Goal: Task Accomplishment & Management: Manage account settings

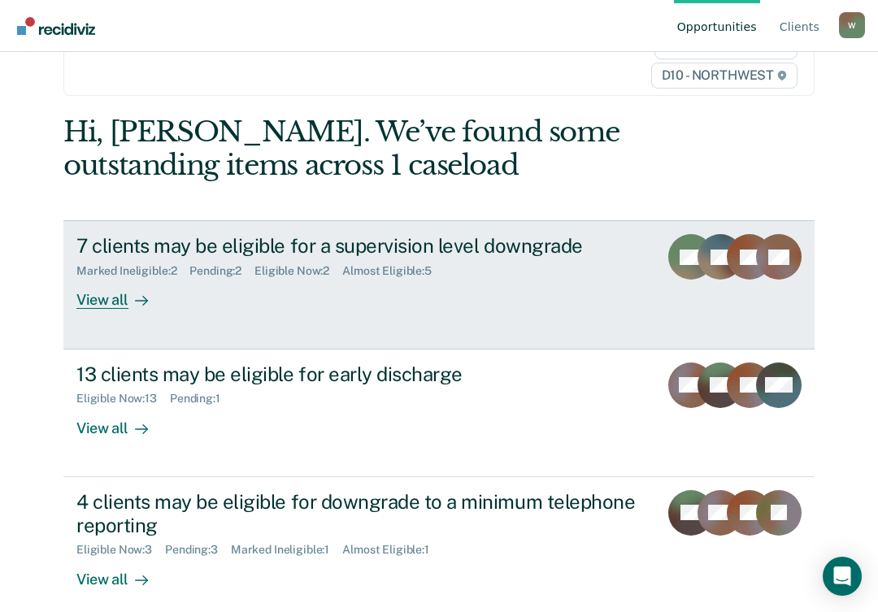
scroll to position [147, 0]
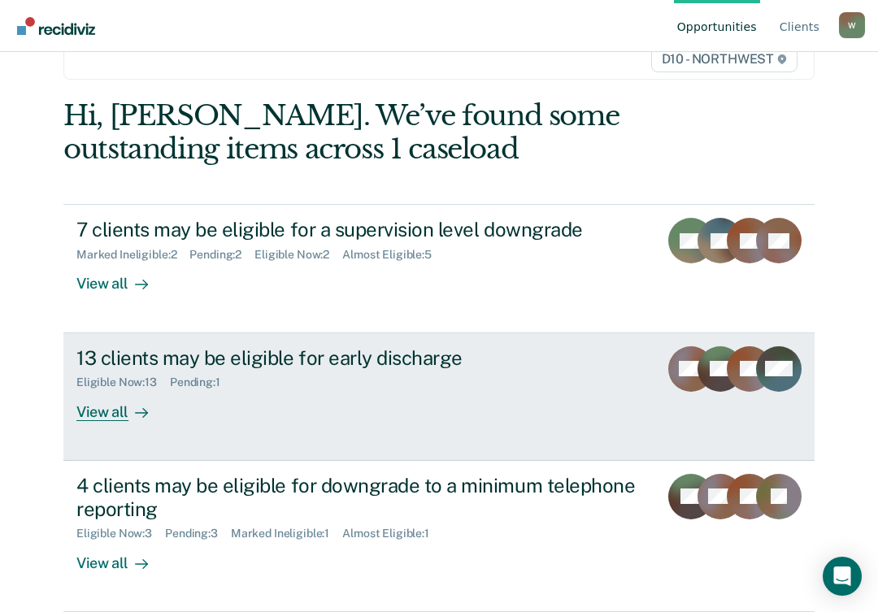
click at [318, 373] on div "Eligible Now : 13 Pending : 1" at bounding box center [360, 379] width 569 height 20
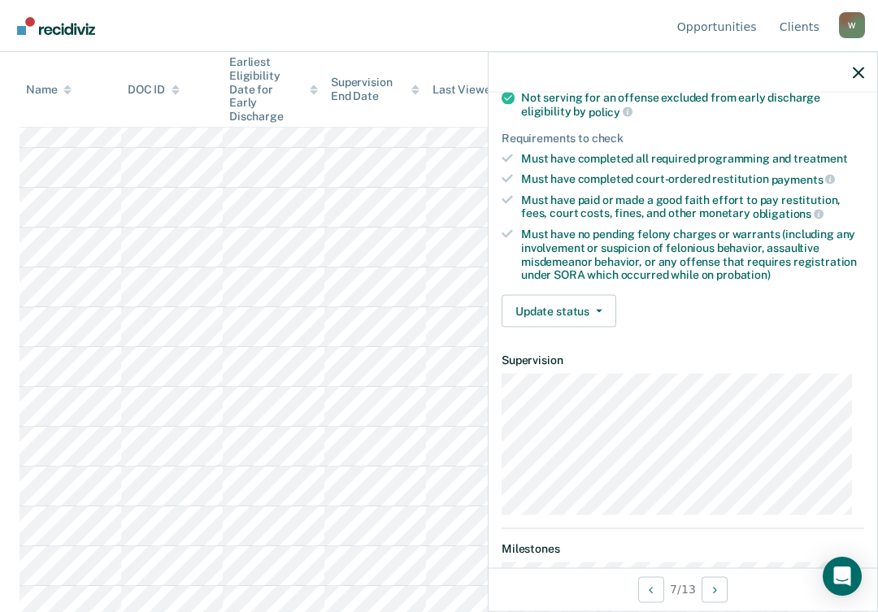
scroll to position [244, 0]
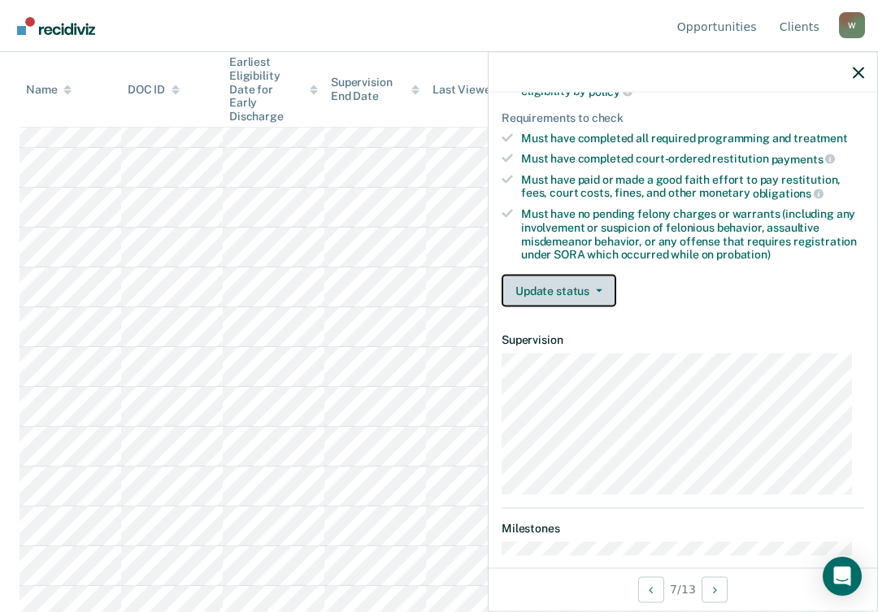
click at [592, 289] on span "button" at bounding box center [595, 290] width 13 height 3
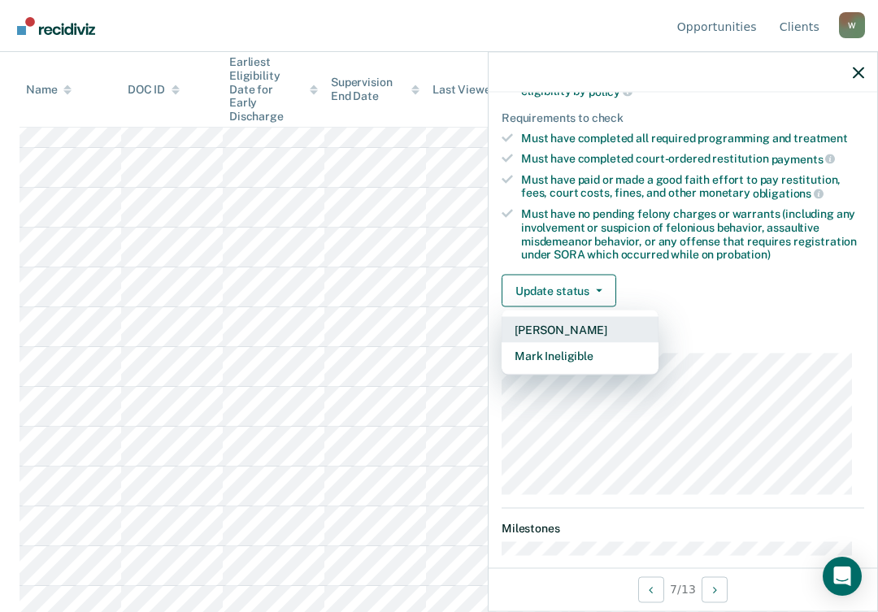
click at [566, 322] on button "Mark Pending" at bounding box center [580, 330] width 157 height 26
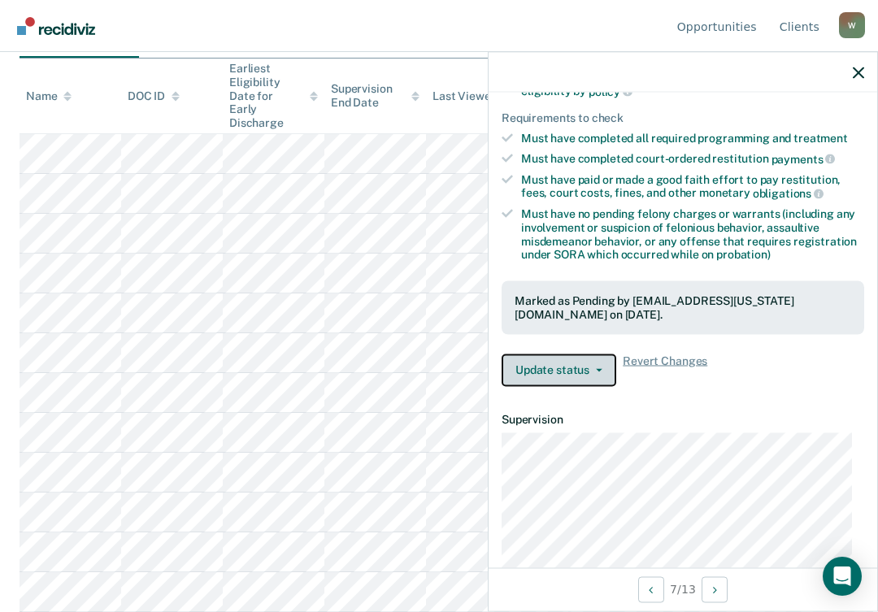
scroll to position [381, 0]
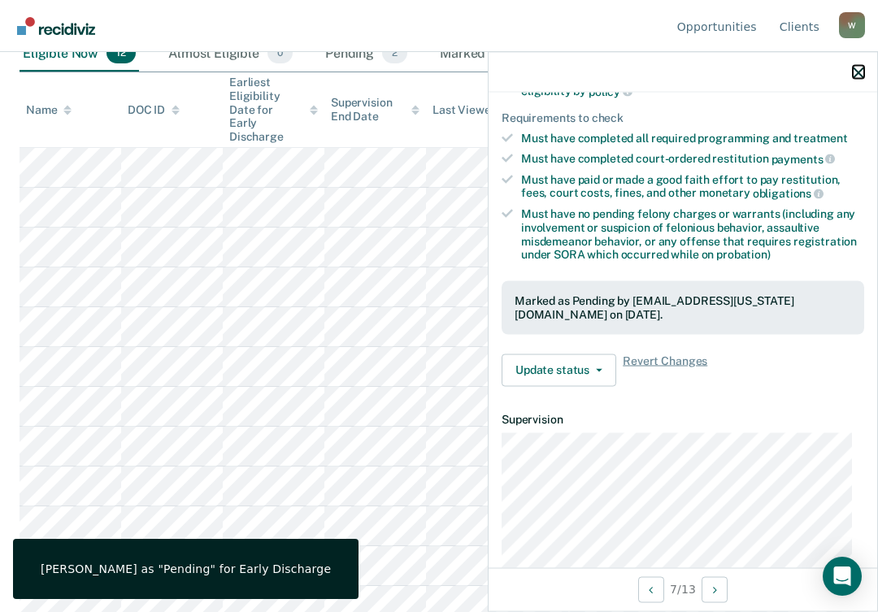
click at [859, 67] on icon "button" at bounding box center [858, 72] width 11 height 11
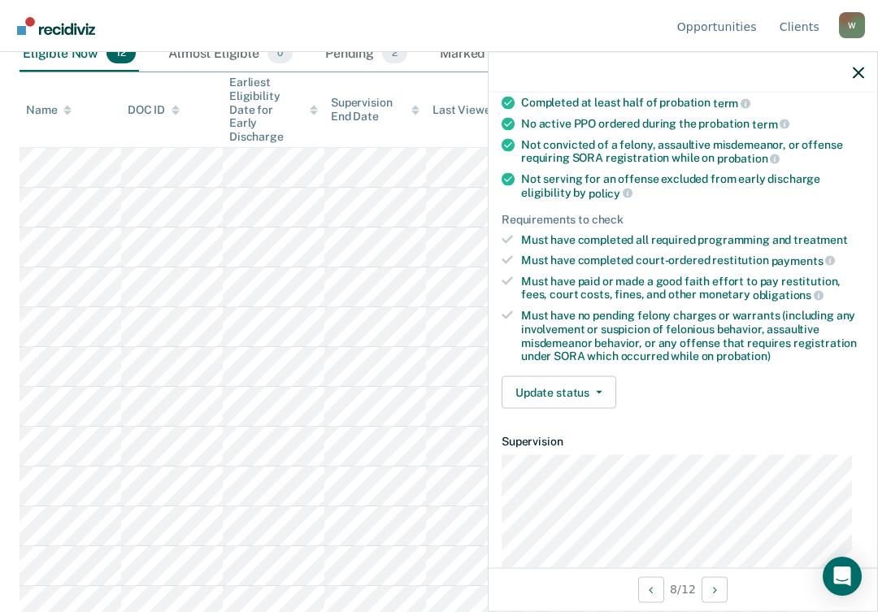
scroll to position [163, 0]
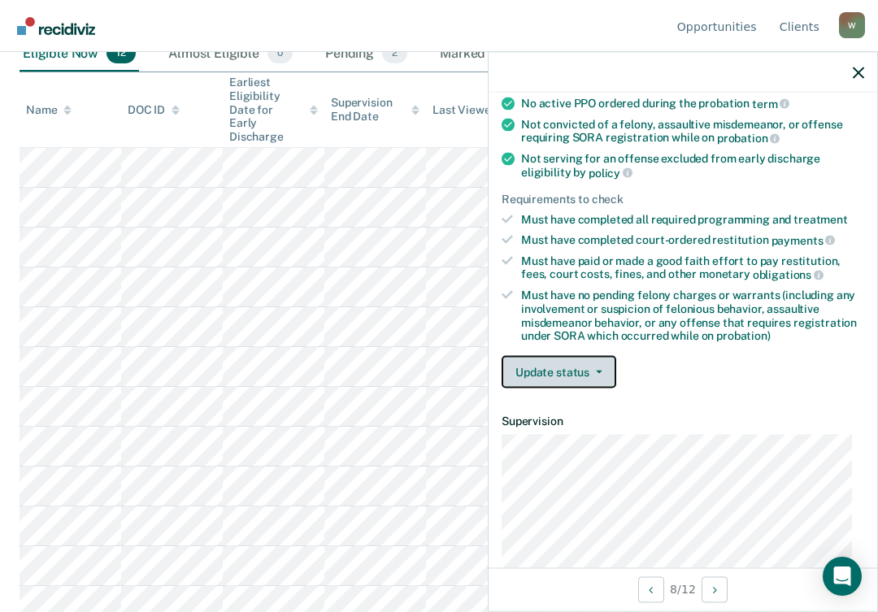
click at [598, 367] on button "Update status" at bounding box center [559, 372] width 115 height 33
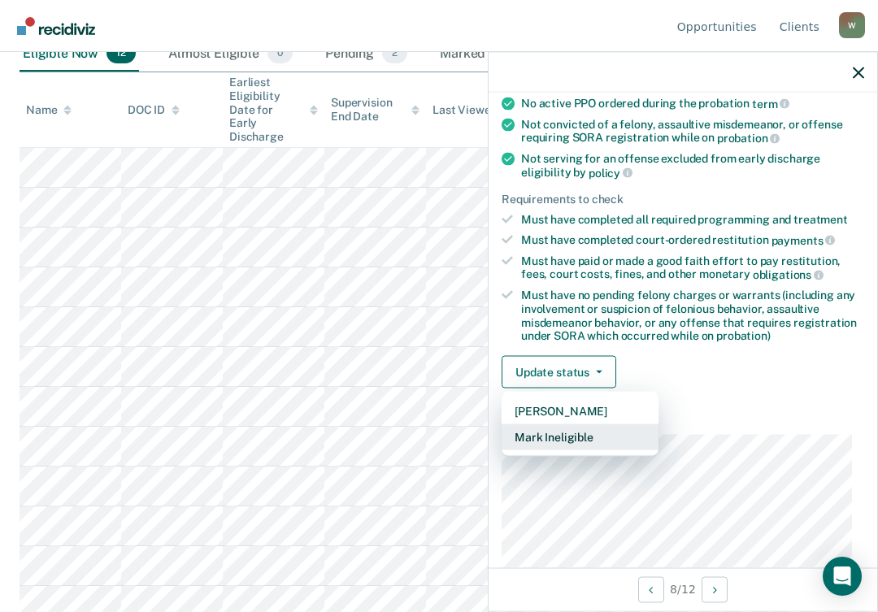
click at [570, 433] on button "Mark Ineligible" at bounding box center [580, 437] width 157 height 26
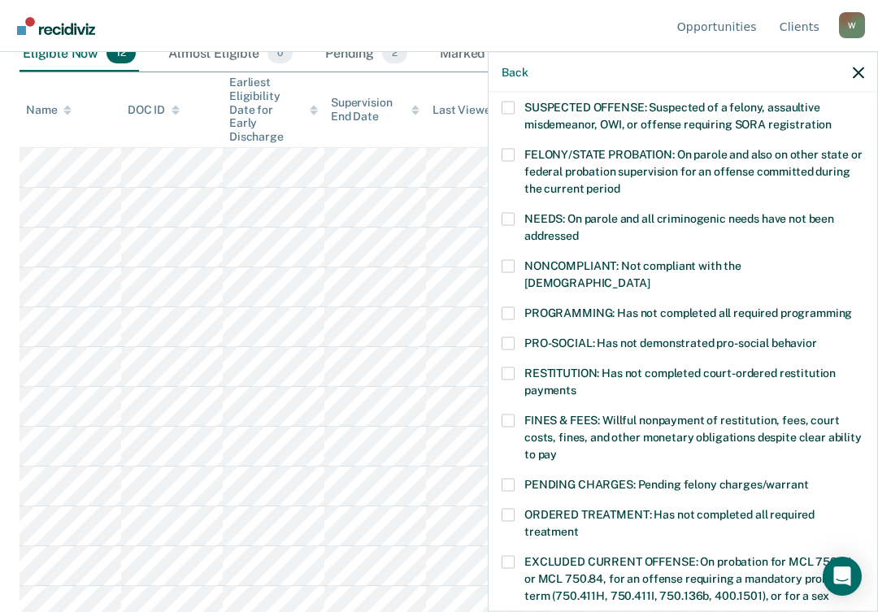
click at [515, 266] on label "NONCOMPLIANT: Not compliant with the order of supervision" at bounding box center [683, 276] width 363 height 34
click at [650, 276] on input "NONCOMPLIANT: Not compliant with the order of supervision" at bounding box center [650, 276] width 0 height 0
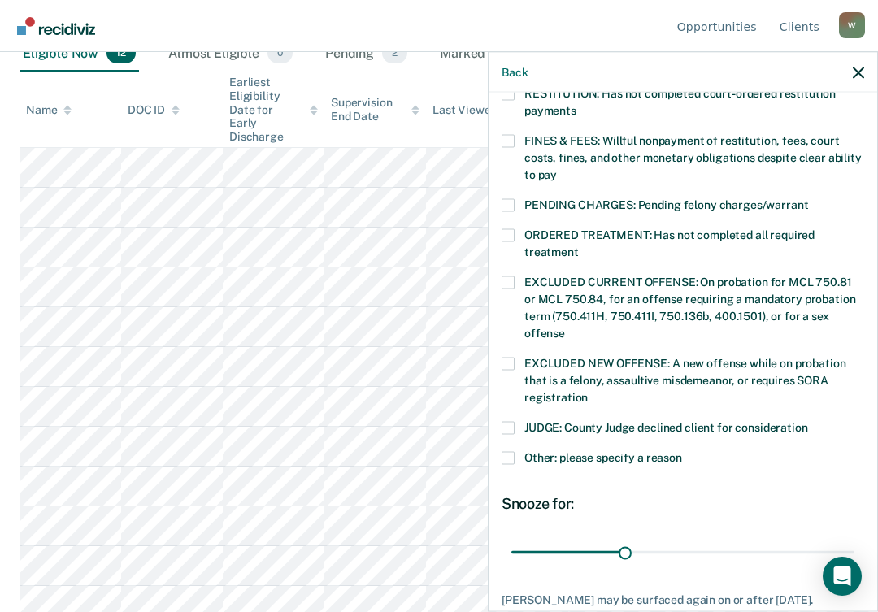
scroll to position [538, 0]
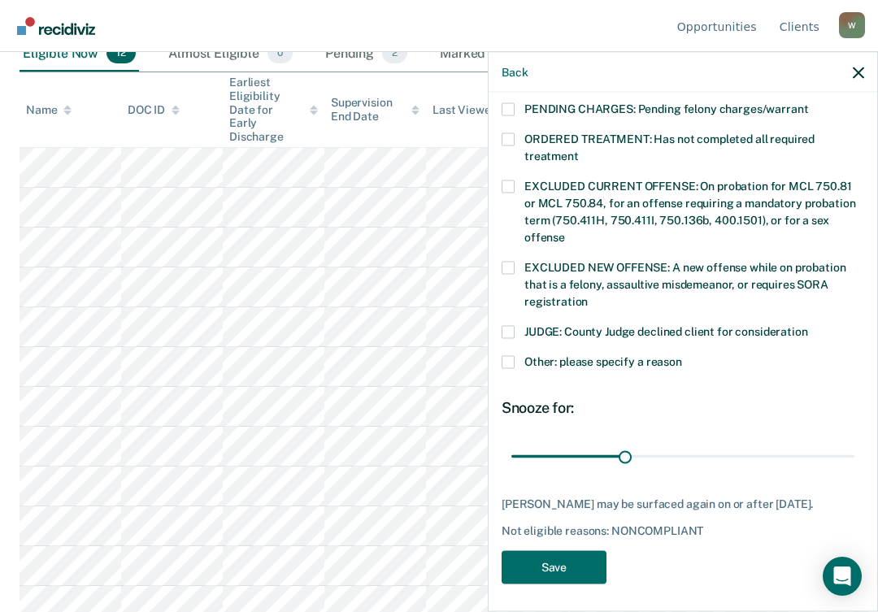
click at [511, 355] on span at bounding box center [508, 361] width 13 height 13
click at [682, 355] on input "Other: please specify a reason" at bounding box center [682, 355] width 0 height 0
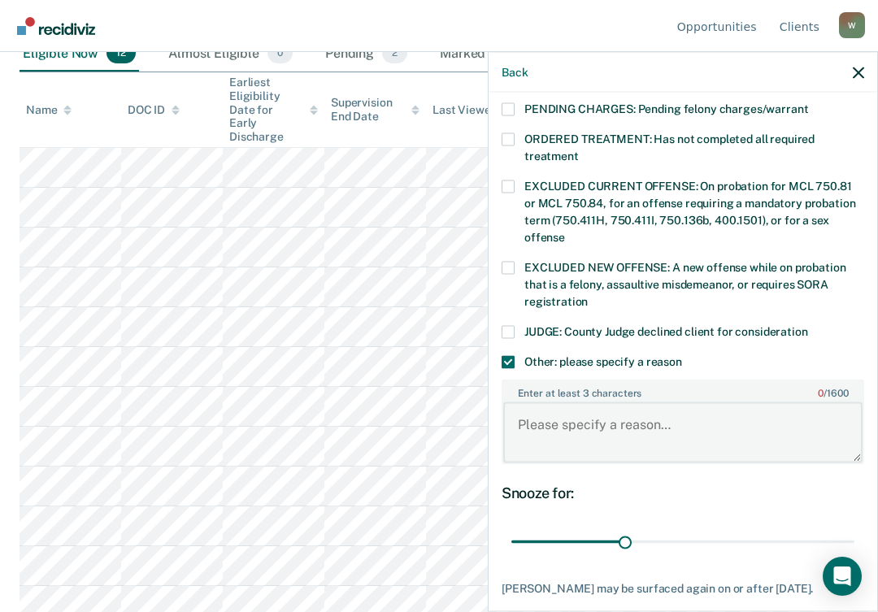
click at [583, 417] on textarea "Enter at least 3 characters 0 / 1600" at bounding box center [682, 432] width 359 height 60
type textarea "O"
type textarea "R"
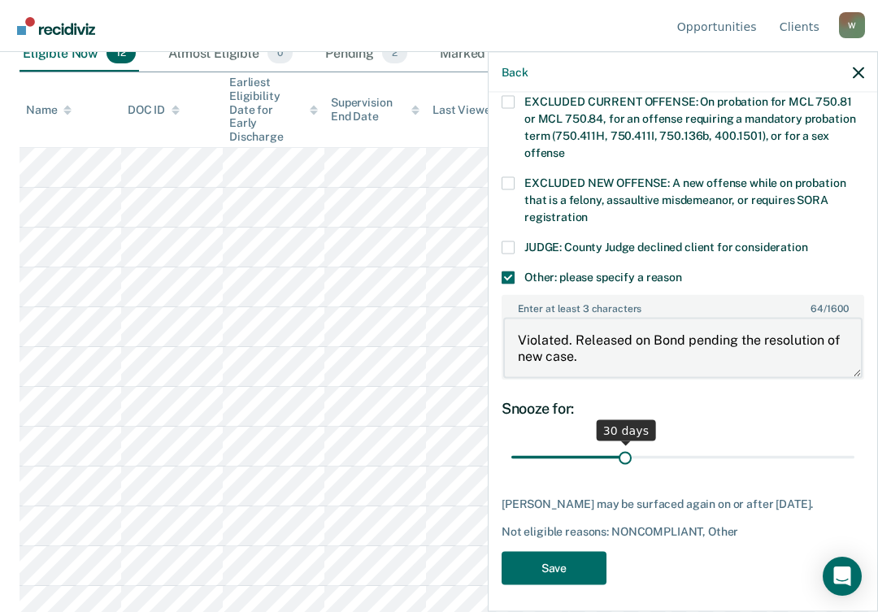
scroll to position [624, 0]
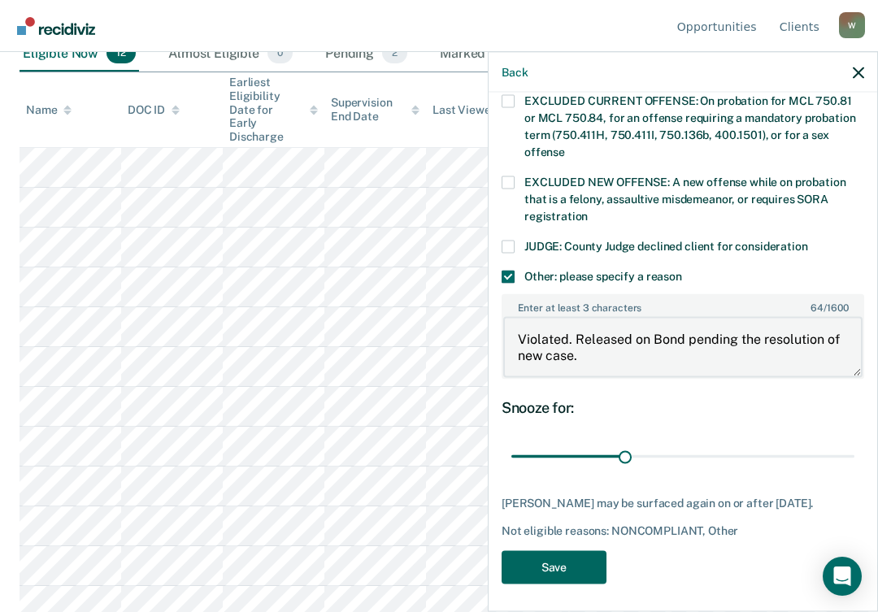
type textarea "Violated. Released on Bond pending the resolution of new case."
click at [557, 568] on button "Save" at bounding box center [554, 566] width 105 height 33
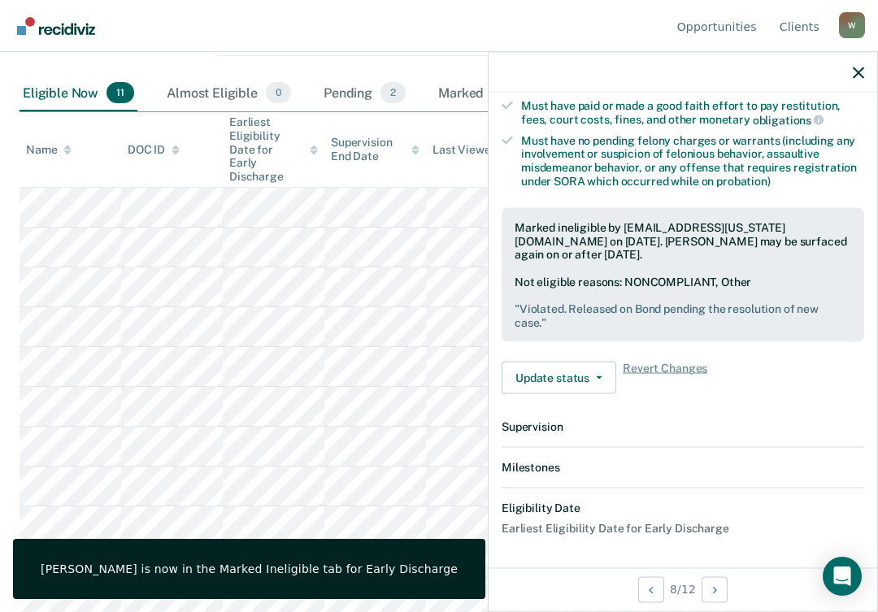
scroll to position [501, 0]
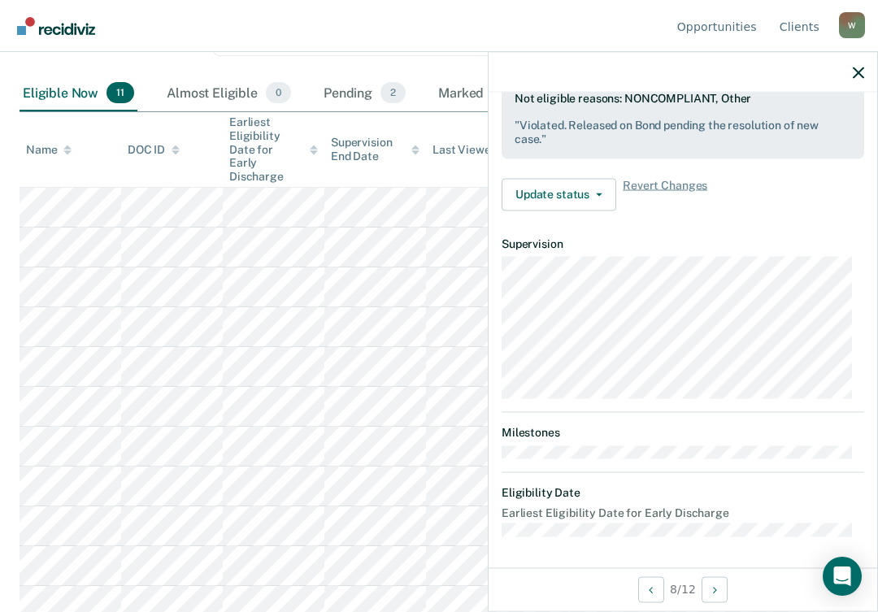
click at [855, 63] on div at bounding box center [683, 72] width 389 height 41
click at [852, 77] on div at bounding box center [683, 72] width 389 height 41
click at [853, 72] on icon "button" at bounding box center [858, 72] width 11 height 11
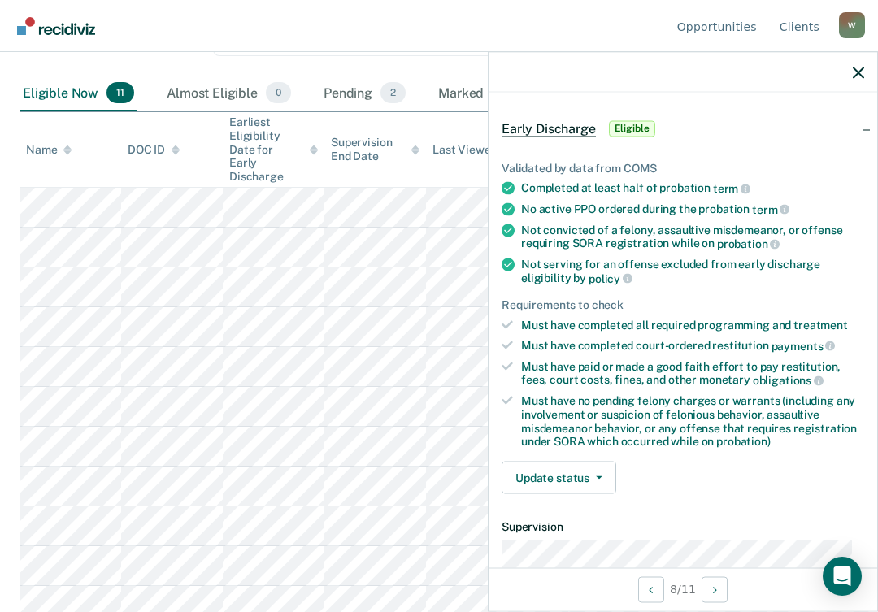
scroll to position [163, 0]
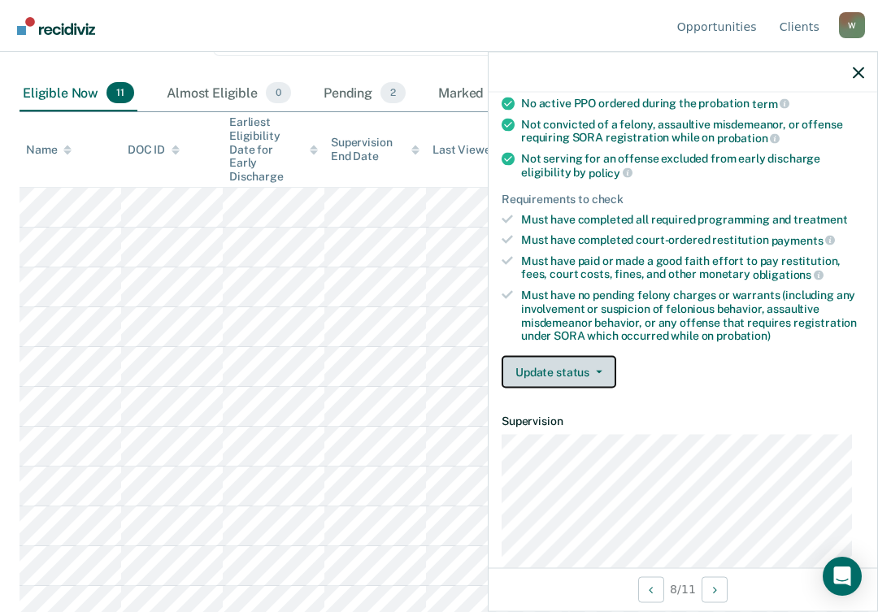
click at [592, 367] on button "Update status" at bounding box center [559, 372] width 115 height 33
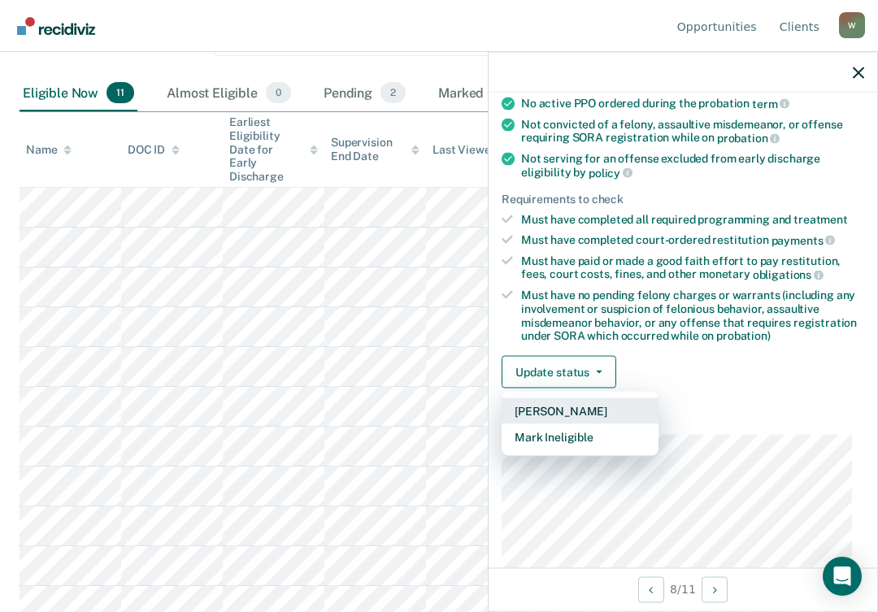
click at [530, 413] on button "Mark Pending" at bounding box center [580, 411] width 157 height 26
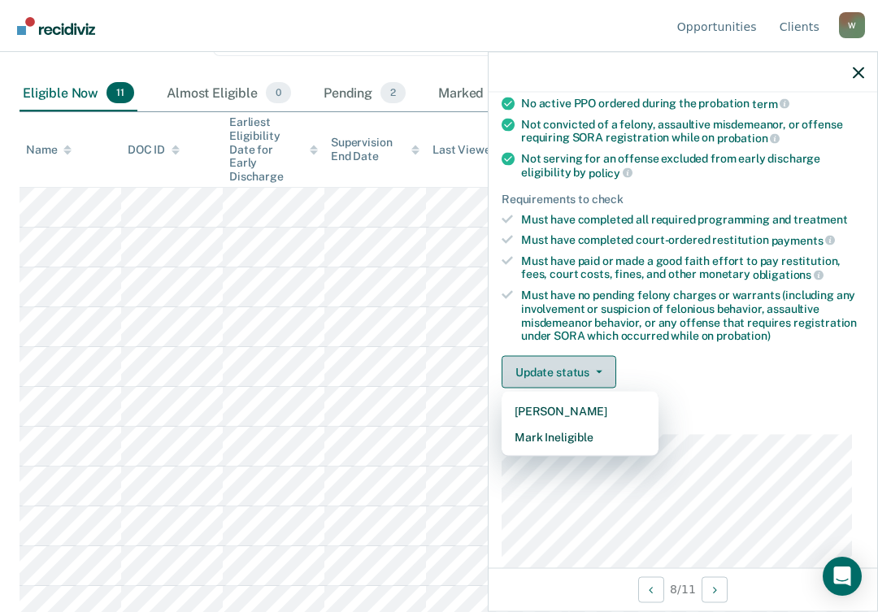
scroll to position [302, 0]
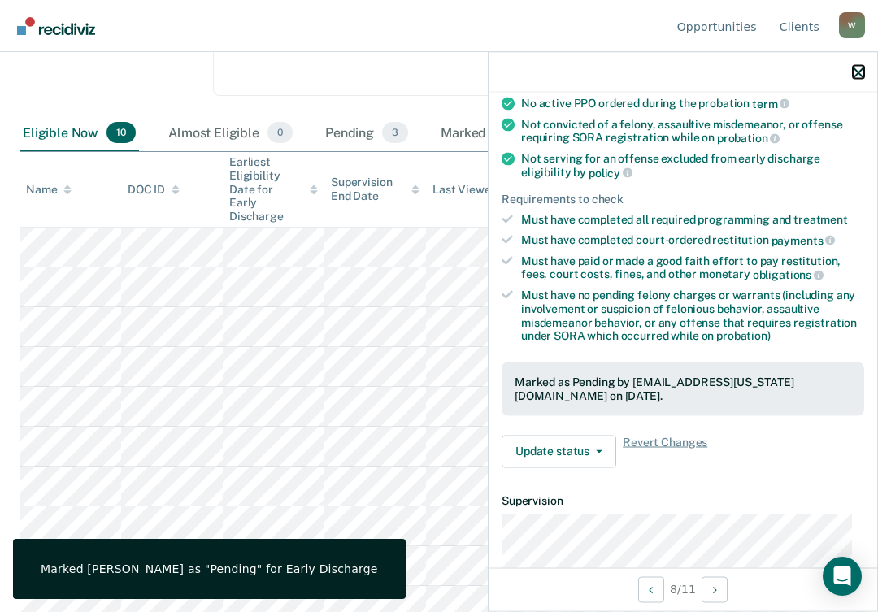
click at [858, 69] on icon "button" at bounding box center [858, 72] width 11 height 11
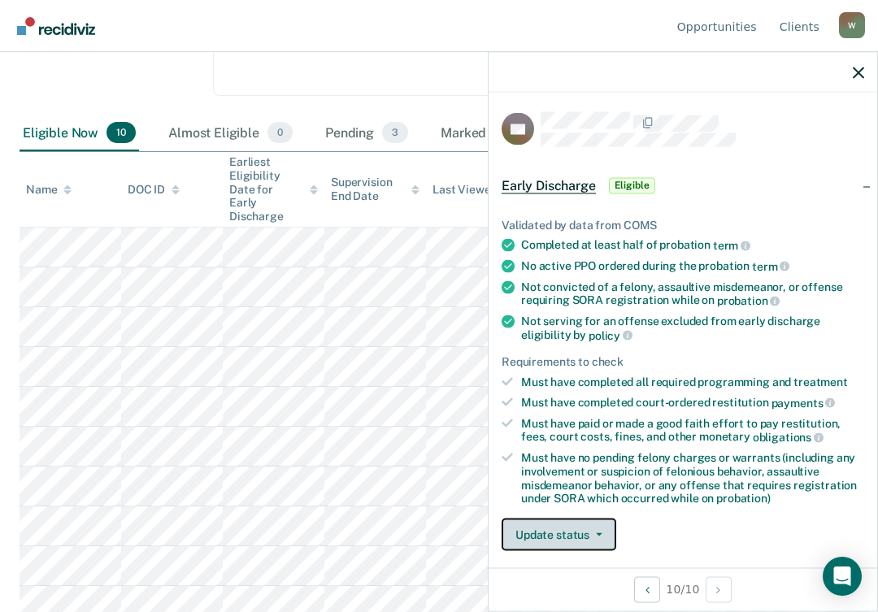
click at [580, 528] on button "Update status" at bounding box center [559, 535] width 115 height 33
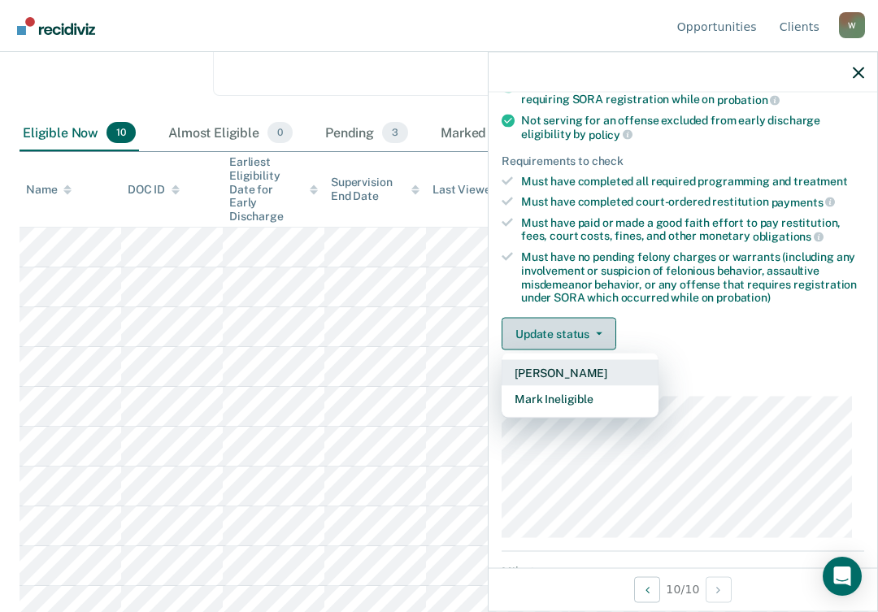
scroll to position [245, 0]
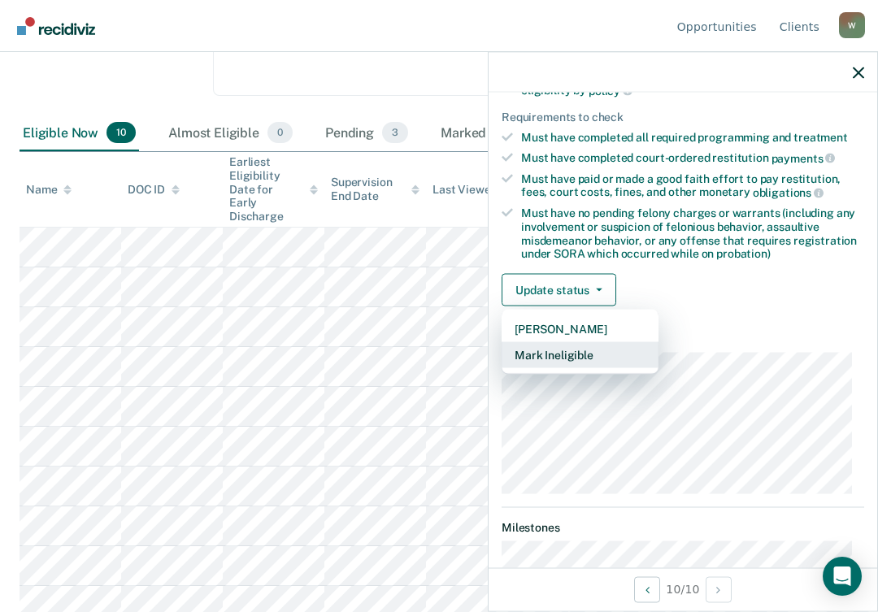
click at [558, 349] on button "Mark Ineligible" at bounding box center [580, 355] width 157 height 26
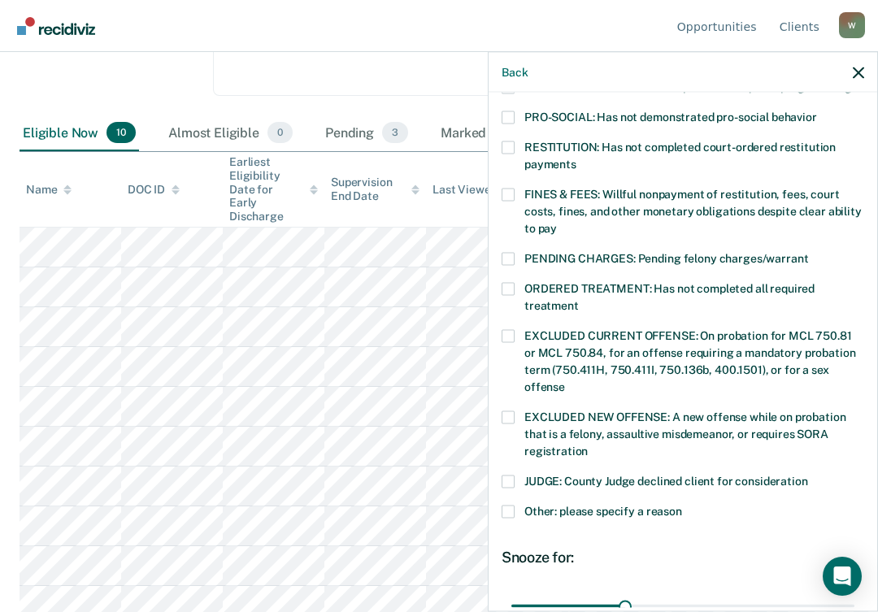
scroll to position [407, 0]
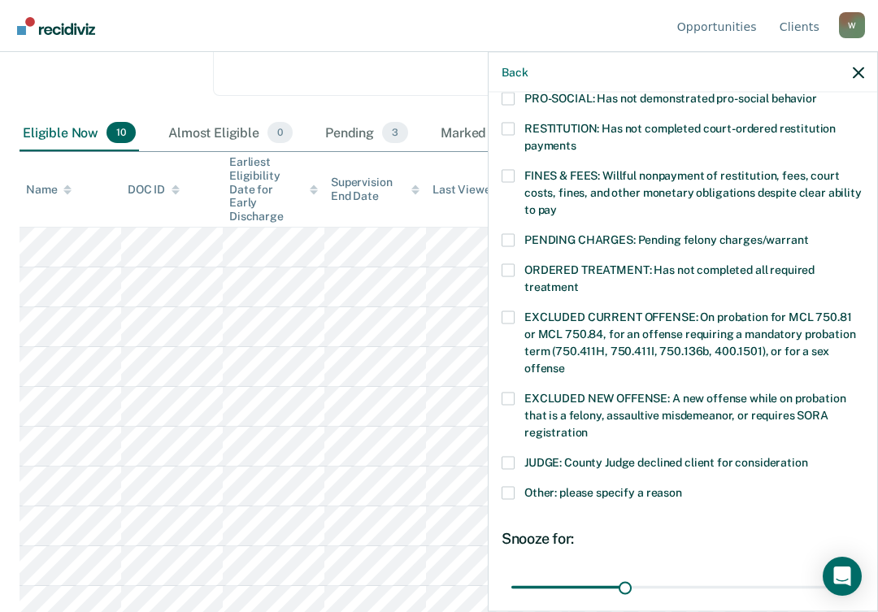
click at [514, 486] on span at bounding box center [508, 492] width 13 height 13
click at [682, 486] on input "Other: please specify a reason" at bounding box center [682, 486] width 0 height 0
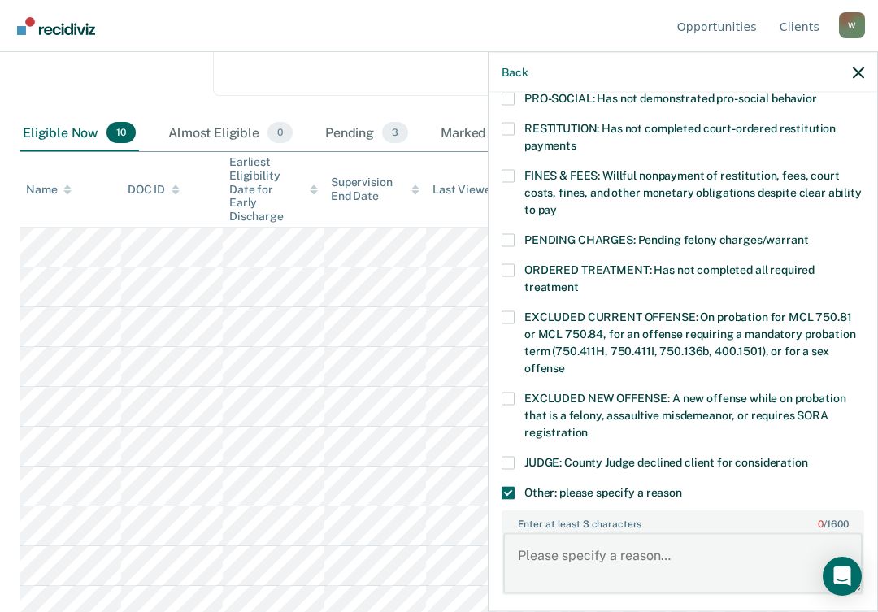
click at [548, 533] on textarea "Enter at least 3 characters 0 / 1600" at bounding box center [682, 563] width 359 height 60
type textarea "o"
type textarea "O"
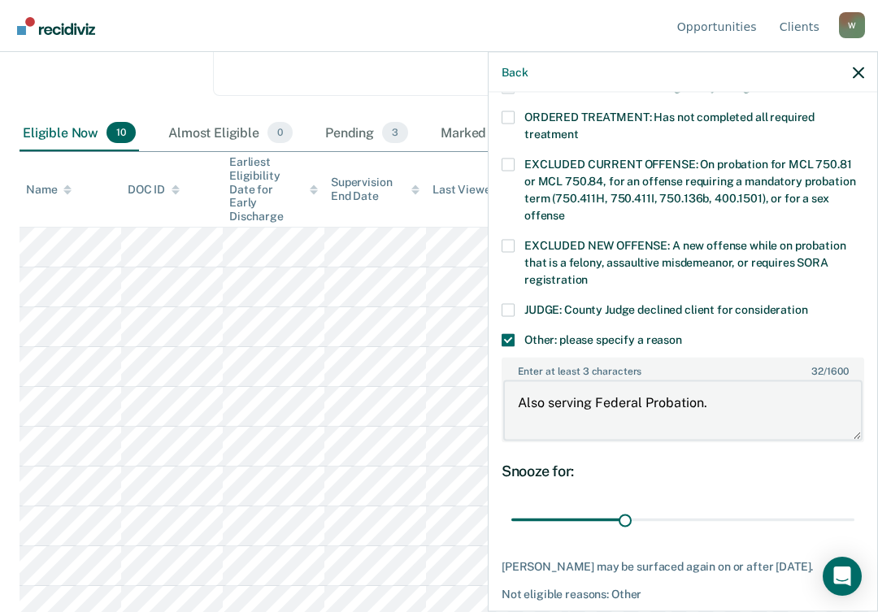
scroll to position [570, 0]
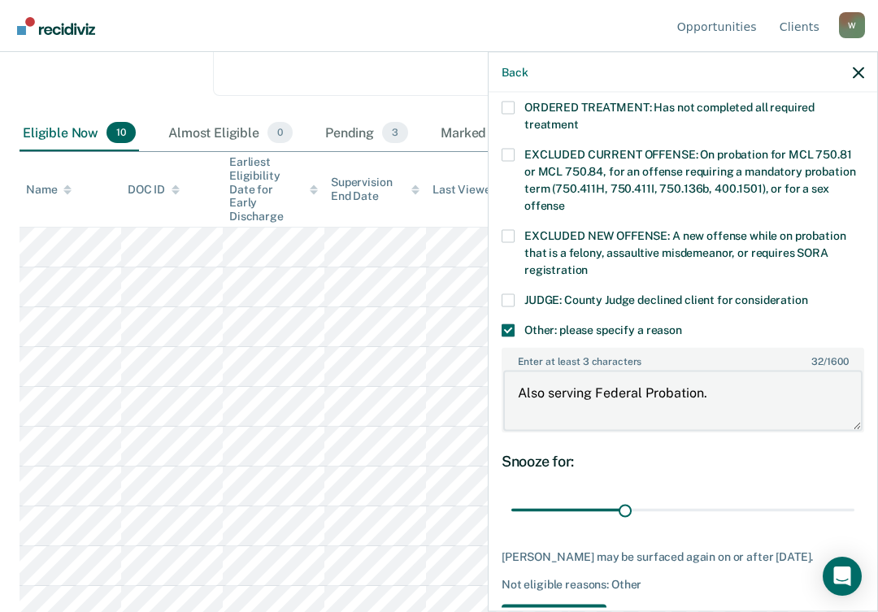
type textarea "Also serving Federal Probation."
click at [563, 604] on button "Save" at bounding box center [554, 620] width 105 height 33
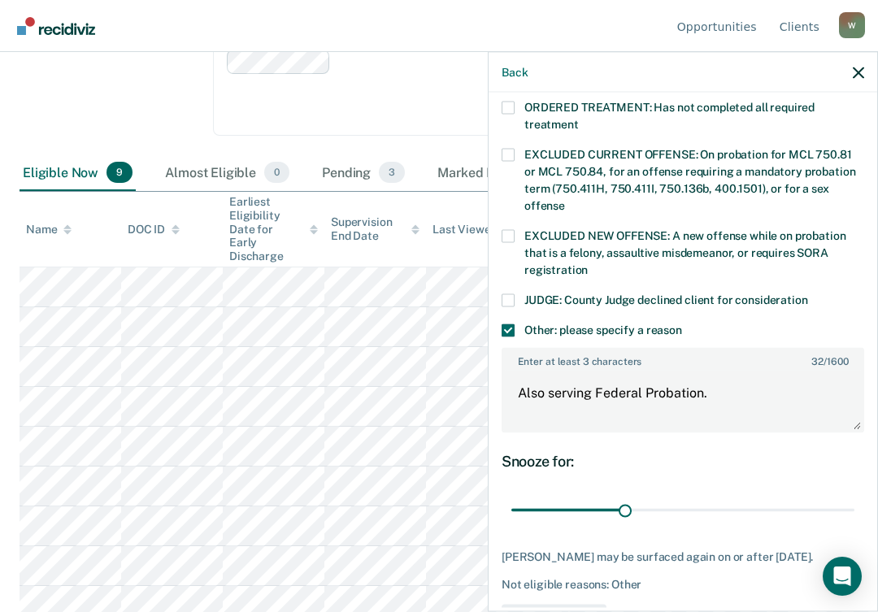
scroll to position [504, 0]
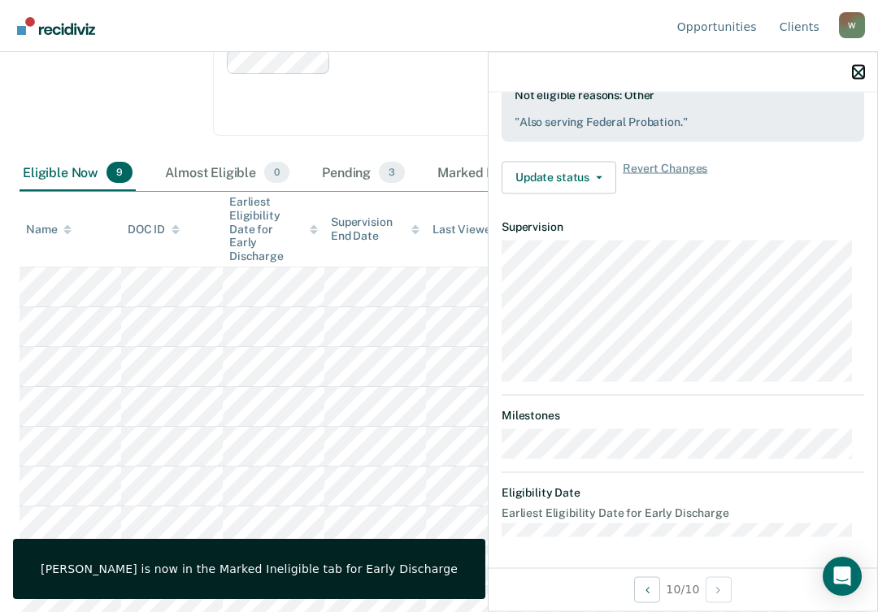
click at [861, 68] on icon "button" at bounding box center [858, 72] width 11 height 11
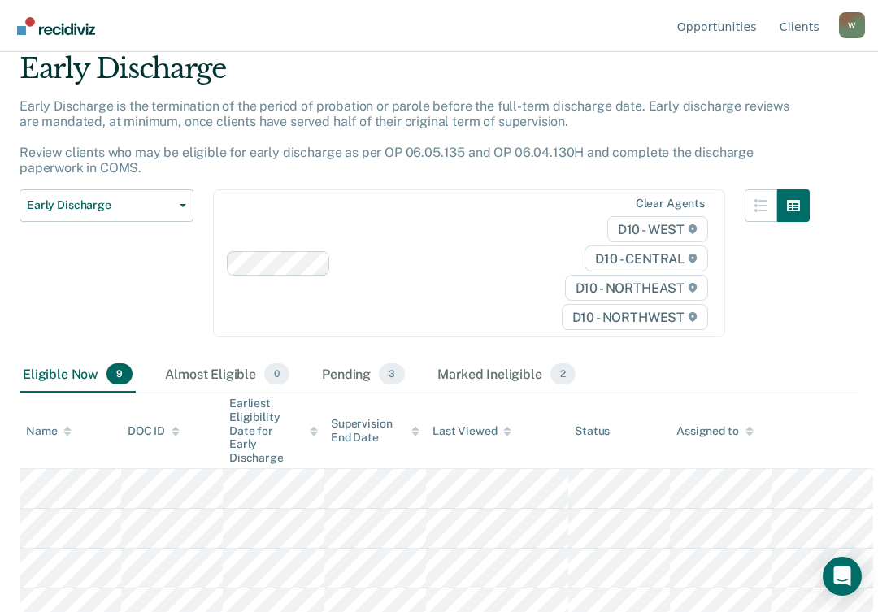
scroll to position [18, 0]
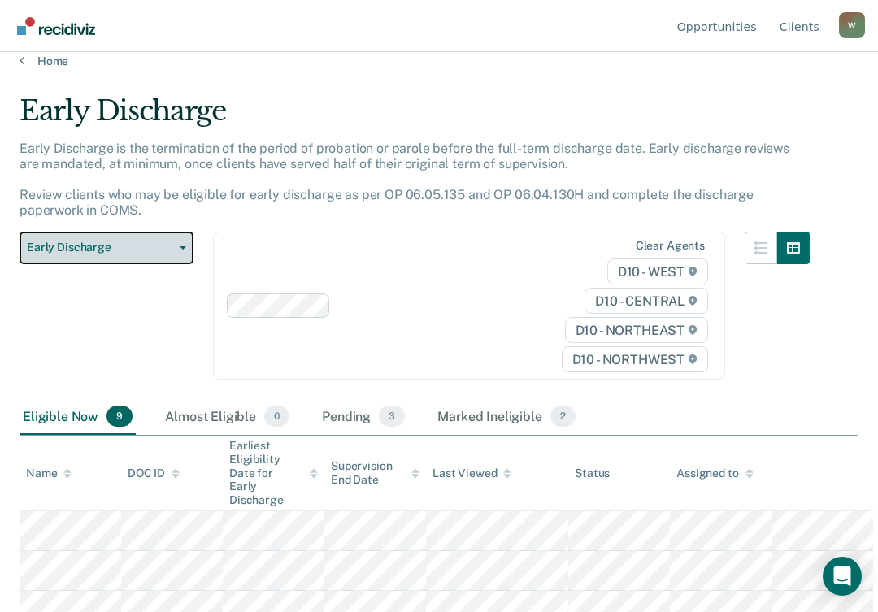
click at [162, 246] on span "Early Discharge" at bounding box center [100, 248] width 146 height 14
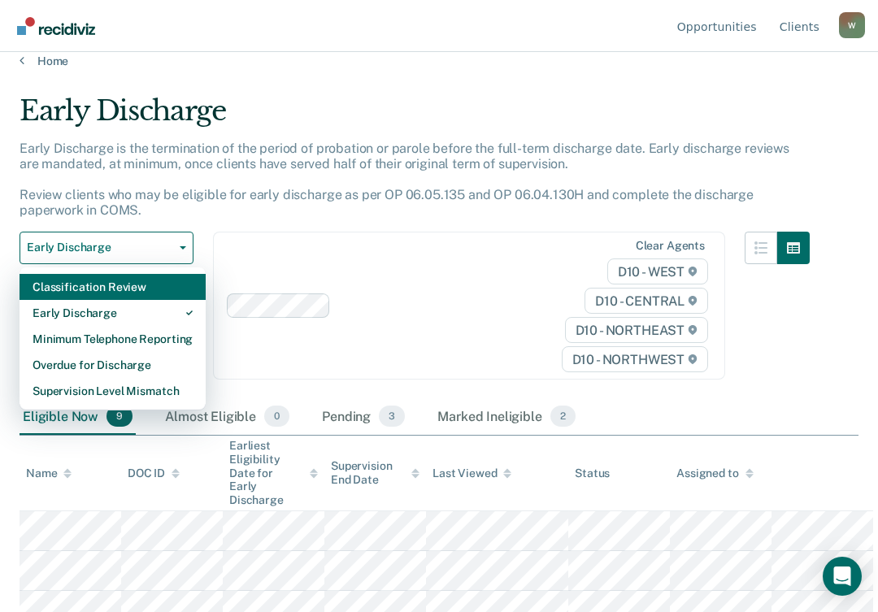
click at [121, 289] on div "Classification Review" at bounding box center [113, 287] width 160 height 26
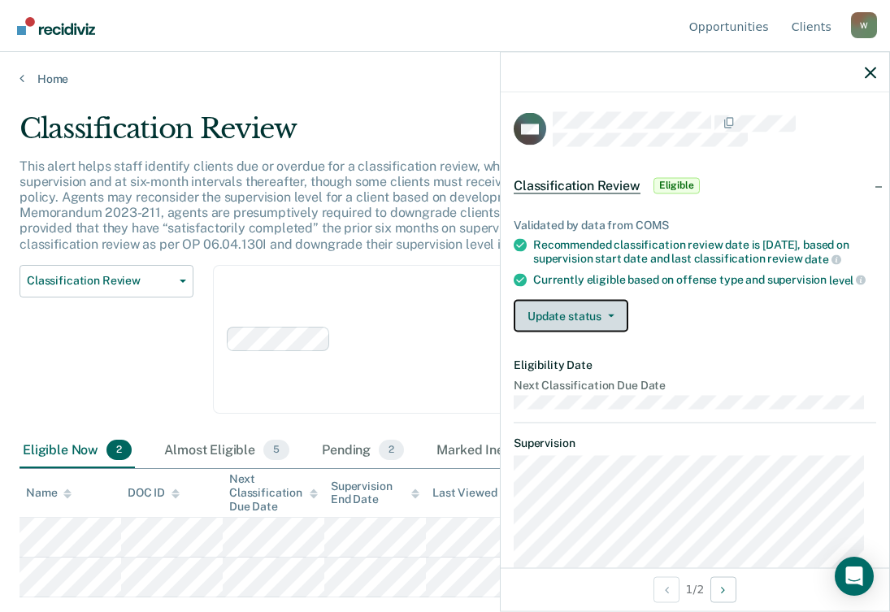
click at [619, 333] on button "Update status" at bounding box center [571, 316] width 115 height 33
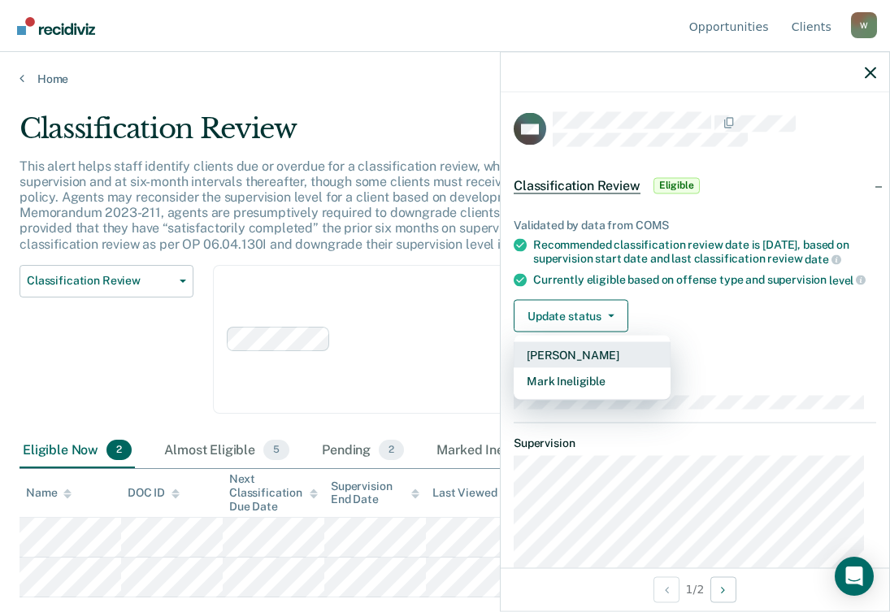
click at [566, 368] on button "Mark Pending" at bounding box center [592, 355] width 157 height 26
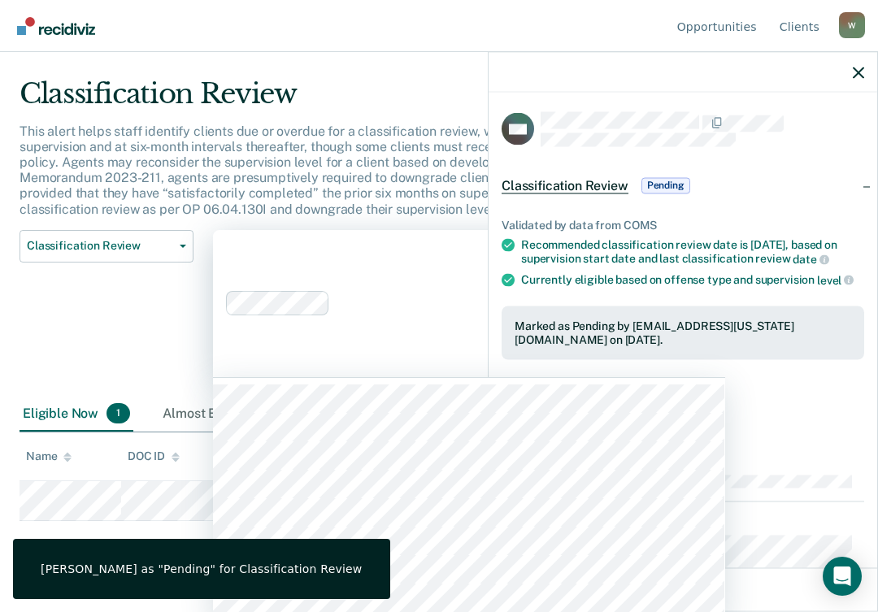
click at [351, 377] on div "316 results available. Use Up and Down to choose options, press Enter to select…" at bounding box center [469, 303] width 512 height 147
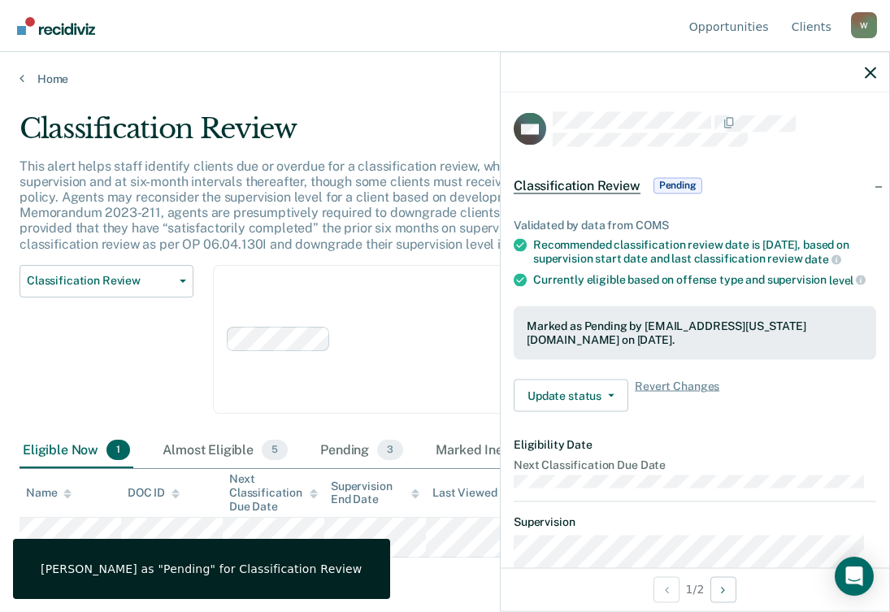
click at [98, 331] on div "Classification Review Classification Review Early Discharge Minimum Telephone R…" at bounding box center [107, 349] width 174 height 168
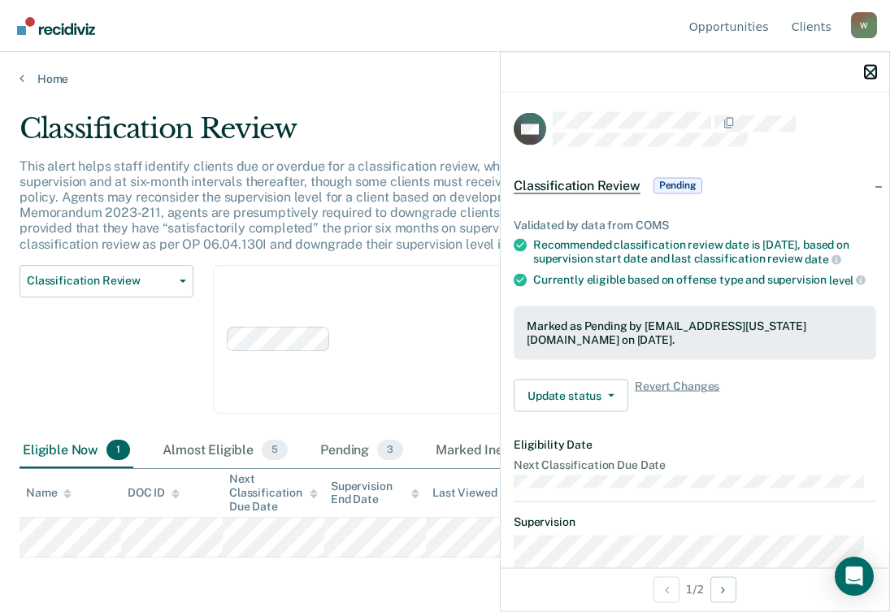
click at [871, 68] on icon "button" at bounding box center [870, 72] width 11 height 11
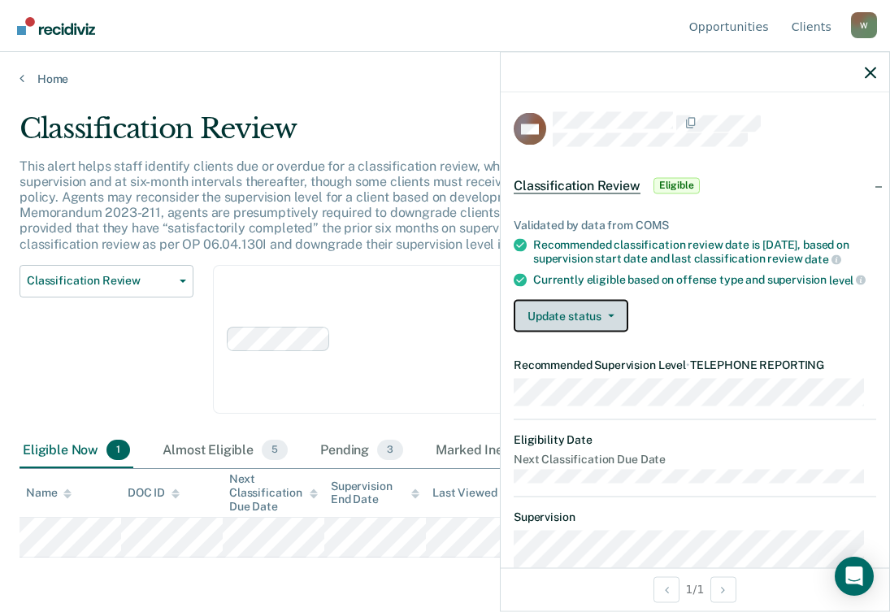
click at [601, 333] on button "Update status" at bounding box center [571, 316] width 115 height 33
click at [654, 310] on div "Validated by data from COMS Recommended classification review date is Oct 4, 20…" at bounding box center [695, 269] width 389 height 154
click at [613, 328] on button "Update status" at bounding box center [571, 316] width 115 height 33
click at [695, 304] on div "Validated by data from COMS Recommended classification review date is Oct 4, 20…" at bounding box center [695, 269] width 389 height 154
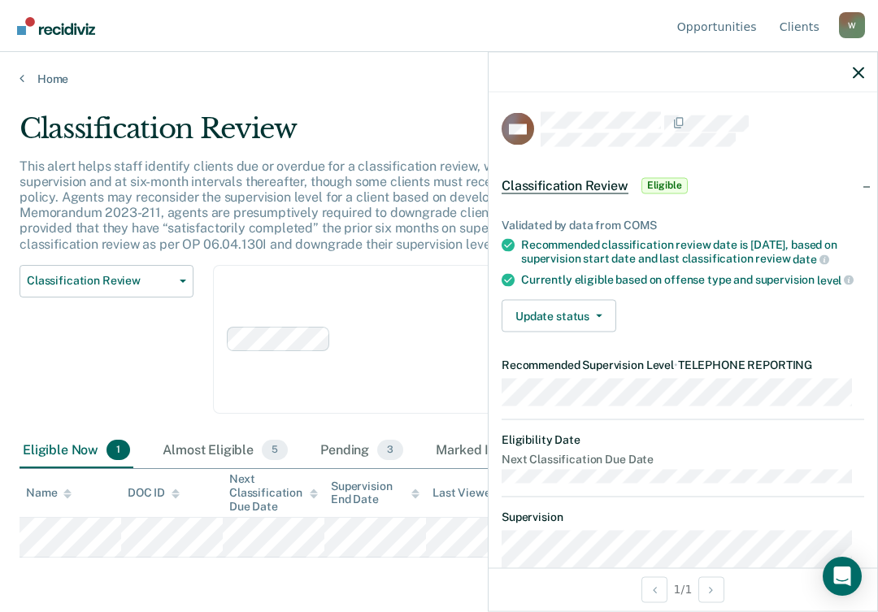
click at [389, 364] on div "Clear agents D10 - WEST D10 - CENTRAL D10 - NORTHEAST D10 - NORTHWEST" at bounding box center [469, 339] width 512 height 149
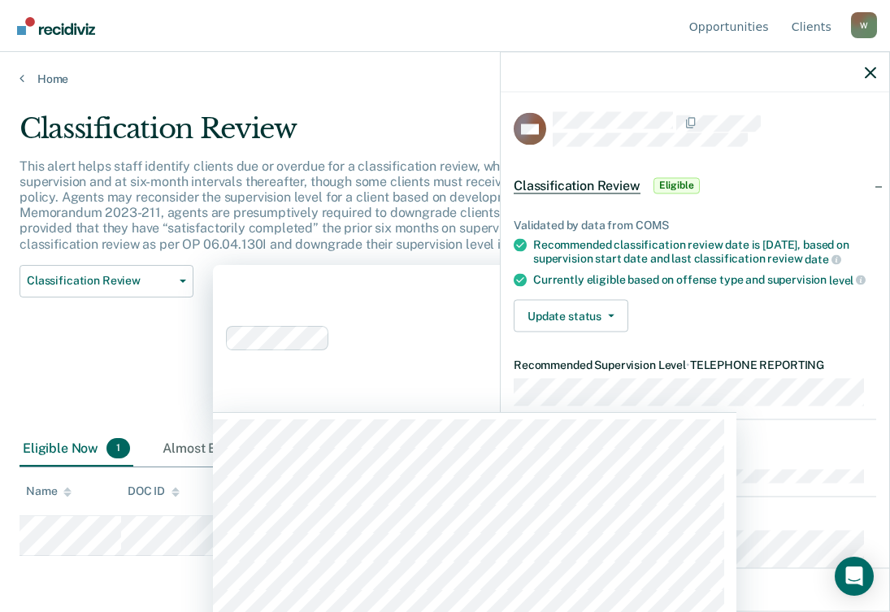
click at [155, 315] on div "Classification Review Classification Review Early Discharge Minimum Telephone R…" at bounding box center [107, 348] width 174 height 167
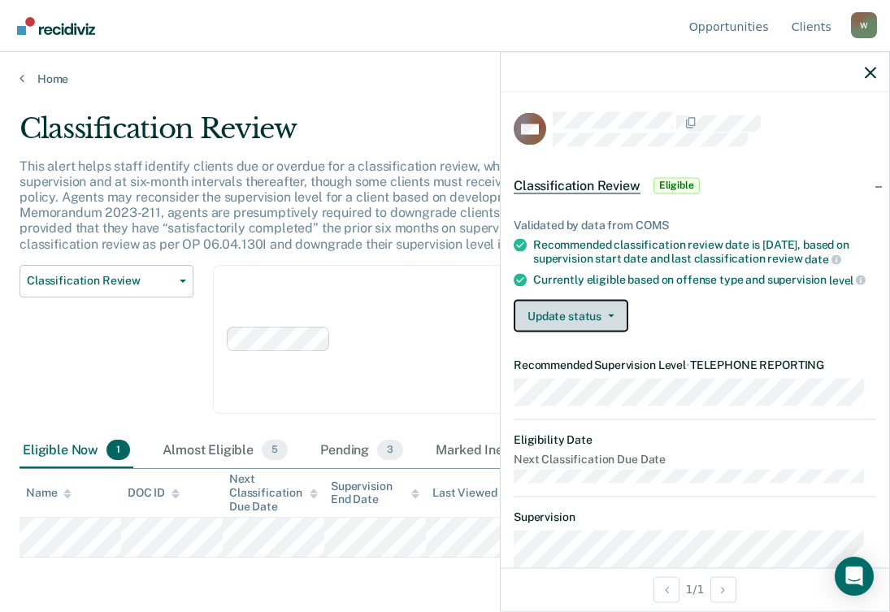
click at [605, 324] on button "Update status" at bounding box center [571, 316] width 115 height 33
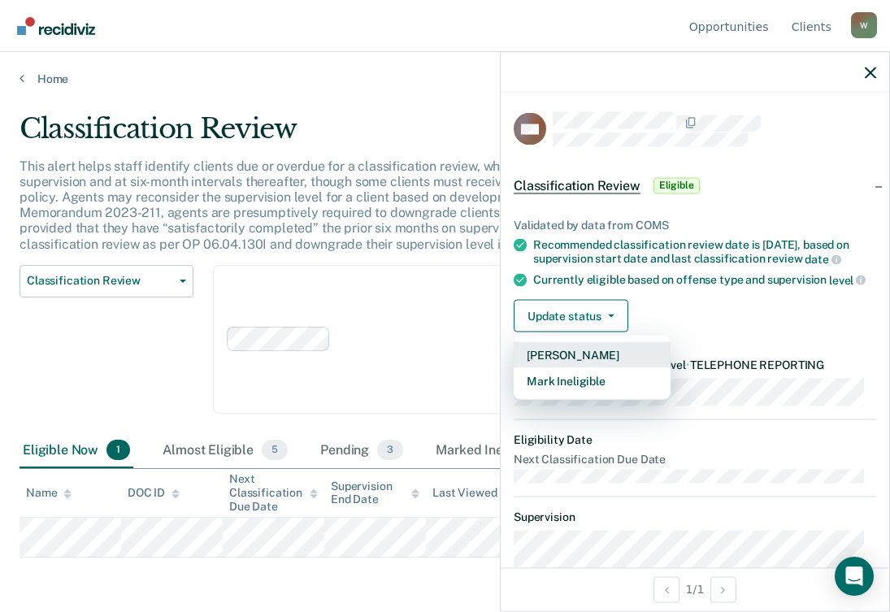
click at [546, 362] on button "Mark Pending" at bounding box center [592, 355] width 157 height 26
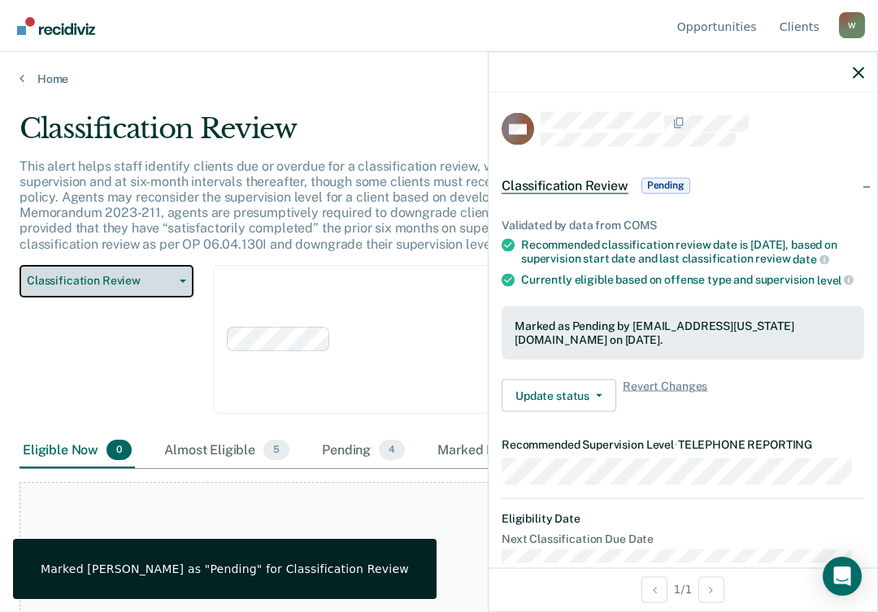
click at [192, 286] on button "Classification Review" at bounding box center [107, 281] width 174 height 33
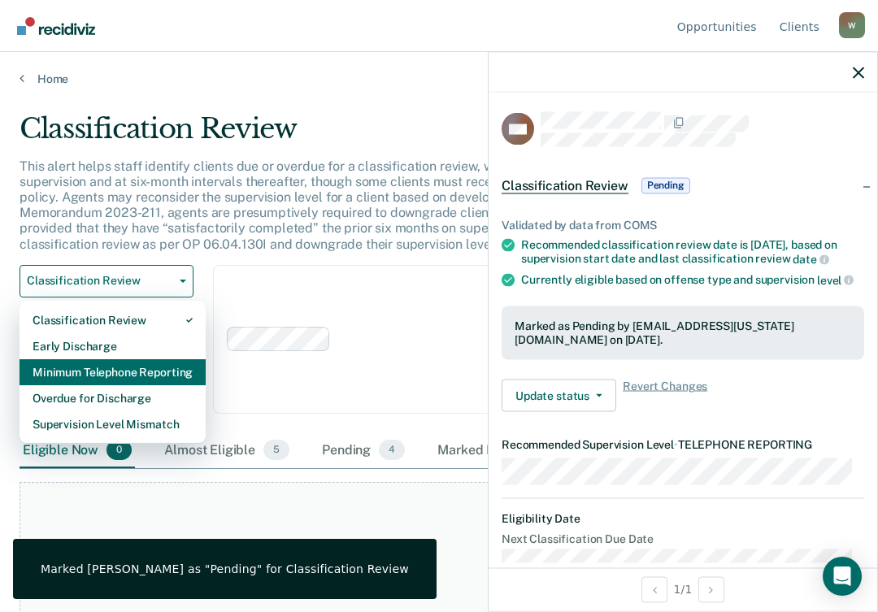
click at [155, 371] on div "Minimum Telephone Reporting" at bounding box center [113, 372] width 160 height 26
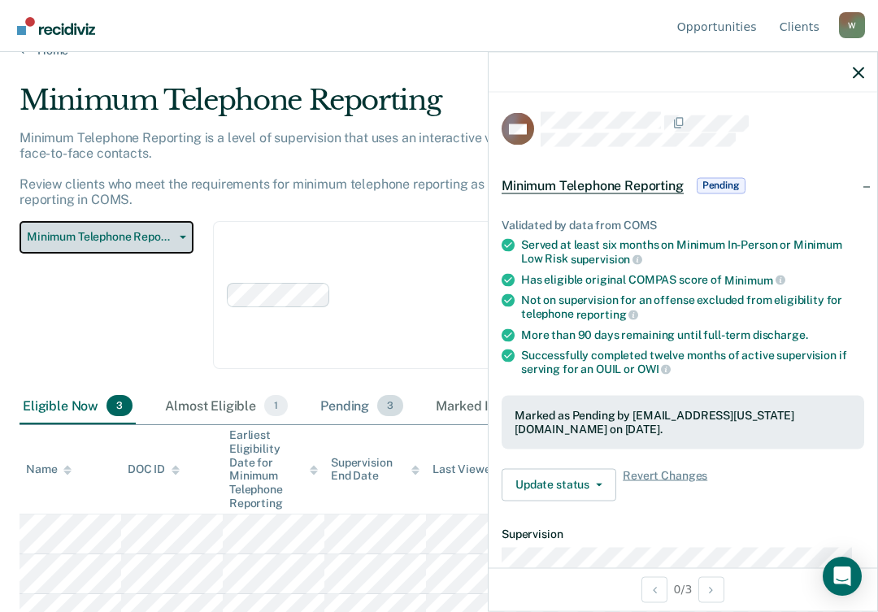
scroll to position [50, 0]
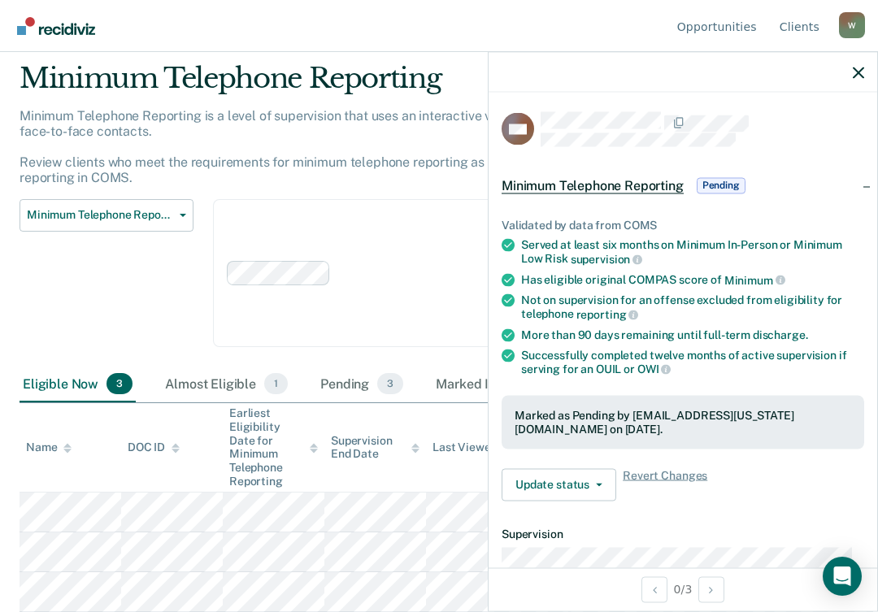
click at [868, 69] on div at bounding box center [683, 72] width 389 height 41
click at [850, 75] on div at bounding box center [683, 72] width 389 height 41
click at [854, 72] on icon "button" at bounding box center [858, 72] width 11 height 11
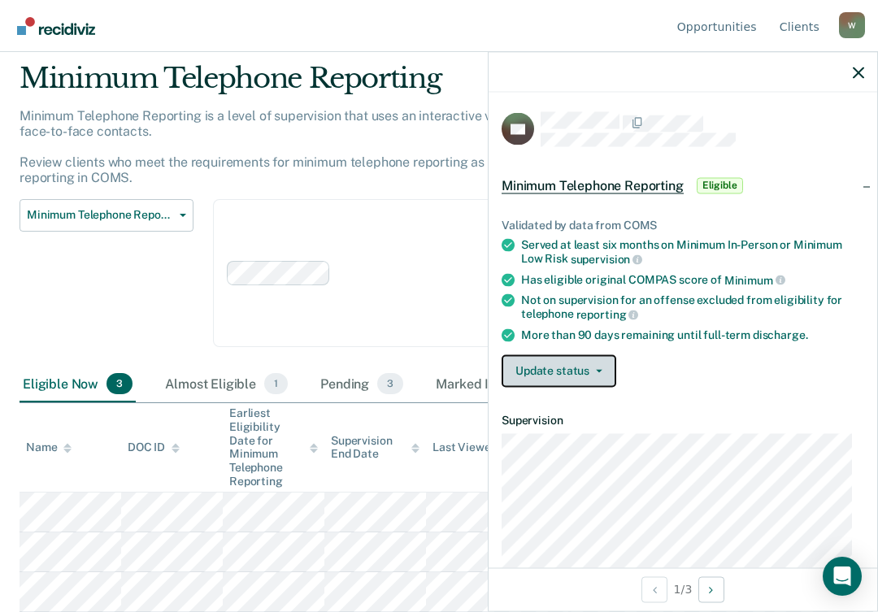
click at [596, 369] on icon "button" at bounding box center [599, 370] width 7 height 3
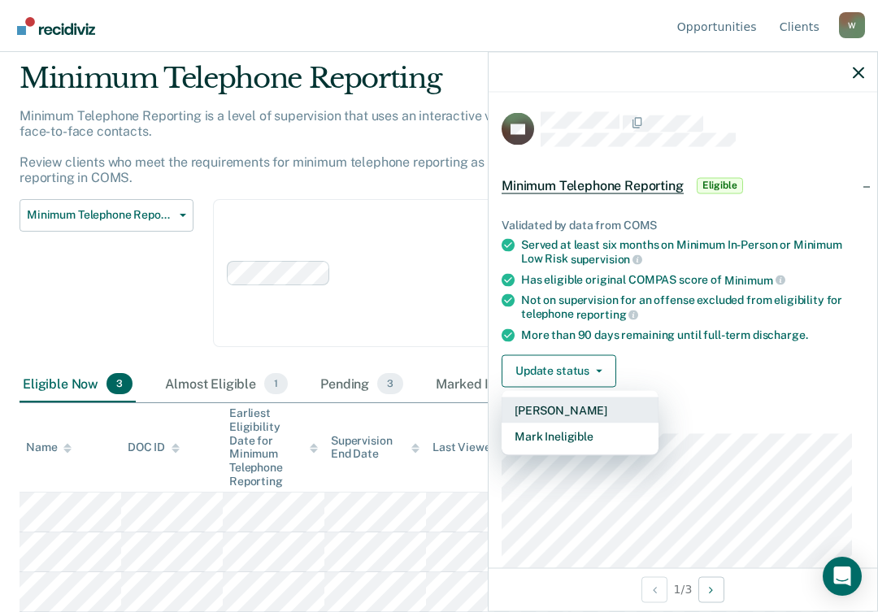
click at [550, 409] on button "Mark Pending" at bounding box center [580, 410] width 157 height 26
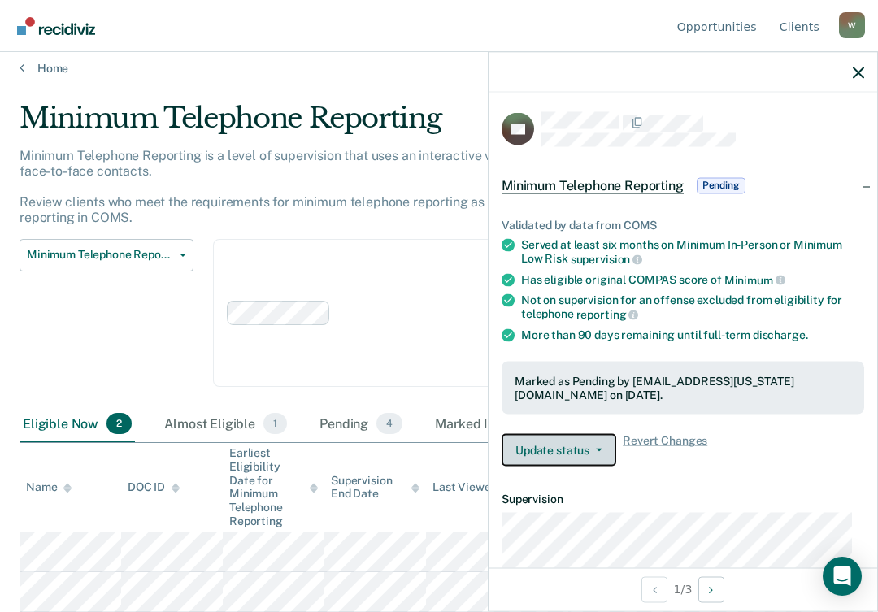
scroll to position [11, 0]
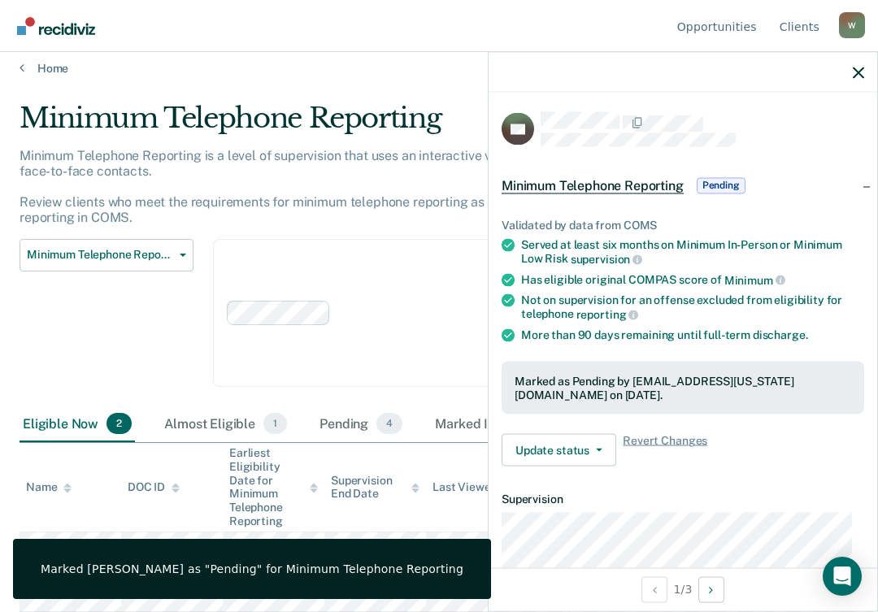
click at [392, 358] on div "Clear agents D10 - WEST D10 - CENTRAL D10 - NORTHEAST D10 - NORTHWEST" at bounding box center [469, 313] width 512 height 149
click at [75, 294] on div "Minimum Telephone Reporting Classification Review Early Discharge Minimum Telep…" at bounding box center [107, 323] width 174 height 168
click at [388, 306] on div "Clear agents D10 - WEST D10 - CENTRAL D10 - NORTHEAST D10 - NORTHWEST" at bounding box center [469, 313] width 512 height 149
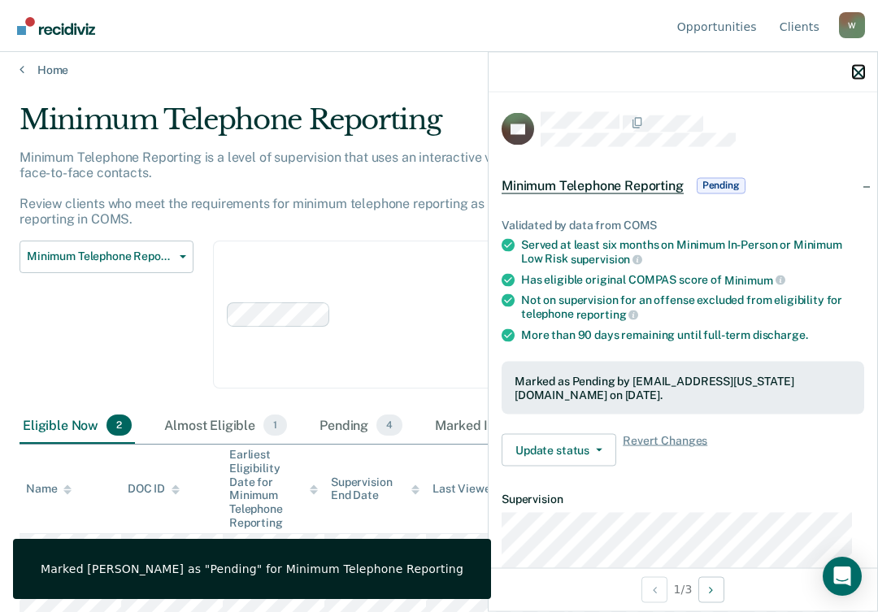
click at [857, 74] on icon "button" at bounding box center [858, 72] width 11 height 11
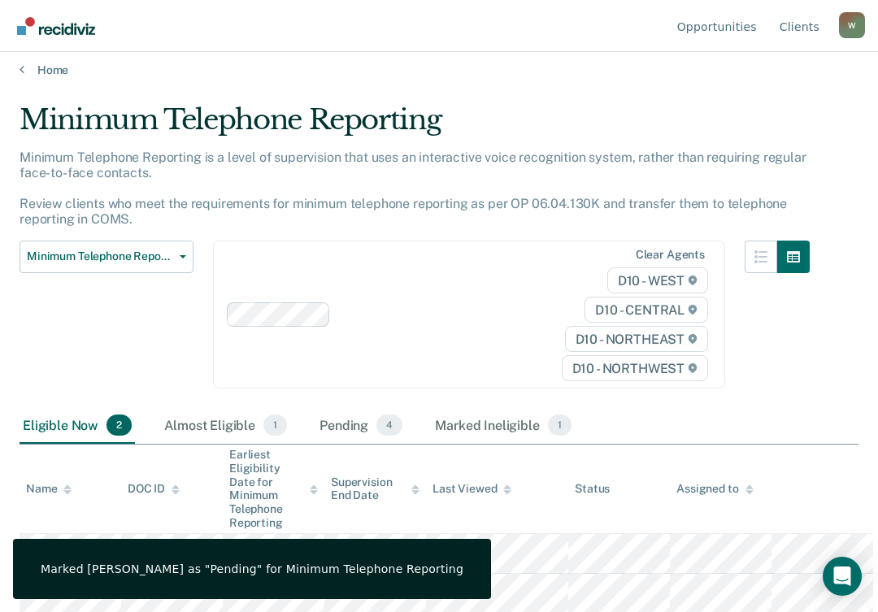
scroll to position [11, 0]
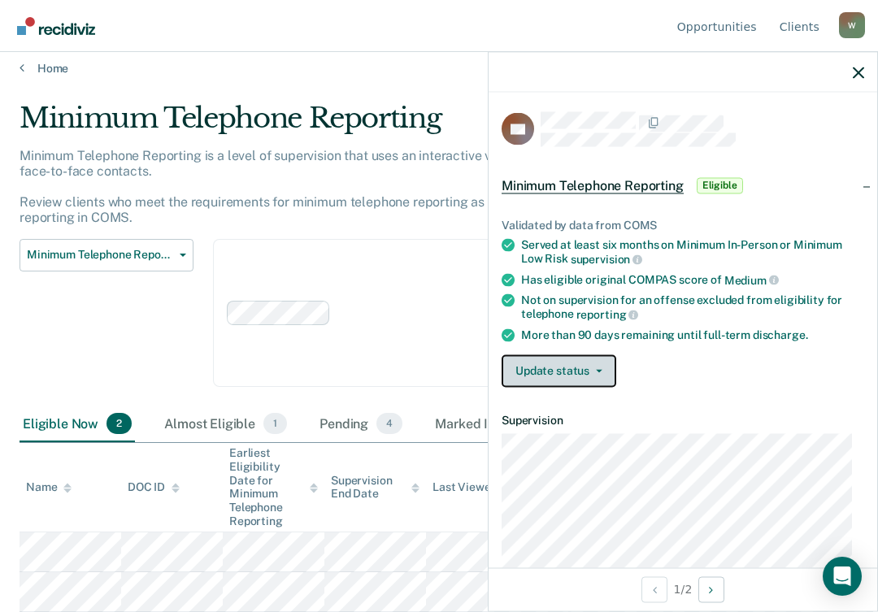
click at [570, 366] on button "Update status" at bounding box center [559, 370] width 115 height 33
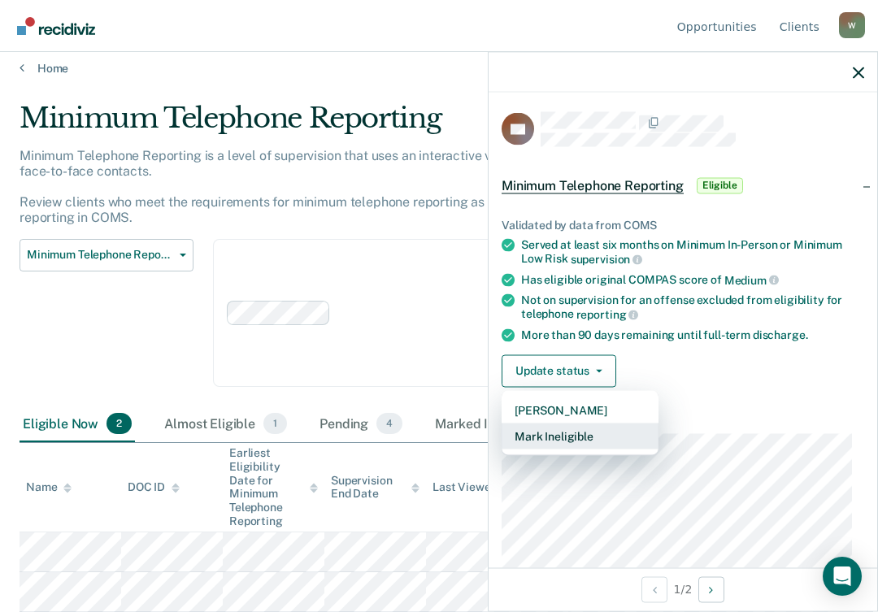
click at [550, 429] on button "Mark Ineligible" at bounding box center [580, 436] width 157 height 26
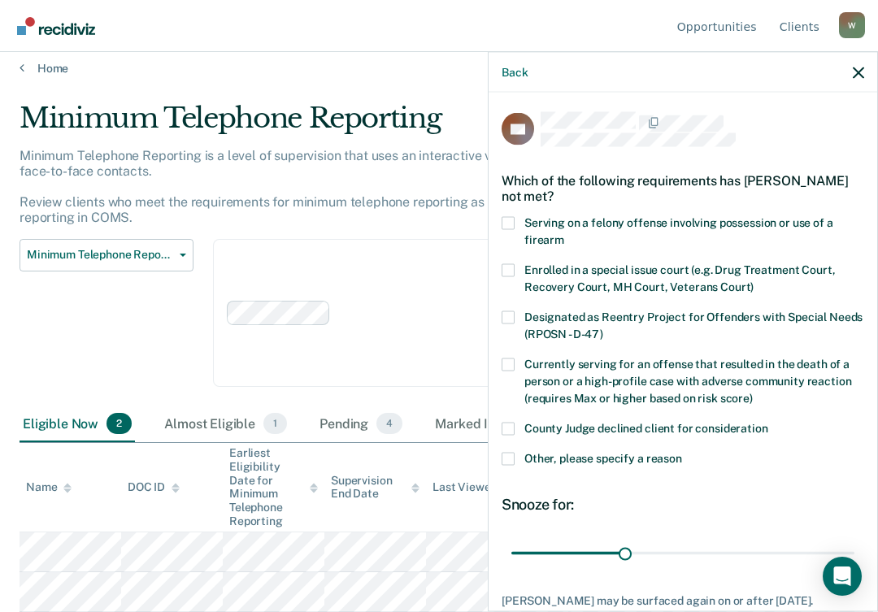
click at [511, 459] on span at bounding box center [508, 458] width 13 height 13
click at [682, 452] on input "Other, please specify a reason" at bounding box center [682, 452] width 0 height 0
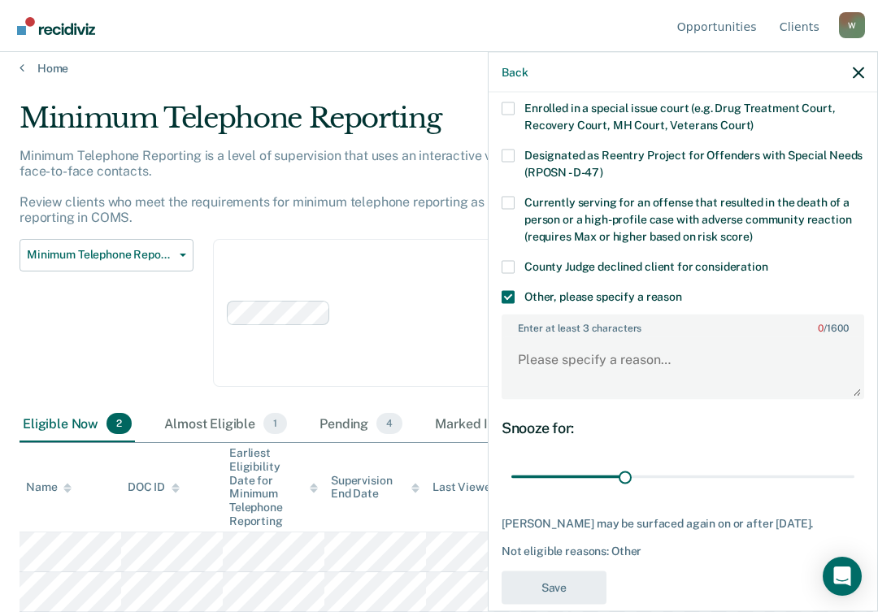
scroll to position [163, 0]
click at [591, 348] on textarea "Enter at least 3 characters 0 / 1600" at bounding box center [682, 367] width 359 height 60
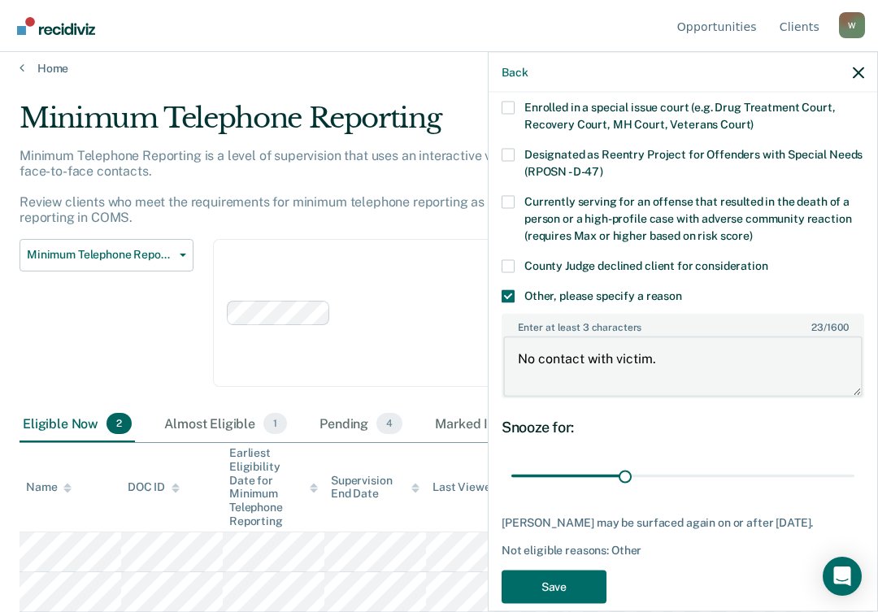
click at [589, 360] on textarea "No contact with victim." at bounding box center [682, 367] width 359 height 60
type textarea "No contact order with victim."
click at [535, 586] on button "Save" at bounding box center [554, 586] width 105 height 33
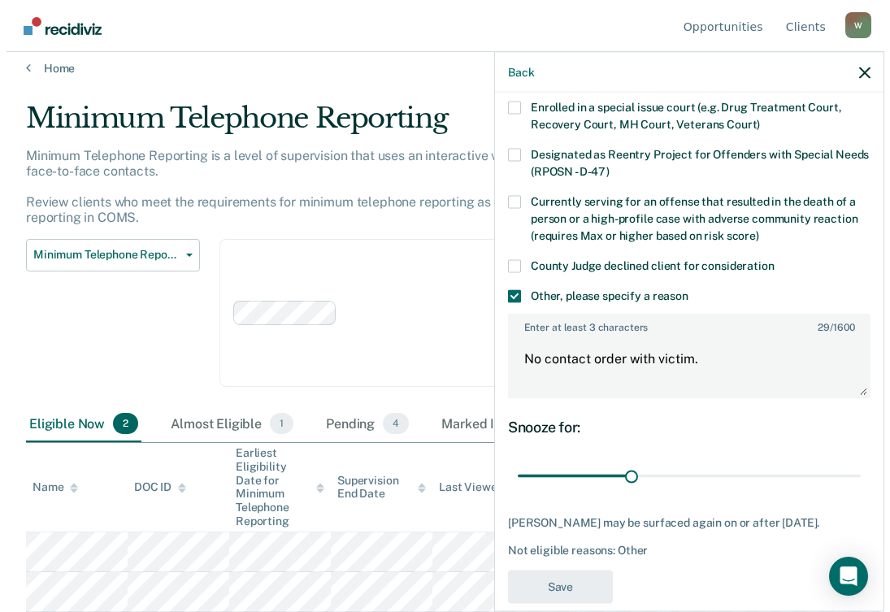
scroll to position [0, 0]
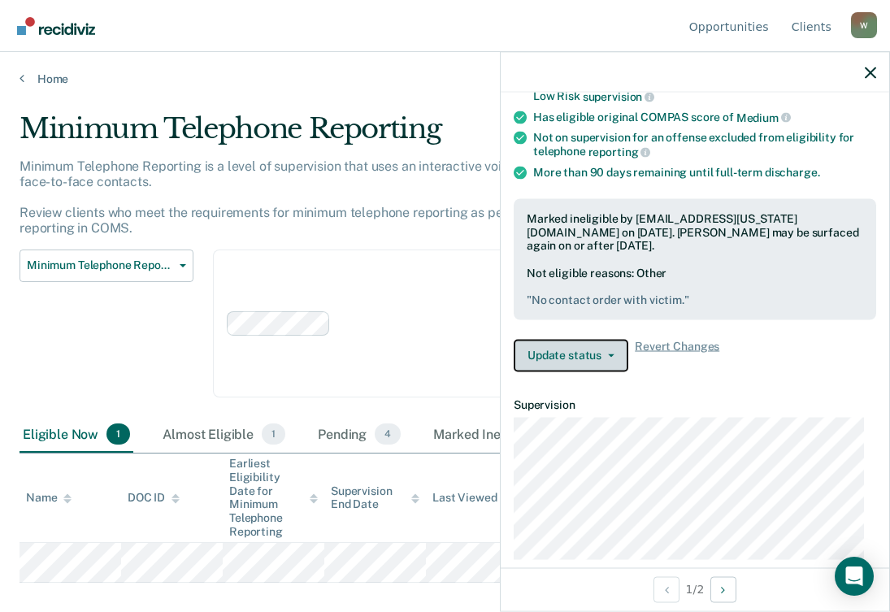
click at [615, 351] on button "Update status" at bounding box center [571, 355] width 115 height 33
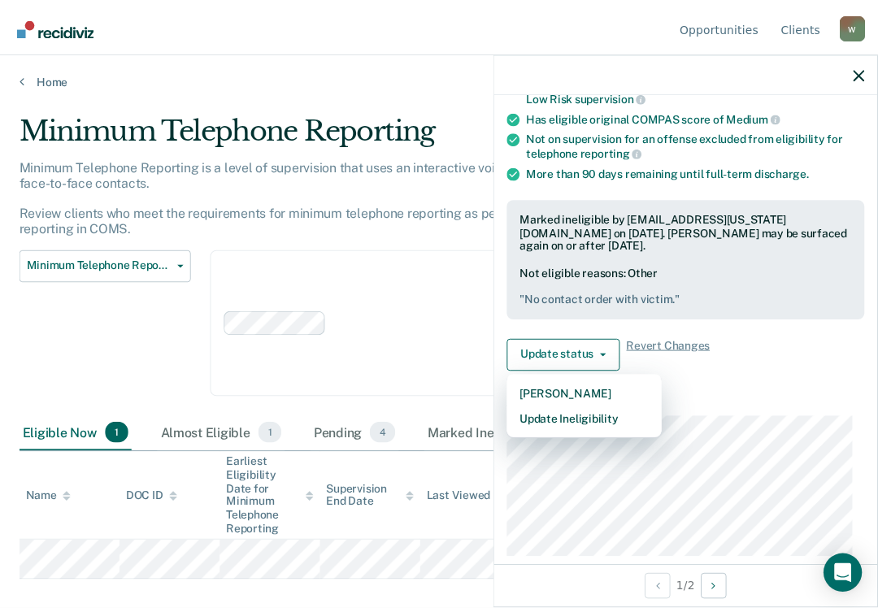
scroll to position [28, 0]
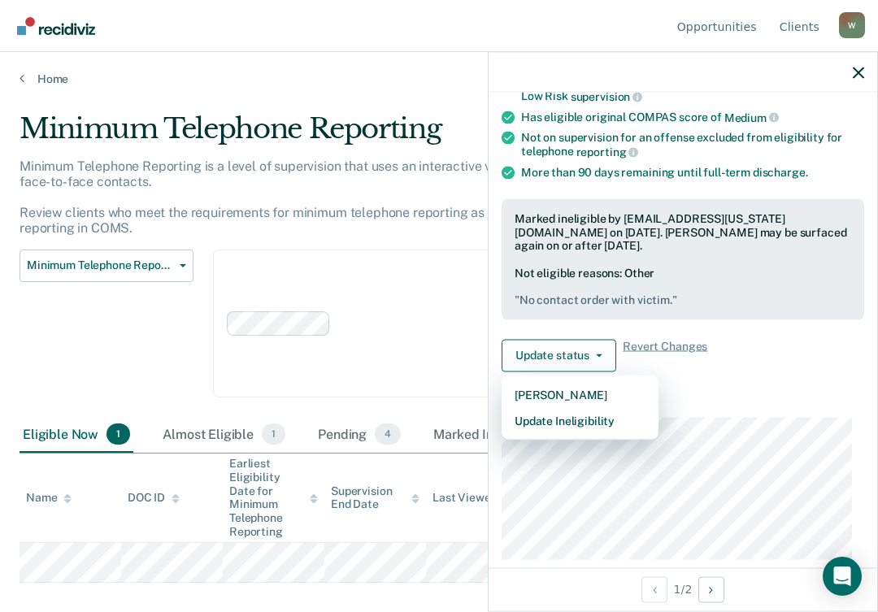
click at [443, 386] on div "Clear agents D10 - WEST D10 - CENTRAL D10 - NORTHEAST D10 - NORTHWEST" at bounding box center [469, 324] width 512 height 149
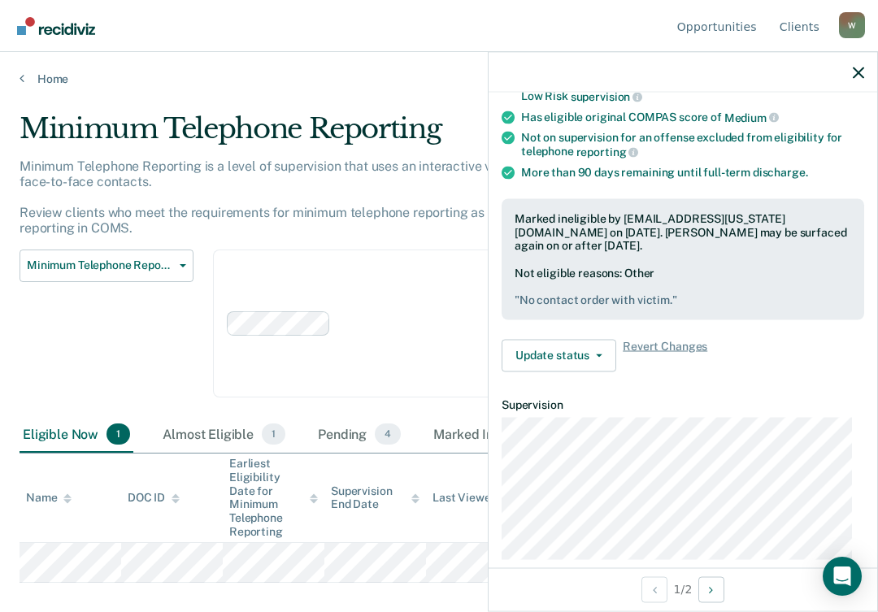
click at [850, 72] on div at bounding box center [683, 72] width 389 height 41
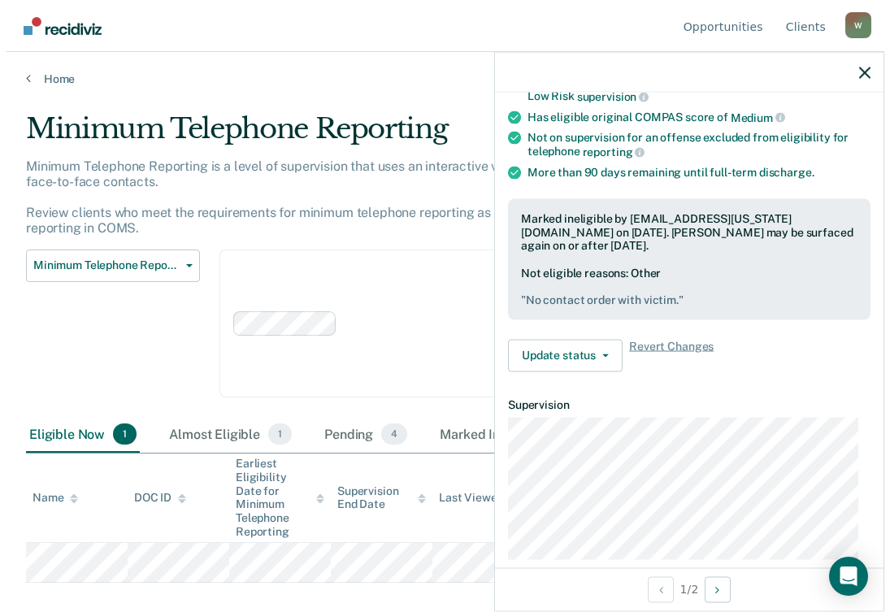
scroll to position [0, 0]
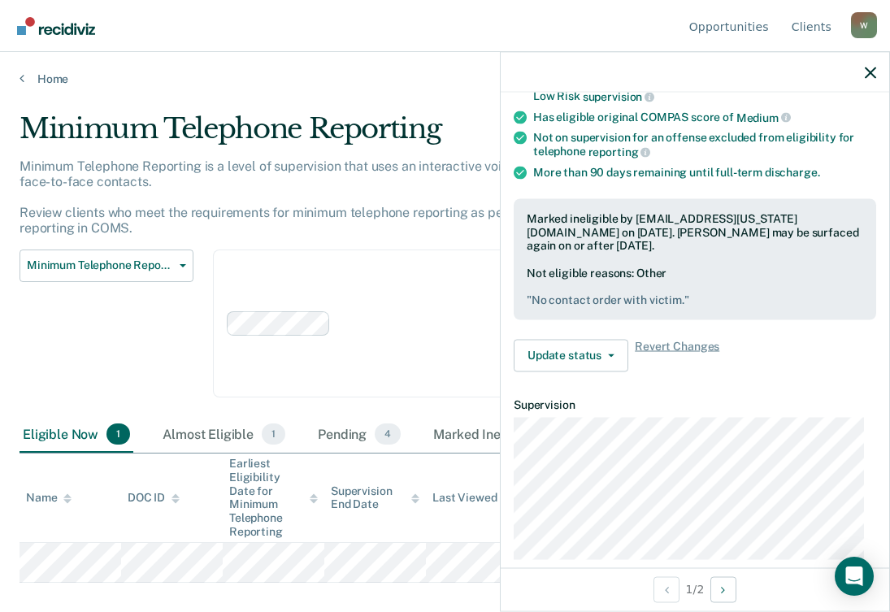
click at [859, 67] on div at bounding box center [695, 72] width 389 height 41
click at [876, 68] on icon "button" at bounding box center [870, 72] width 11 height 11
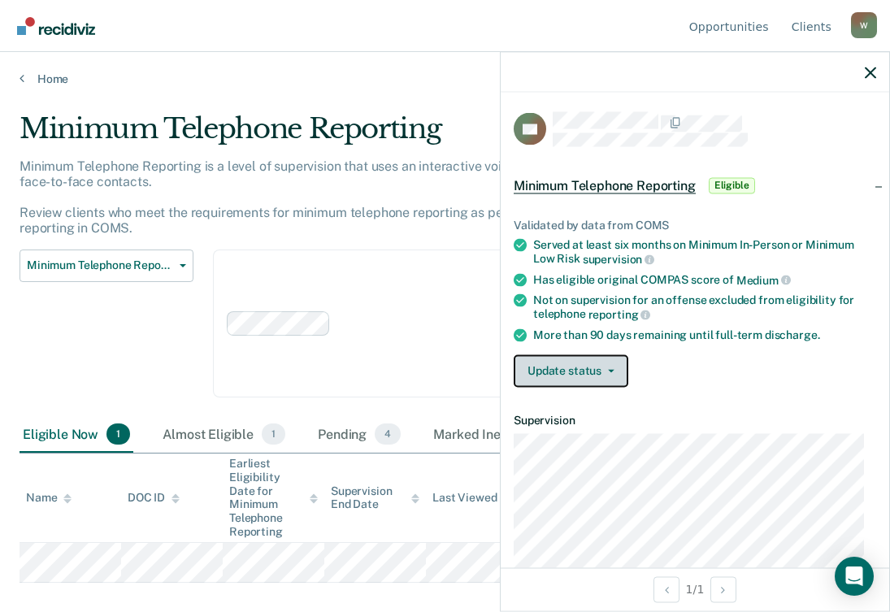
click at [580, 367] on button "Update status" at bounding box center [571, 370] width 115 height 33
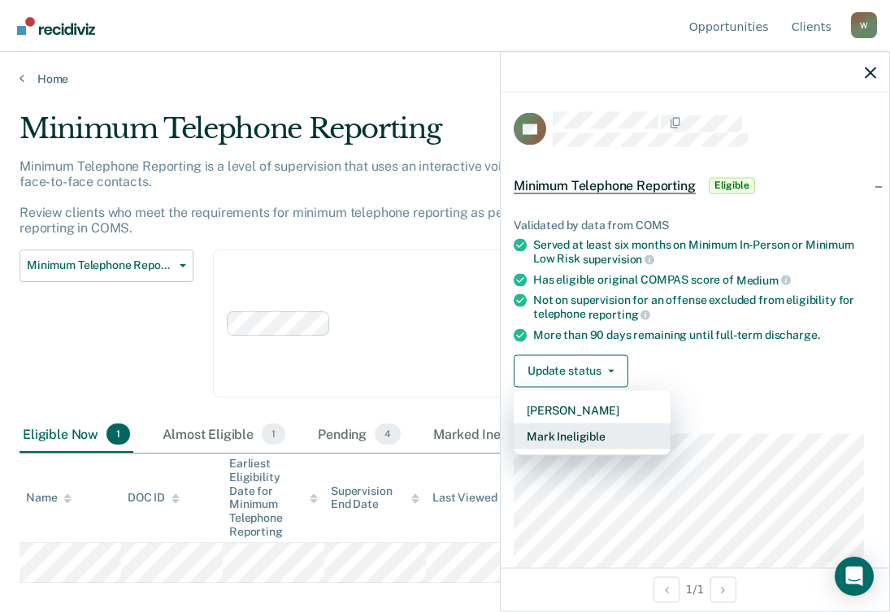
click at [562, 435] on button "Mark Ineligible" at bounding box center [592, 436] width 157 height 26
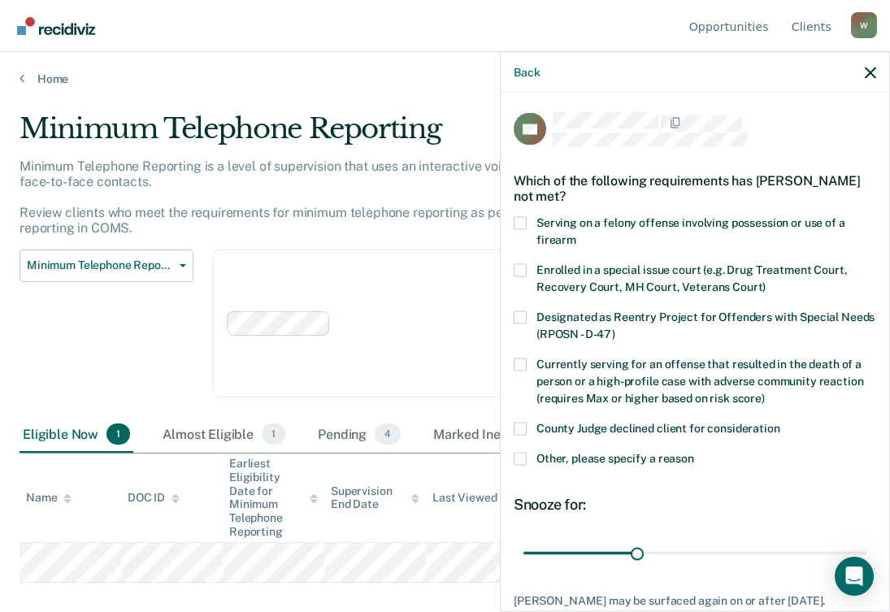
click at [527, 459] on label "Other, please specify a reason" at bounding box center [695, 460] width 363 height 17
click at [694, 452] on input "Other, please specify a reason" at bounding box center [694, 452] width 0 height 0
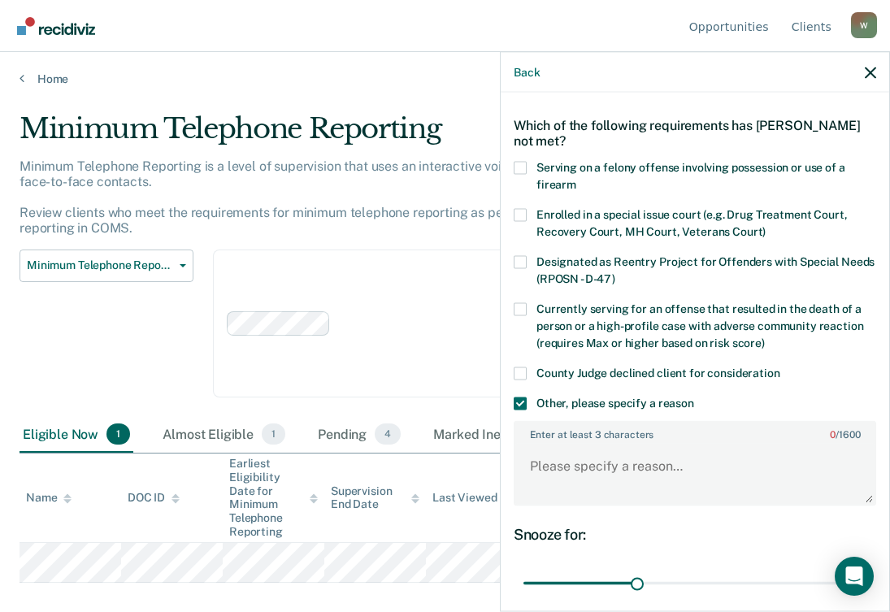
scroll to position [81, 0]
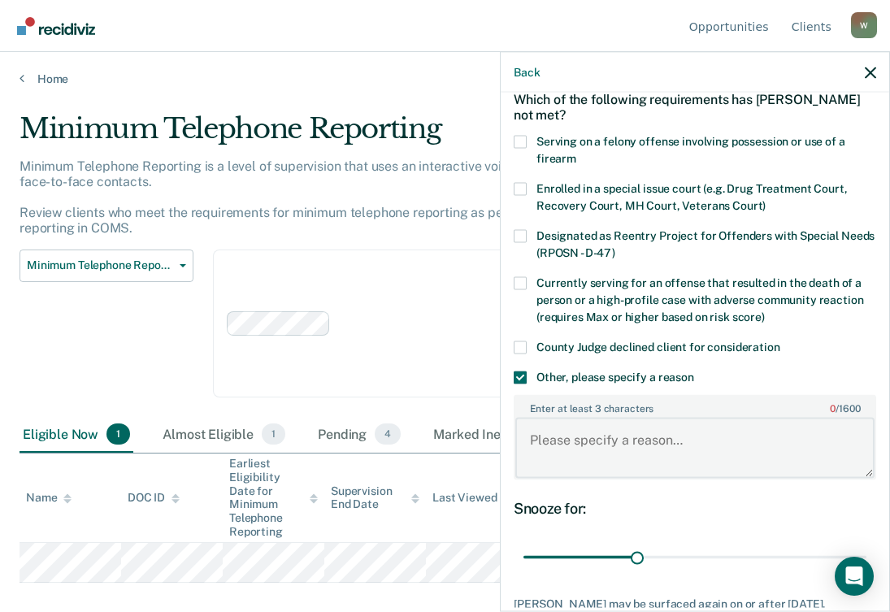
click at [610, 441] on textarea "Enter at least 3 characters 0 / 1600" at bounding box center [694, 448] width 359 height 60
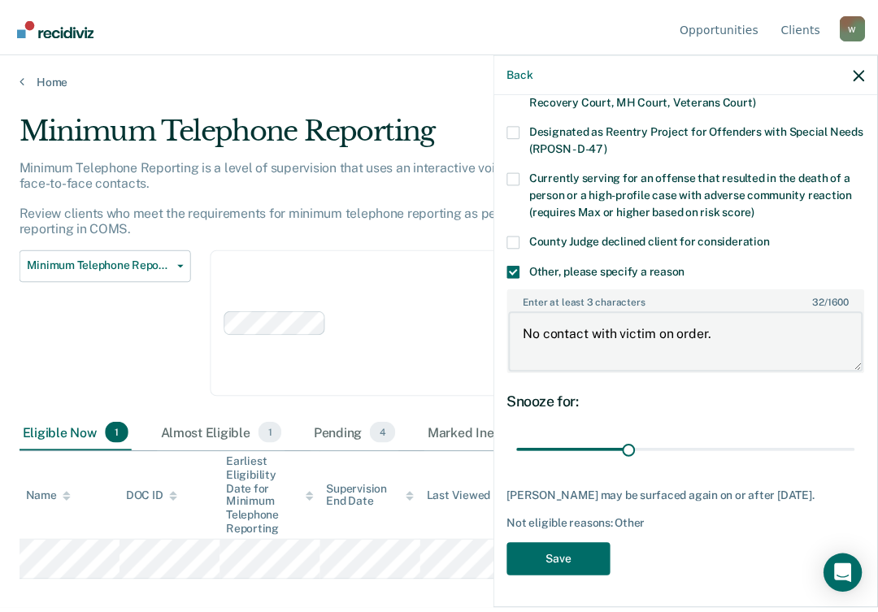
scroll to position [199, 0]
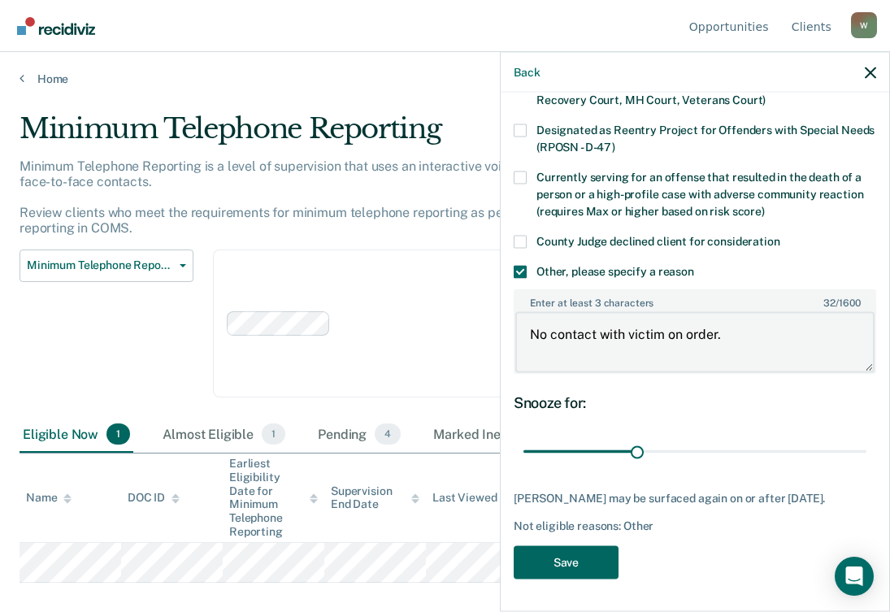
type textarea "No contact with victim on order."
drag, startPoint x: 533, startPoint y: 555, endPoint x: 534, endPoint y: 563, distance: 8.2
click at [533, 561] on button "Save" at bounding box center [566, 562] width 105 height 33
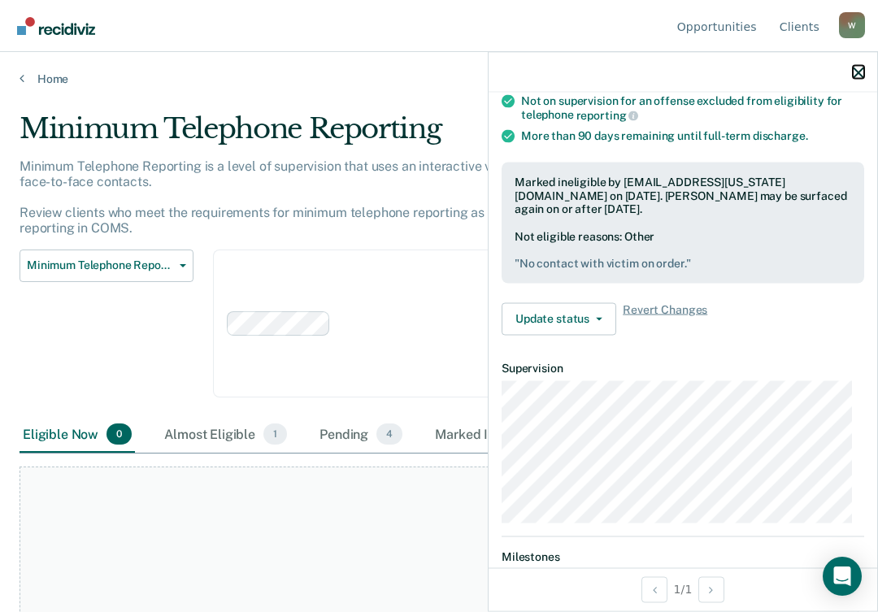
click at [862, 76] on icon "button" at bounding box center [858, 72] width 11 height 11
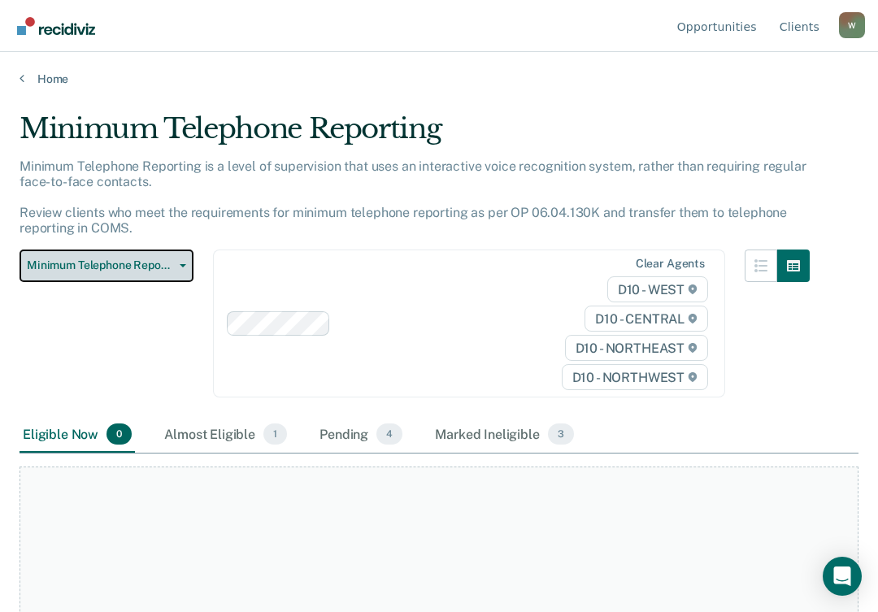
click at [186, 259] on button "Minimum Telephone Reporting" at bounding box center [107, 266] width 174 height 33
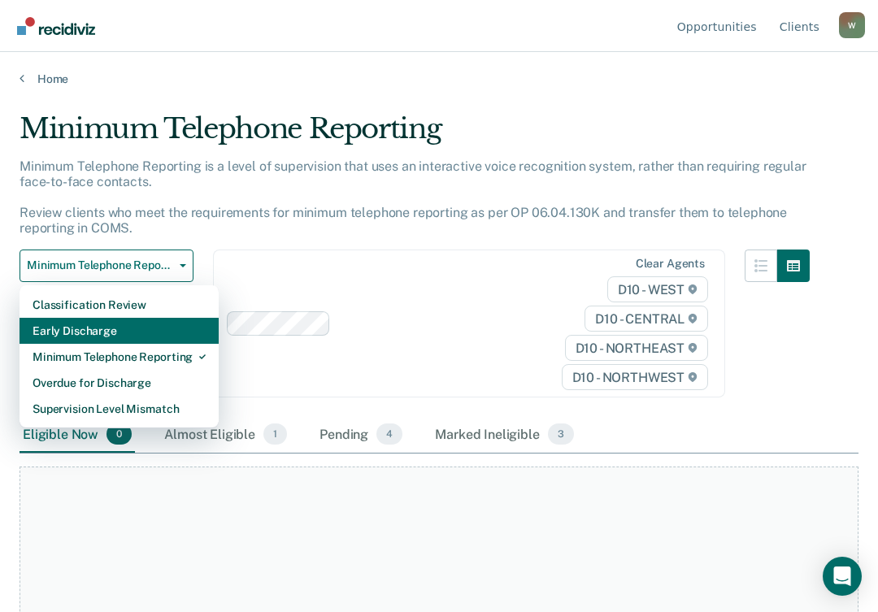
click at [110, 327] on div "Early Discharge" at bounding box center [119, 331] width 173 height 26
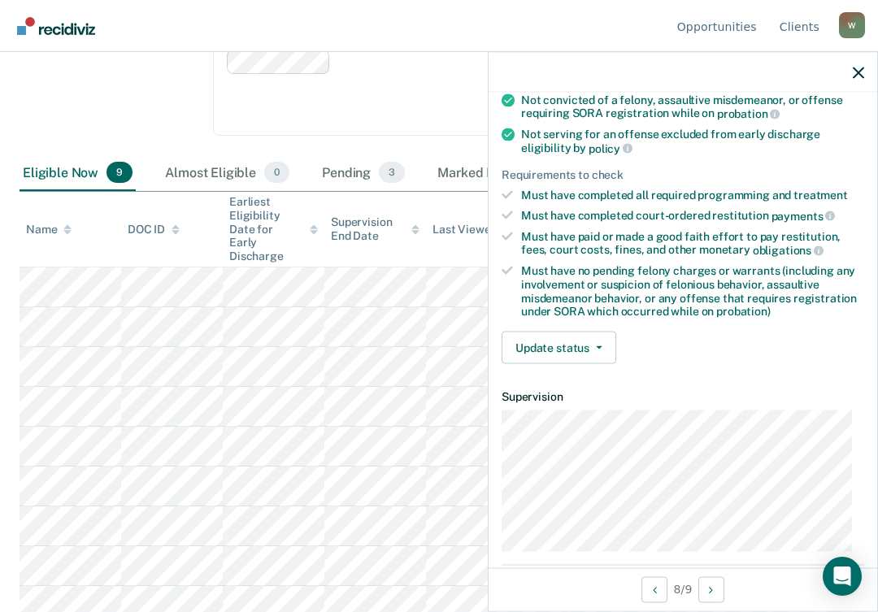
scroll to position [325, 0]
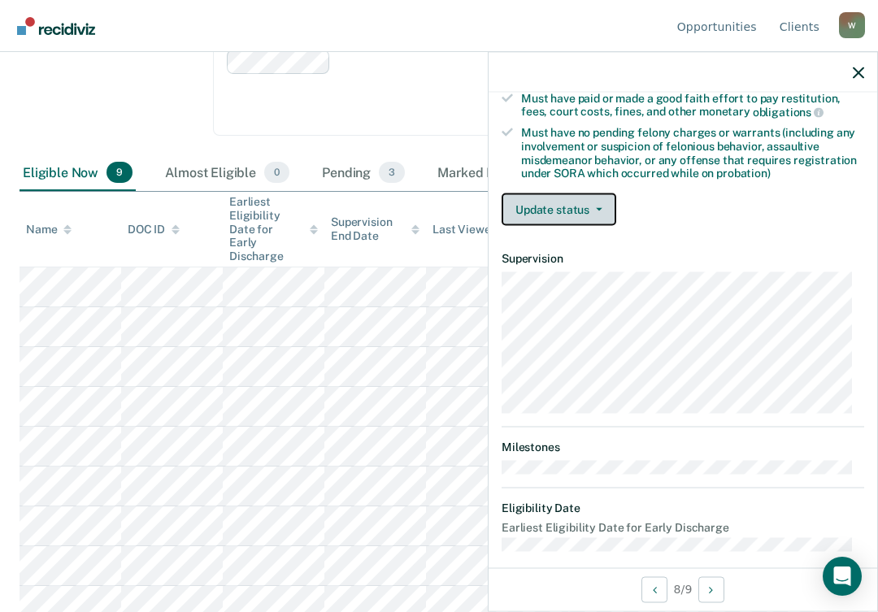
click at [573, 203] on button "Update status" at bounding box center [559, 209] width 115 height 33
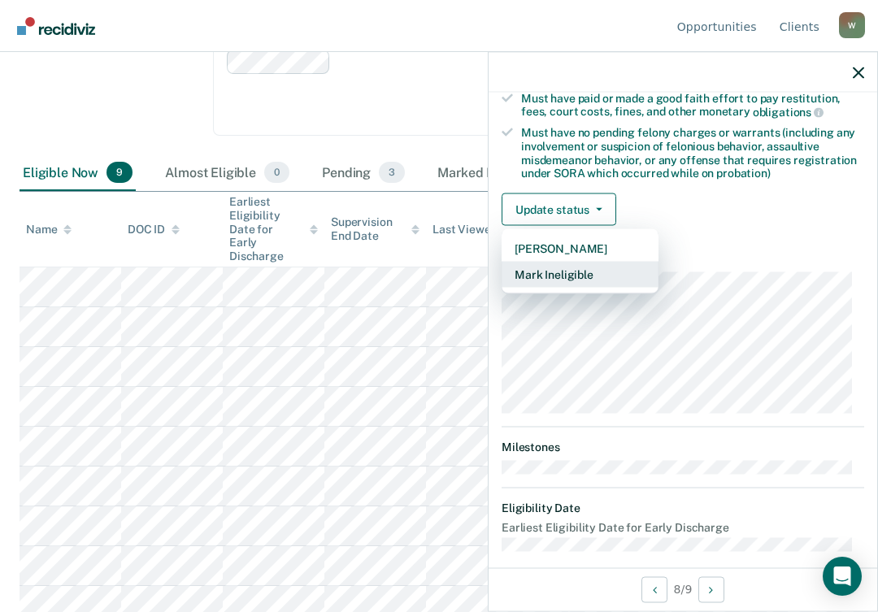
click at [546, 272] on button "Mark Ineligible" at bounding box center [580, 275] width 157 height 26
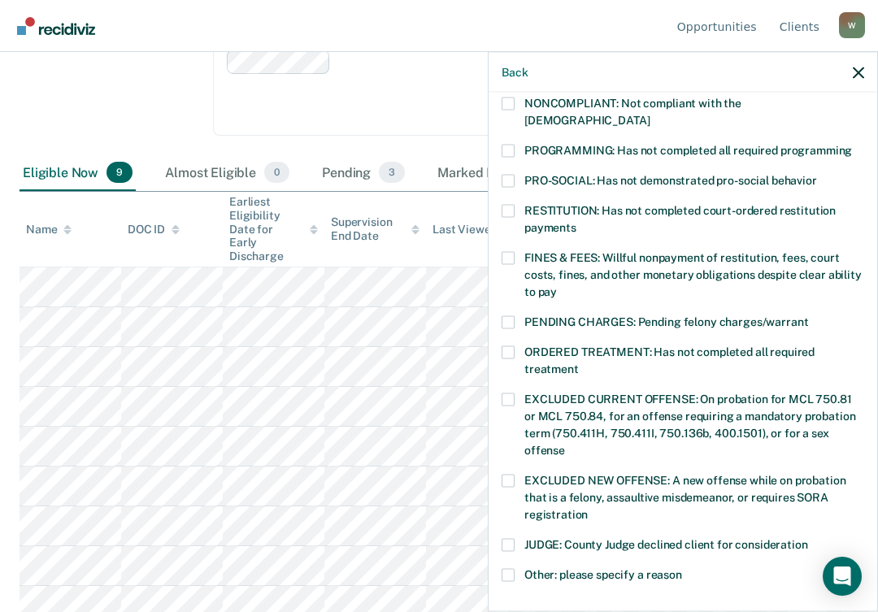
click at [507, 144] on span at bounding box center [508, 150] width 13 height 13
click at [852, 144] on input "PROGRAMMING: Has not completed all required programming" at bounding box center [852, 144] width 0 height 0
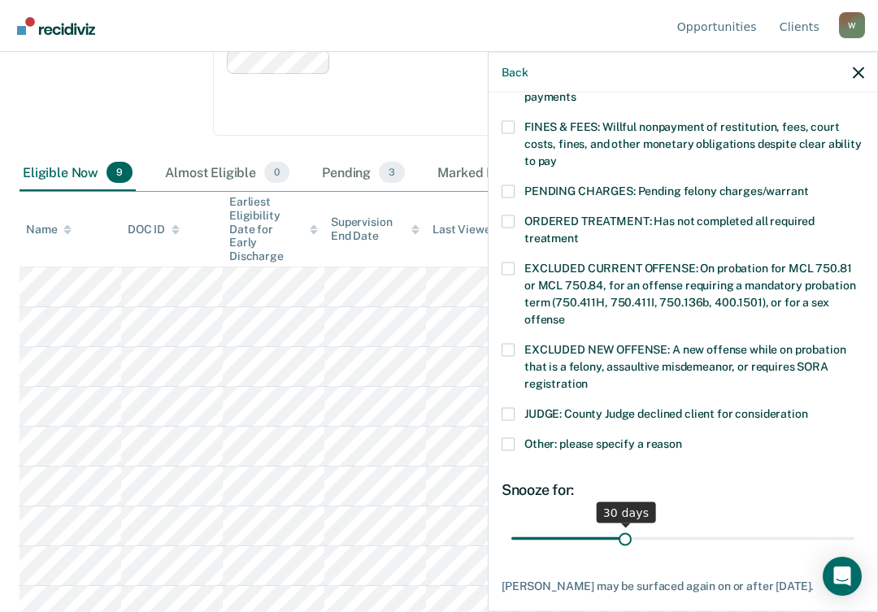
scroll to position [538, 0]
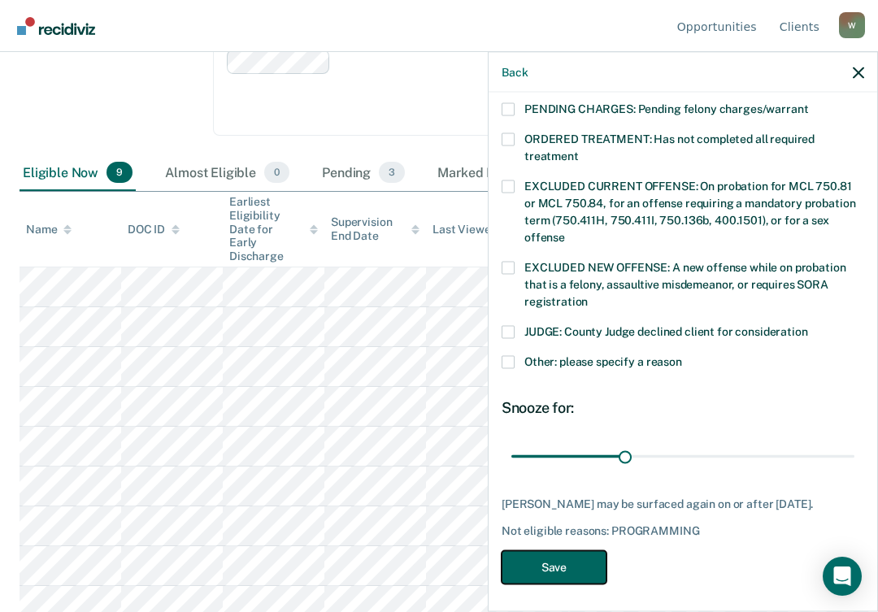
click at [539, 559] on button "Save" at bounding box center [554, 566] width 105 height 33
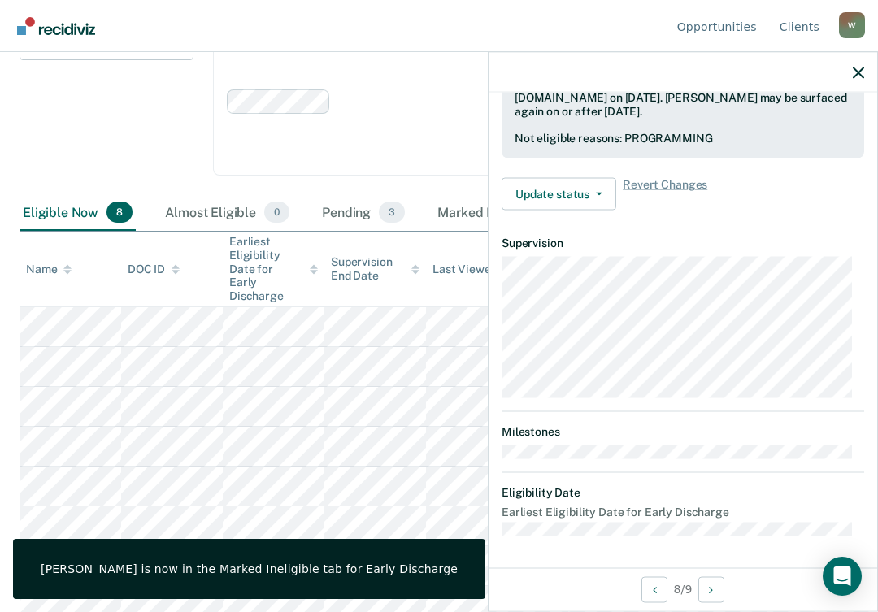
scroll to position [341, 0]
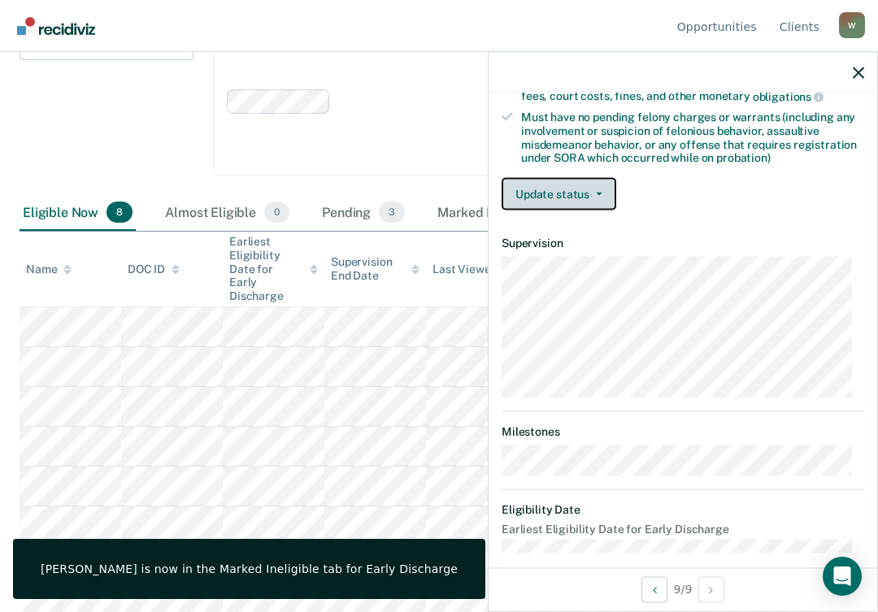
click at [584, 190] on button "Update status" at bounding box center [559, 194] width 115 height 33
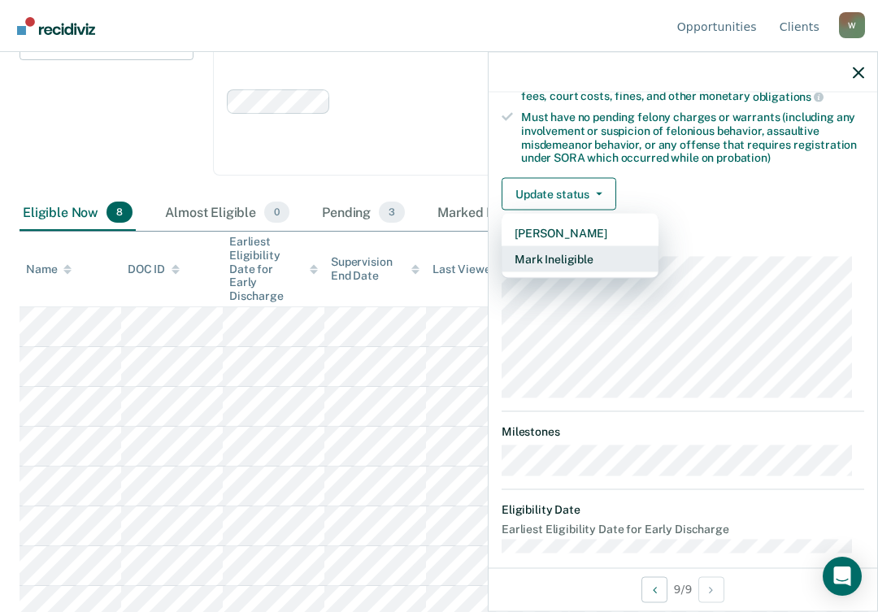
click at [567, 260] on button "Mark Ineligible" at bounding box center [580, 259] width 157 height 26
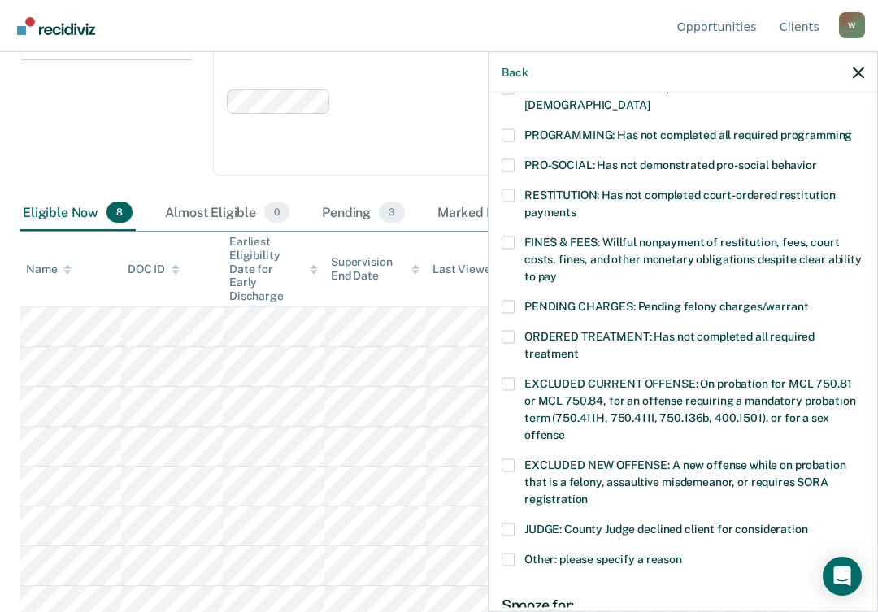
click at [510, 128] on span at bounding box center [508, 134] width 13 height 13
click at [852, 128] on input "PROGRAMMING: Has not completed all required programming" at bounding box center [852, 128] width 0 height 0
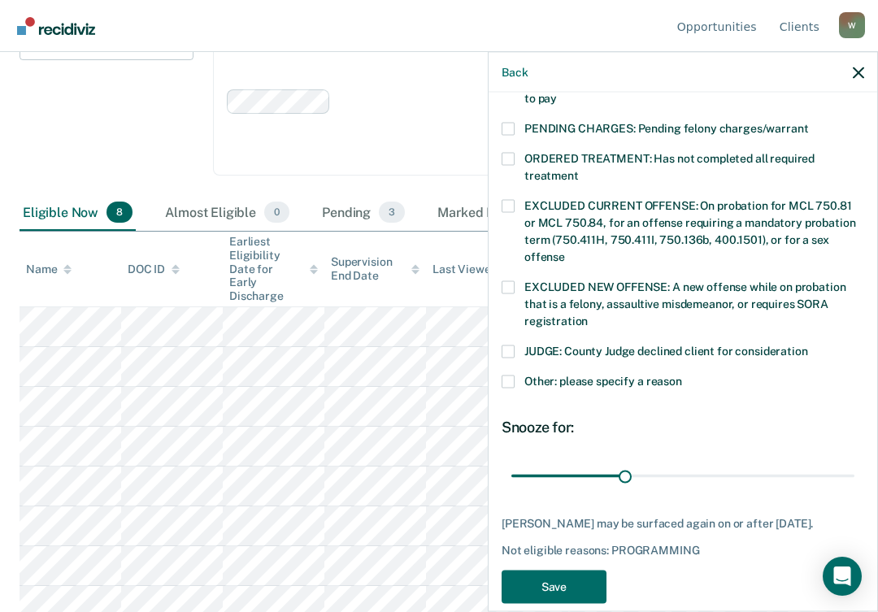
scroll to position [538, 0]
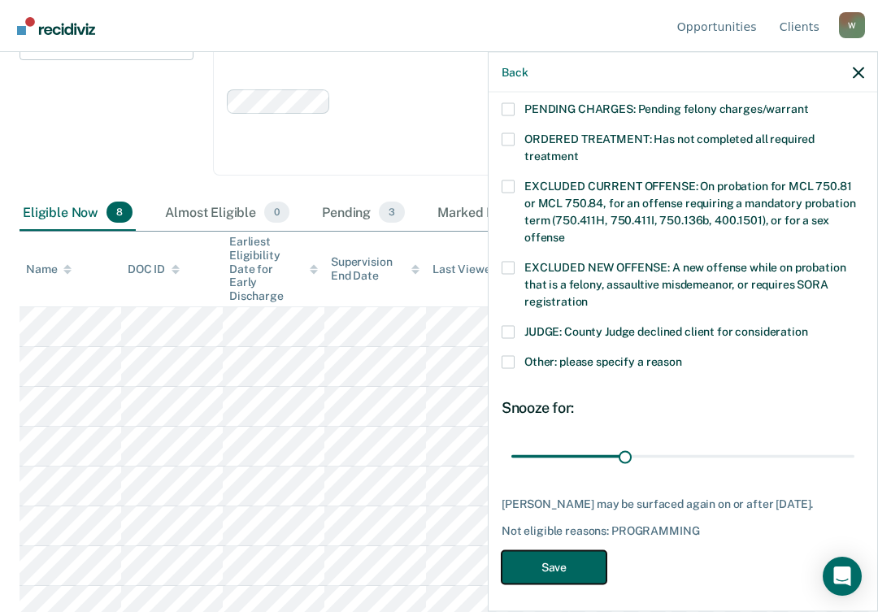
click at [545, 565] on button "Save" at bounding box center [554, 566] width 105 height 33
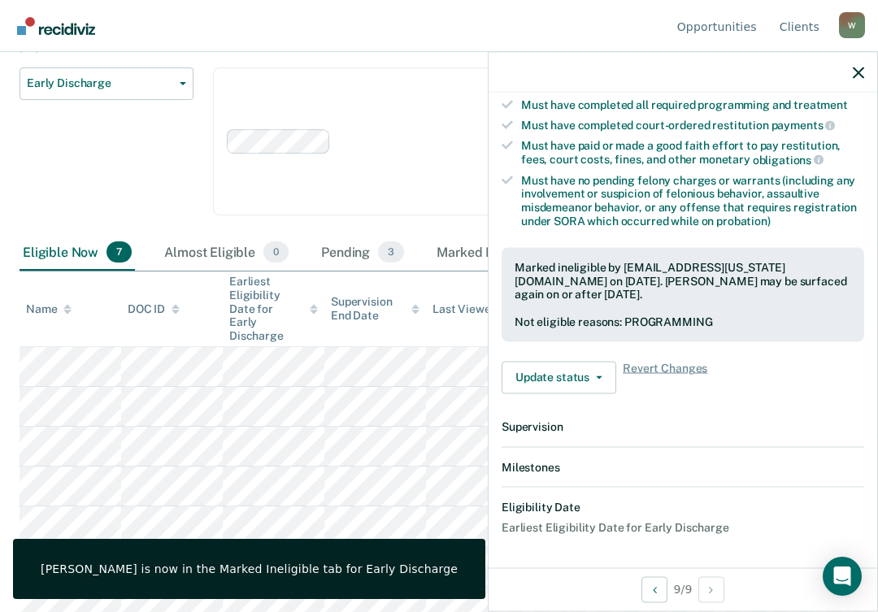
scroll to position [477, 0]
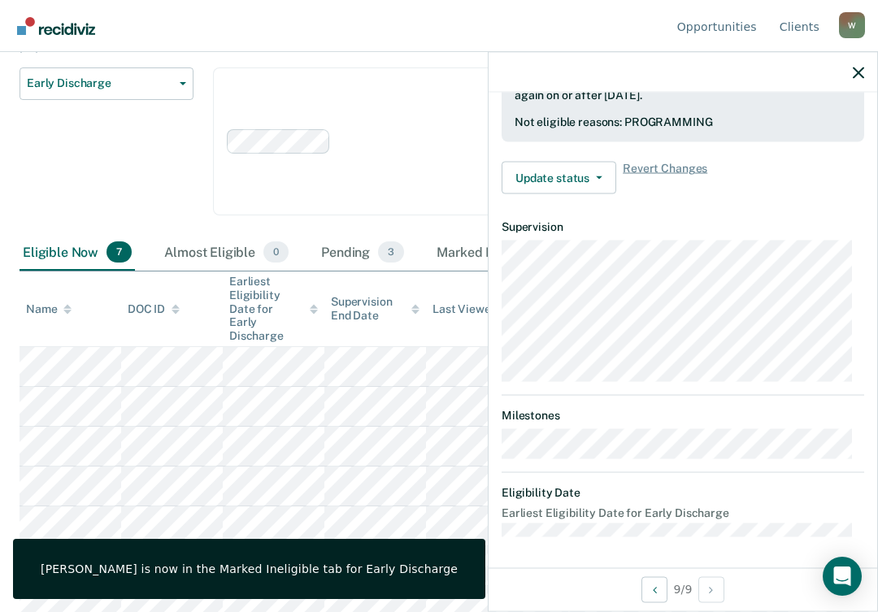
click at [367, 185] on div "Clear agents D10 - WEST D10 - CENTRAL D10 - NORTHEAST D10 - NORTHWEST" at bounding box center [469, 141] width 512 height 149
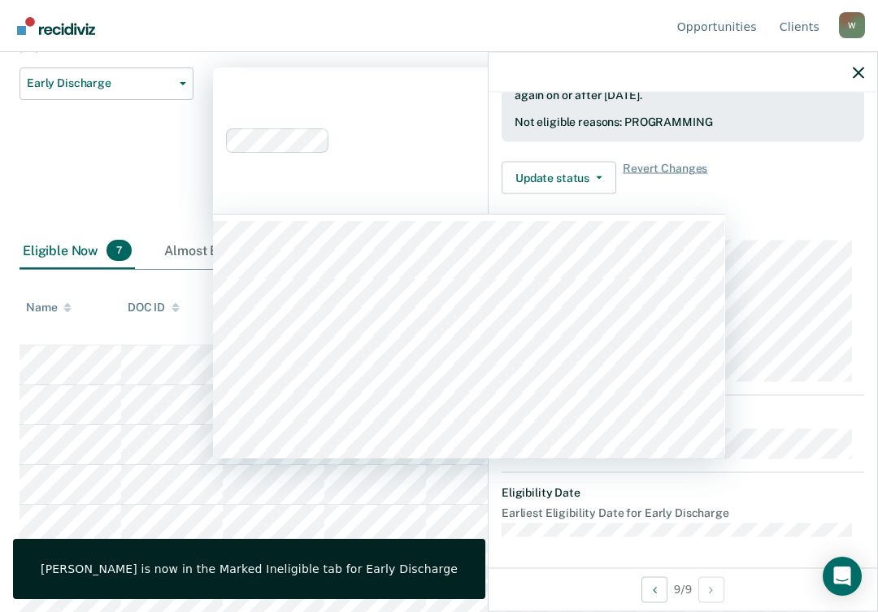
scroll to position [180, 0]
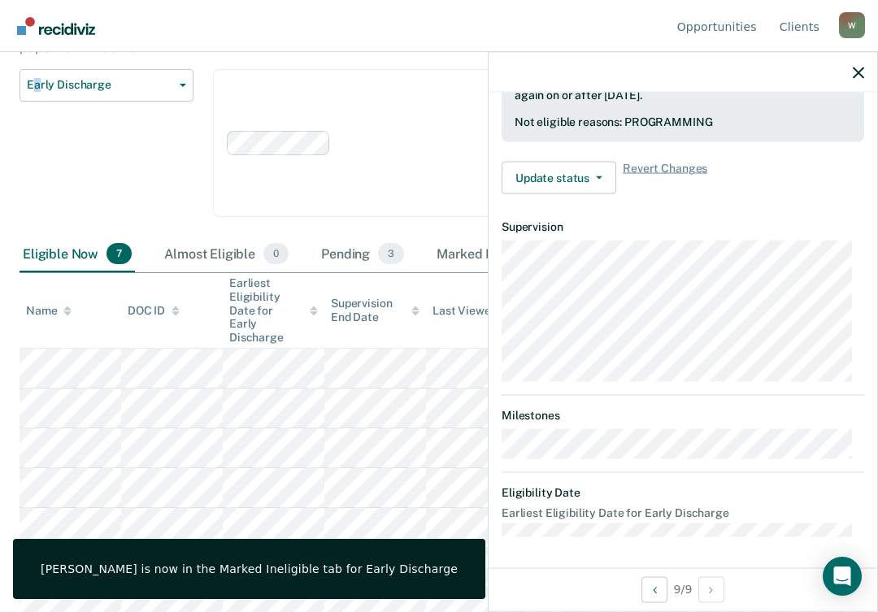
click at [41, 155] on div "Early Discharge Classification Review Early Discharge Minimum Telephone Reporti…" at bounding box center [107, 153] width 174 height 168
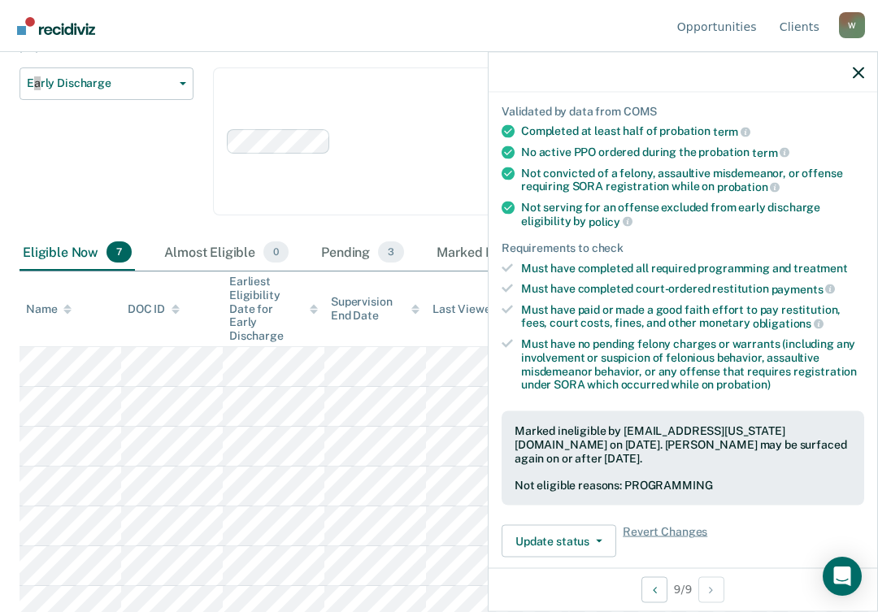
scroll to position [71, 0]
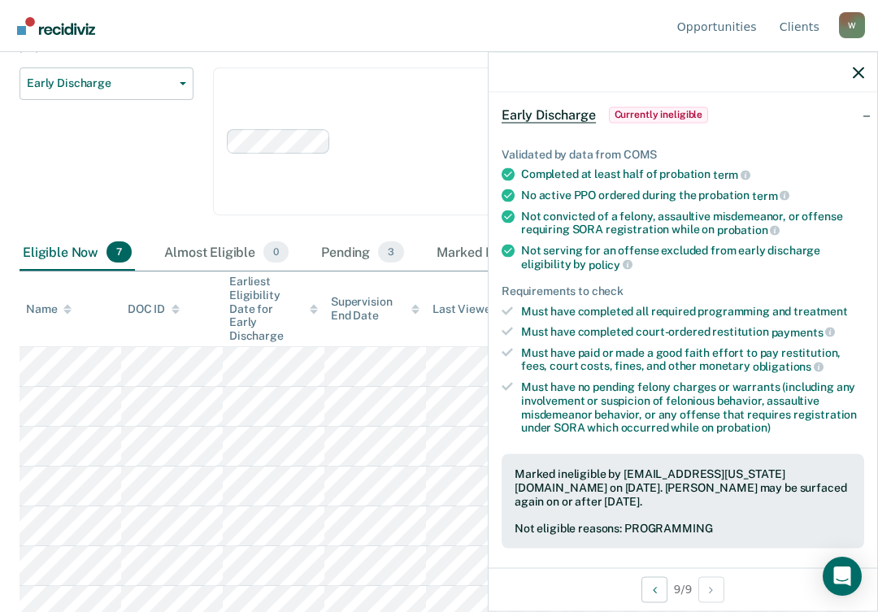
click at [850, 77] on div at bounding box center [683, 72] width 389 height 41
click at [858, 72] on icon "button" at bounding box center [858, 72] width 11 height 11
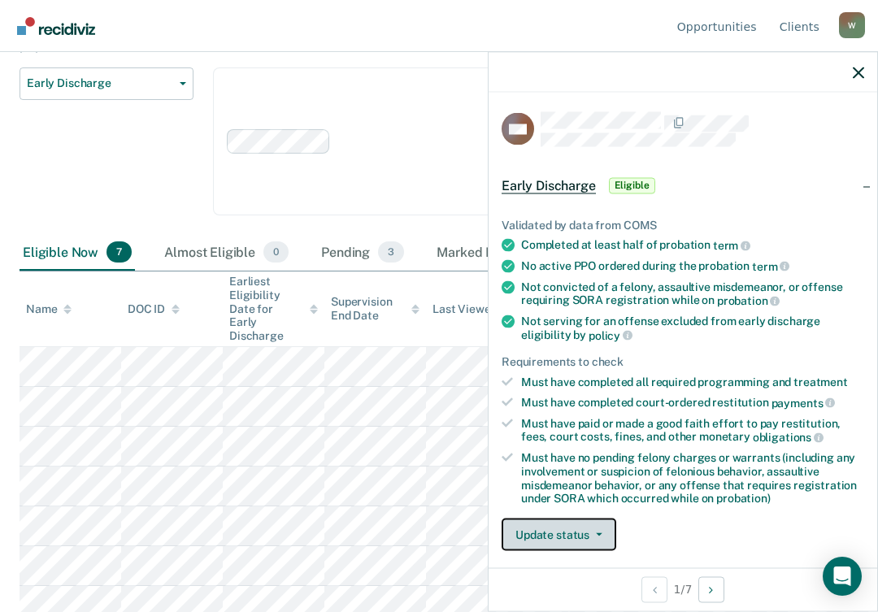
click at [569, 522] on button "Update status" at bounding box center [559, 535] width 115 height 33
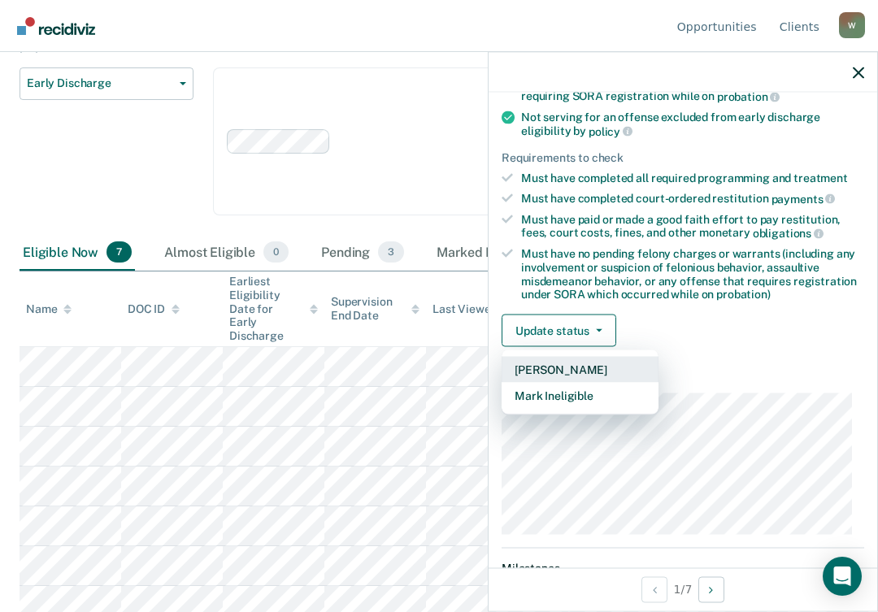
scroll to position [245, 0]
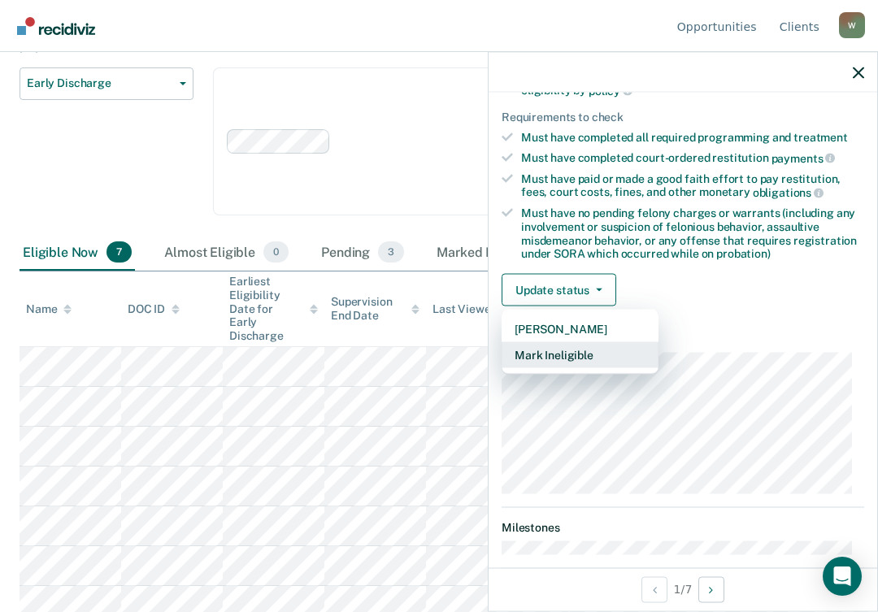
click at [587, 347] on button "Mark Ineligible" at bounding box center [580, 355] width 157 height 26
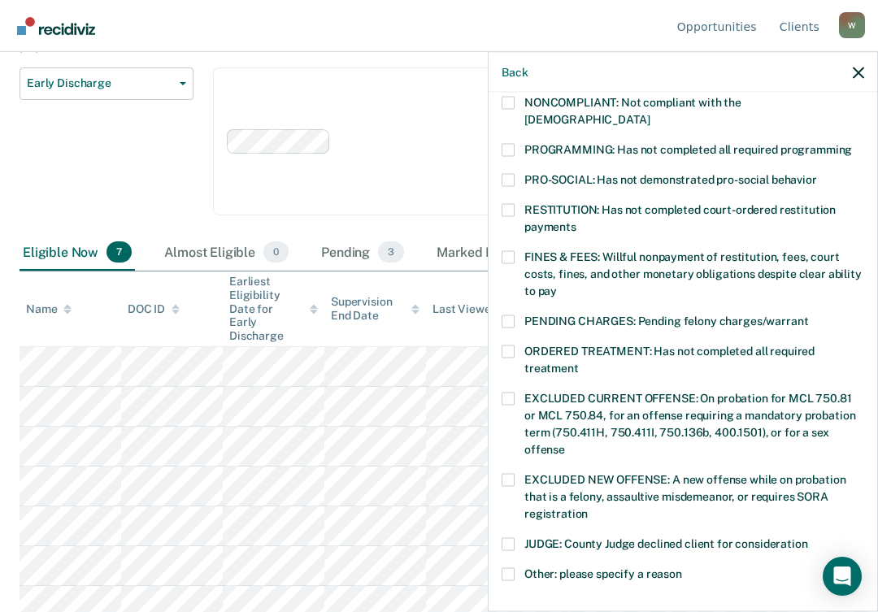
scroll to position [407, 0]
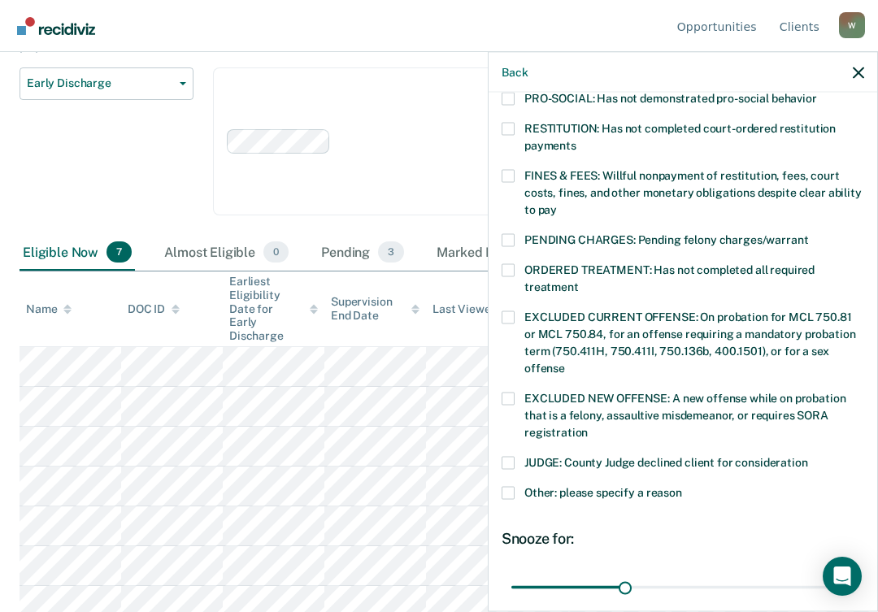
click at [503, 486] on span at bounding box center [508, 492] width 13 height 13
click at [682, 486] on input "Other: please specify a reason" at bounding box center [682, 486] width 0 height 0
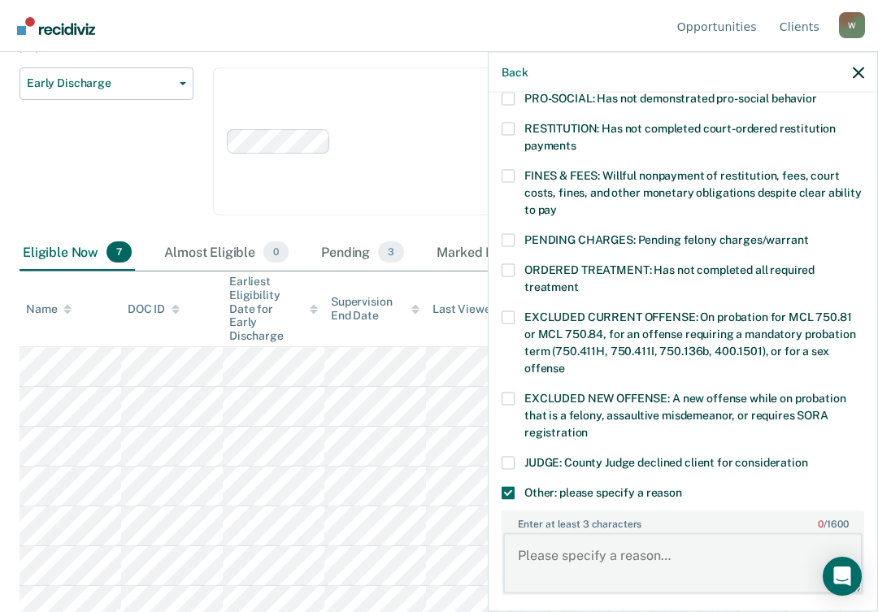
click at [530, 533] on textarea "Enter at least 3 characters 0 / 1600" at bounding box center [682, 563] width 359 height 60
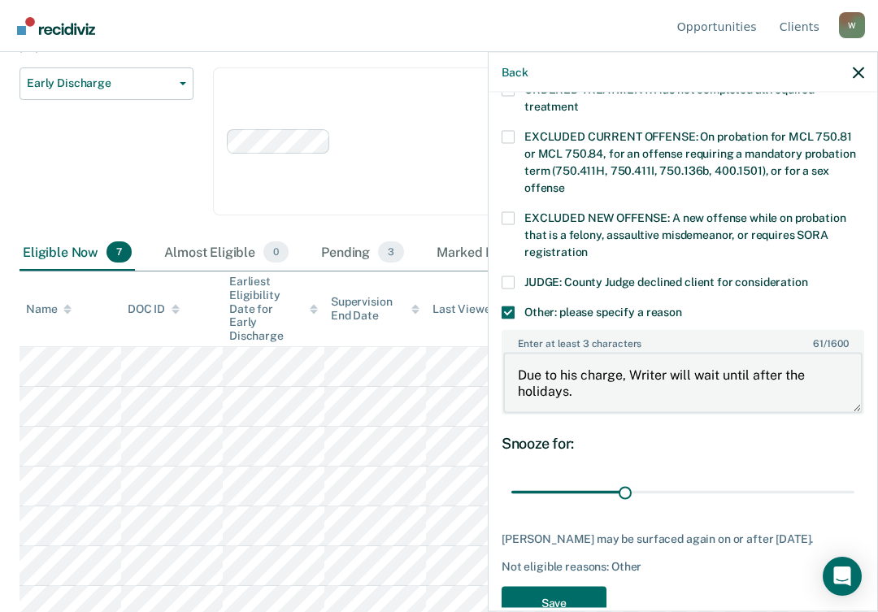
scroll to position [624, 0]
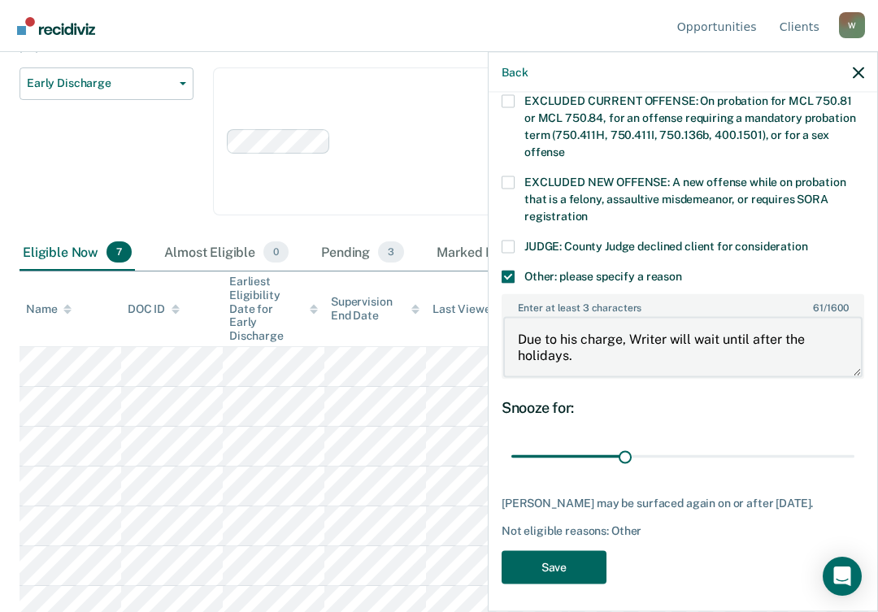
type textarea "Due to his charge, Writer will wait until after the holidays."
click at [564, 556] on button "Save" at bounding box center [554, 566] width 105 height 33
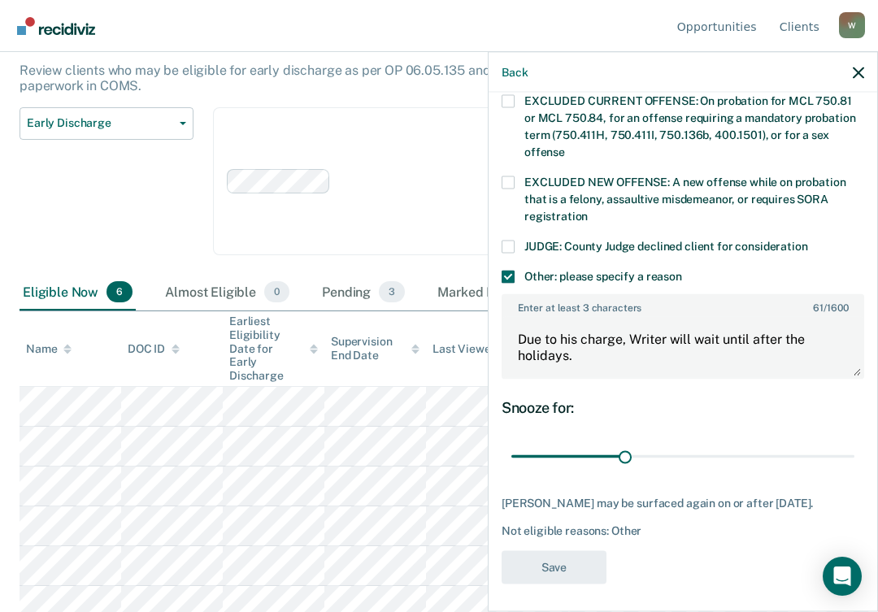
scroll to position [487, 0]
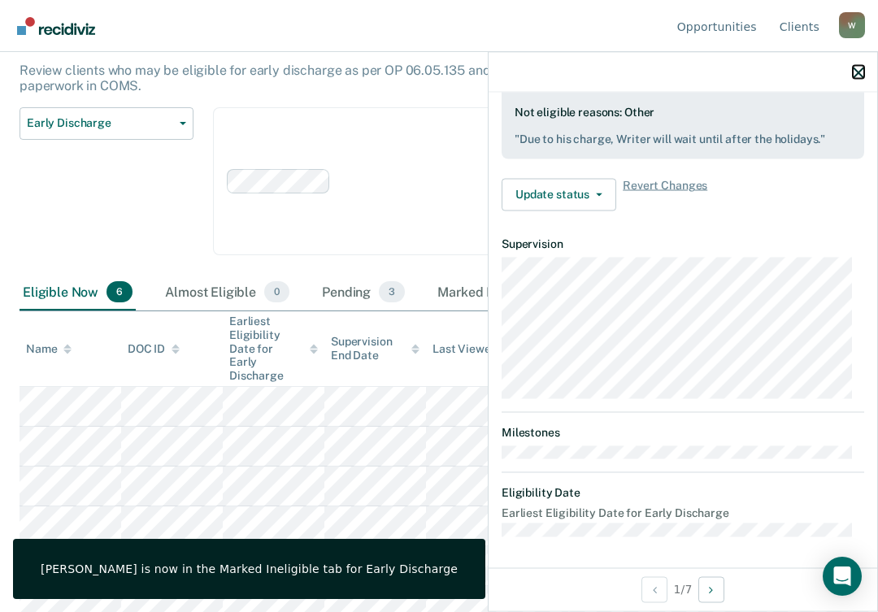
click at [863, 70] on icon "button" at bounding box center [858, 72] width 11 height 11
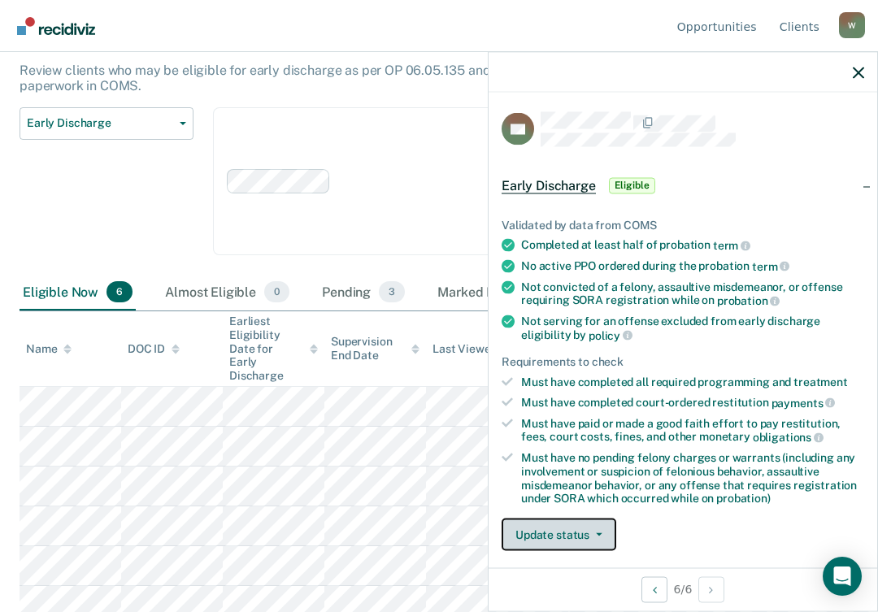
click at [593, 534] on span "button" at bounding box center [595, 534] width 13 height 3
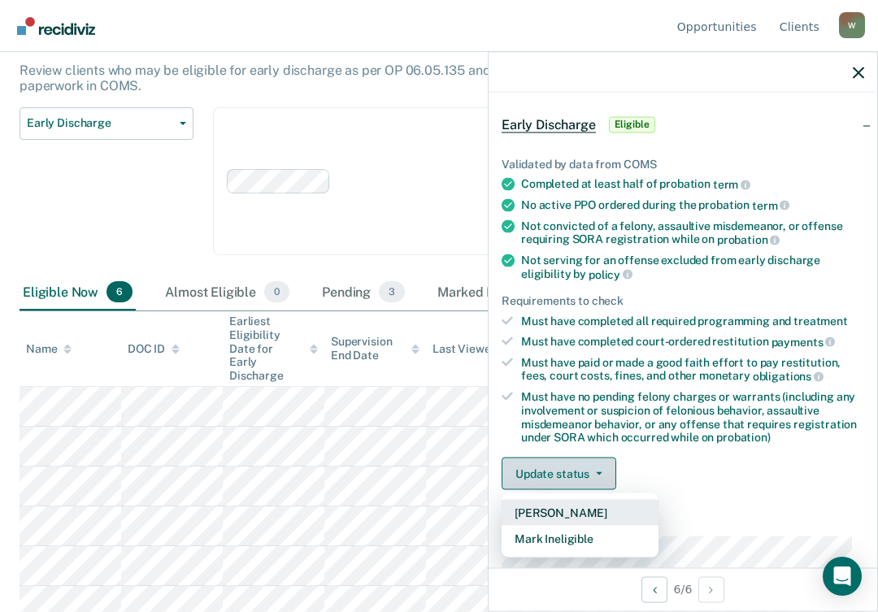
scroll to position [245, 0]
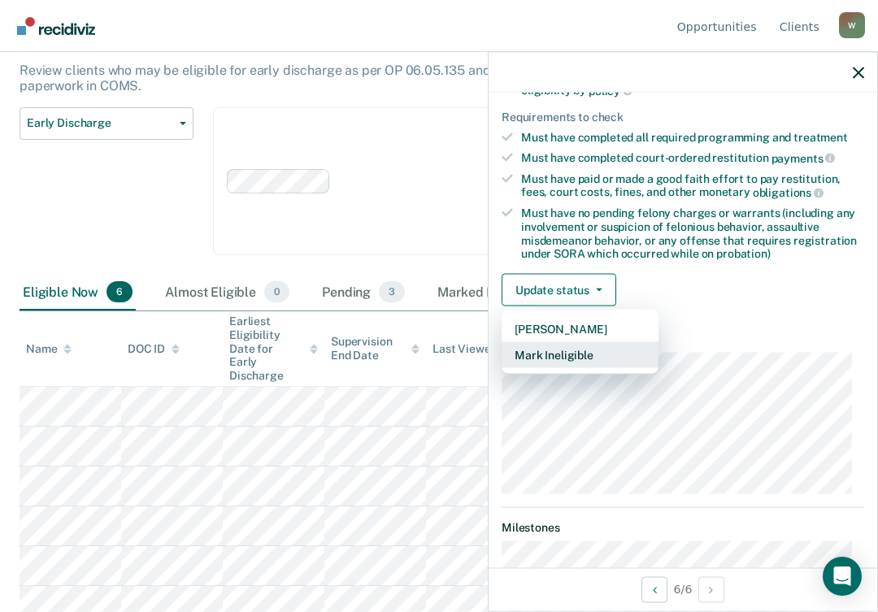
click at [602, 362] on button "Mark Ineligible" at bounding box center [580, 355] width 157 height 26
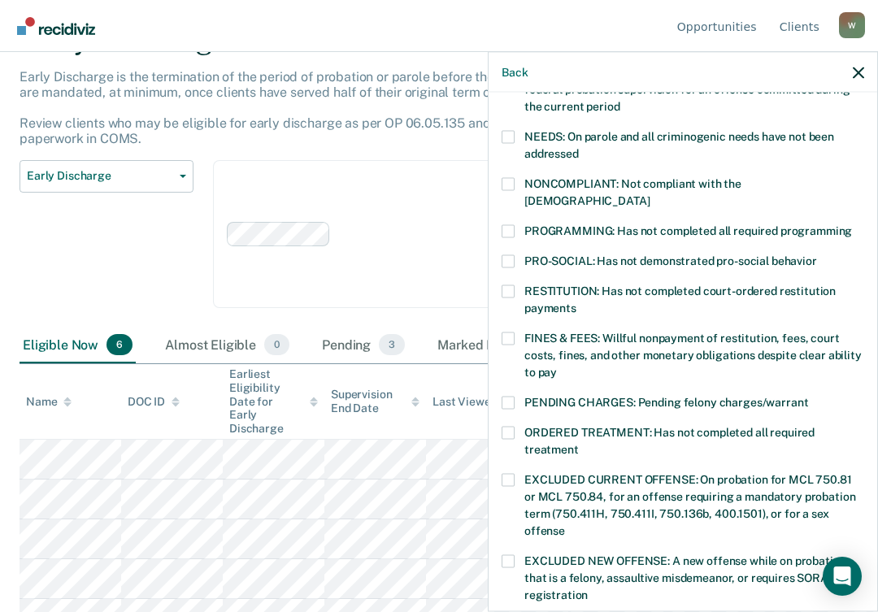
scroll to position [61, 0]
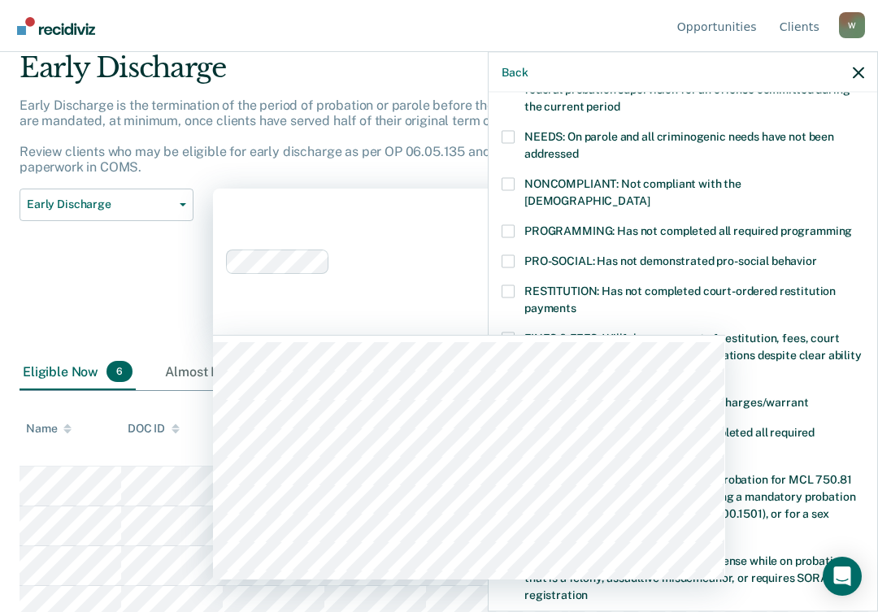
click at [373, 307] on div "Clear agents D10 - WEST D10 - CENTRAL D10 - NORTHEAST D10 - NORTHWEST" at bounding box center [469, 262] width 512 height 147
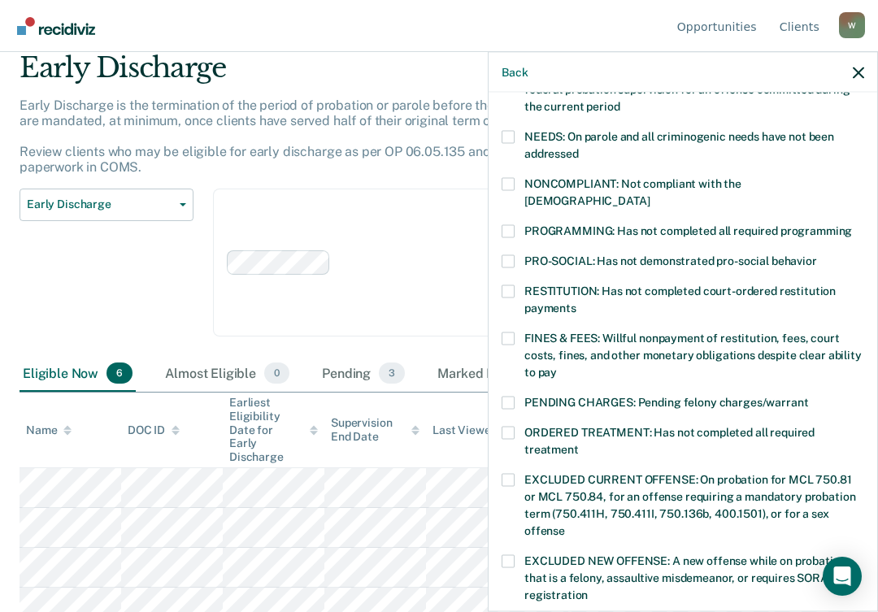
click at [108, 309] on div "Early Discharge Classification Review Early Discharge Minimum Telephone Reporti…" at bounding box center [107, 273] width 174 height 168
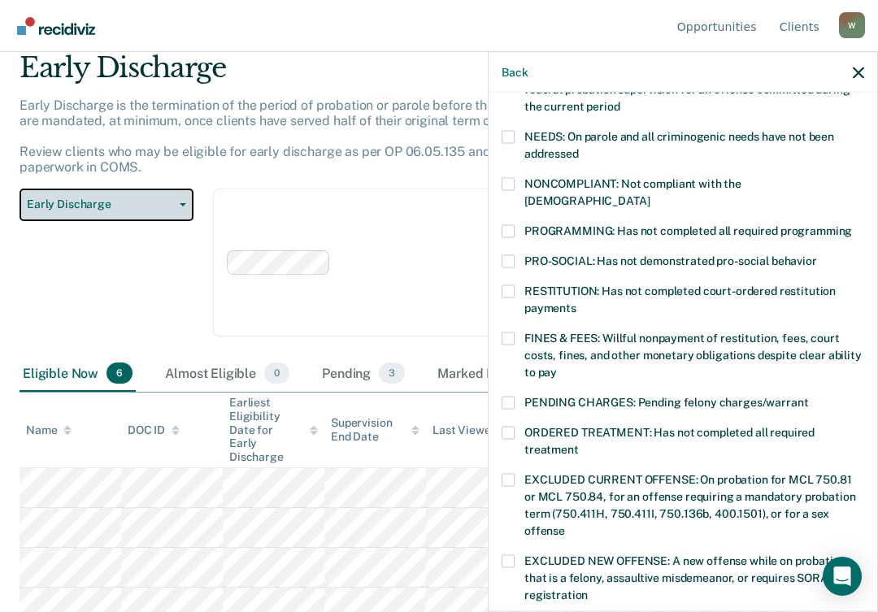
click at [165, 197] on button "Early Discharge" at bounding box center [107, 205] width 174 height 33
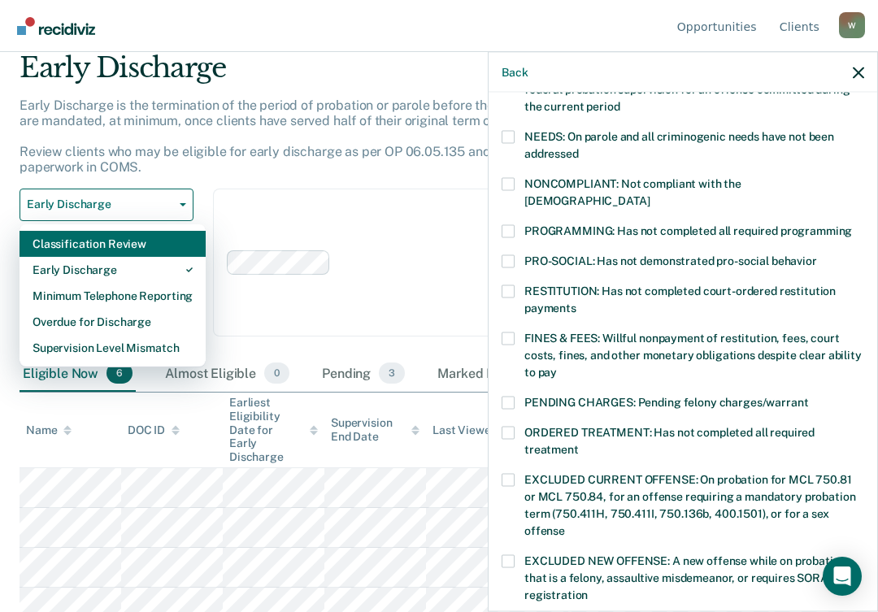
click at [140, 249] on div "Classification Review" at bounding box center [113, 244] width 160 height 26
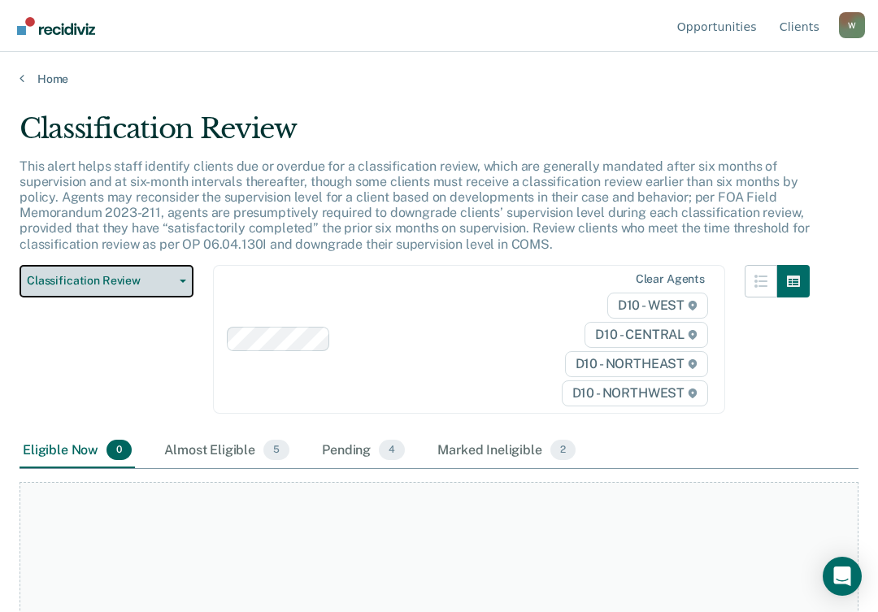
click at [150, 287] on button "Classification Review" at bounding box center [107, 281] width 174 height 33
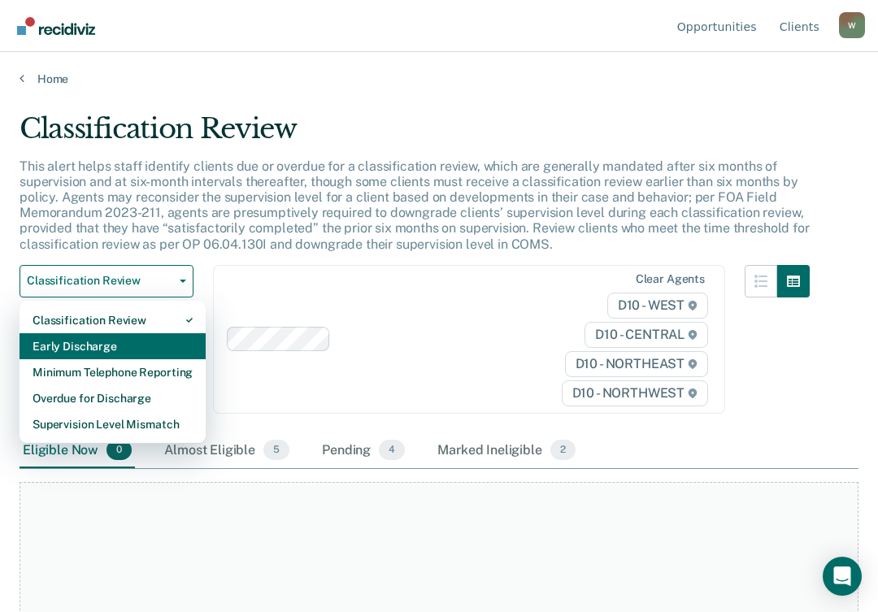
click at [111, 351] on div "Early Discharge" at bounding box center [113, 346] width 160 height 26
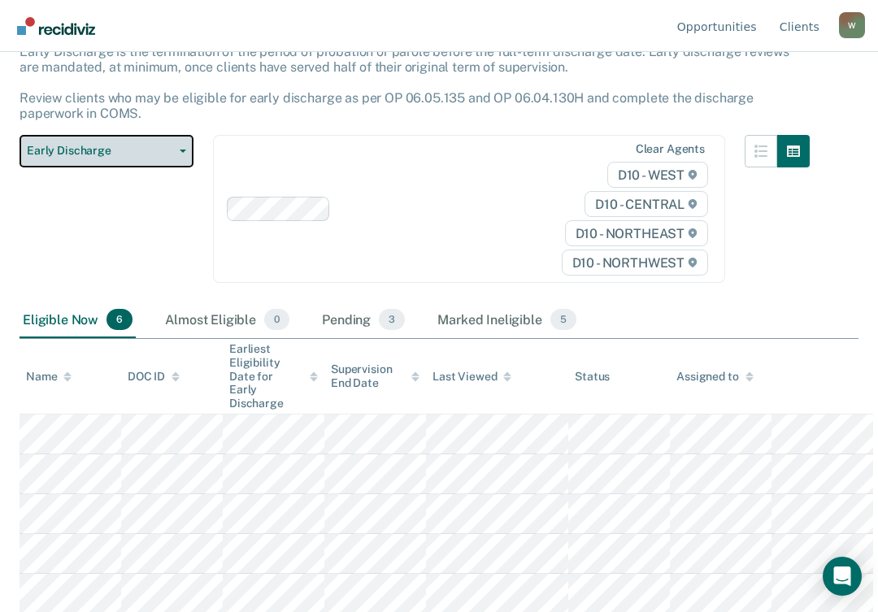
scroll to position [142, 0]
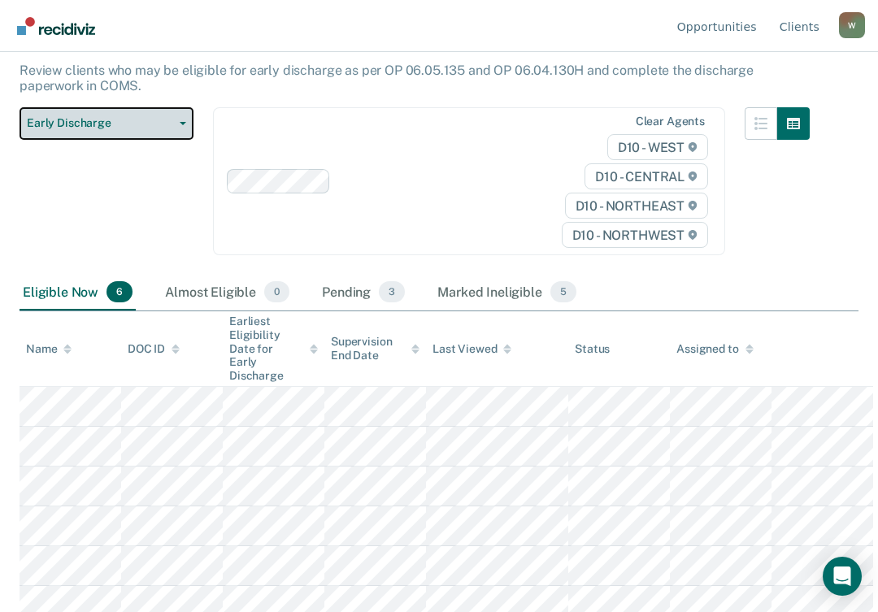
drag, startPoint x: 189, startPoint y: 126, endPoint x: 180, endPoint y: 125, distance: 9.8
click at [180, 125] on button "Early Discharge" at bounding box center [107, 123] width 174 height 33
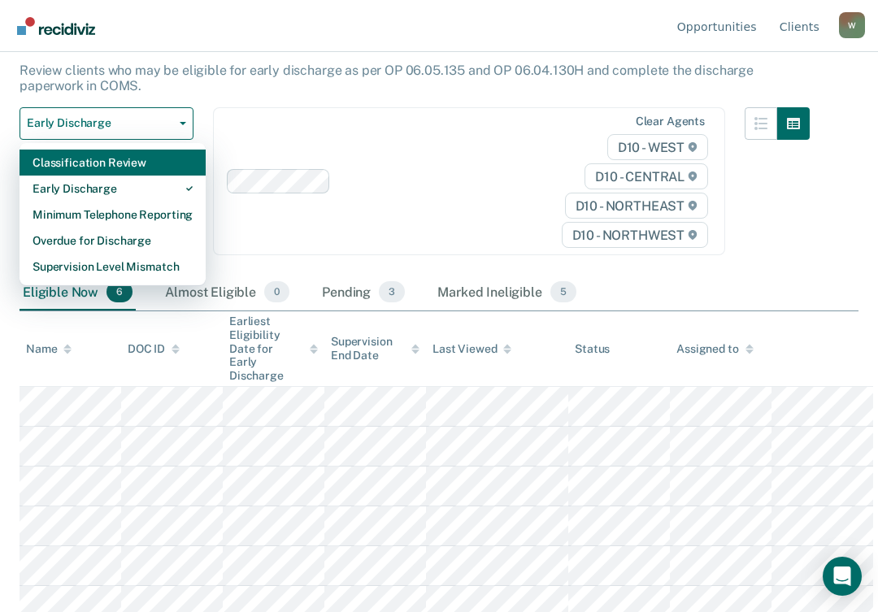
click at [92, 165] on div "Classification Review" at bounding box center [113, 163] width 160 height 26
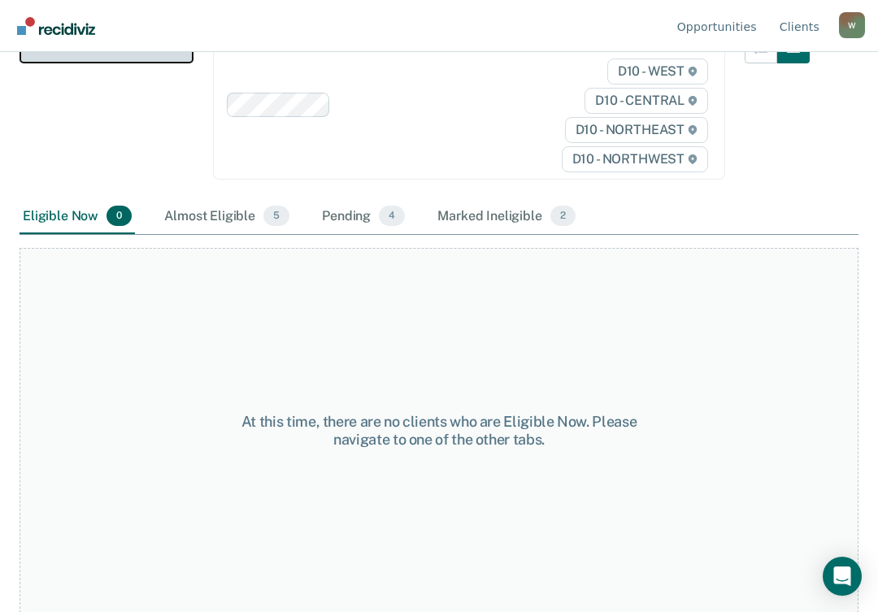
scroll to position [235, 0]
click at [485, 212] on div "Marked Ineligible 2" at bounding box center [506, 216] width 145 height 36
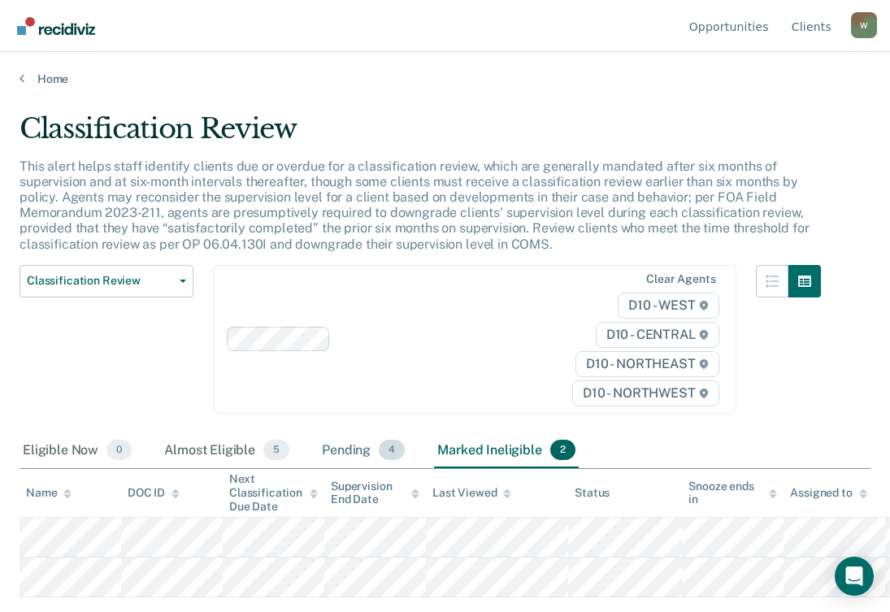
click at [352, 452] on div "Pending 4" at bounding box center [363, 451] width 89 height 36
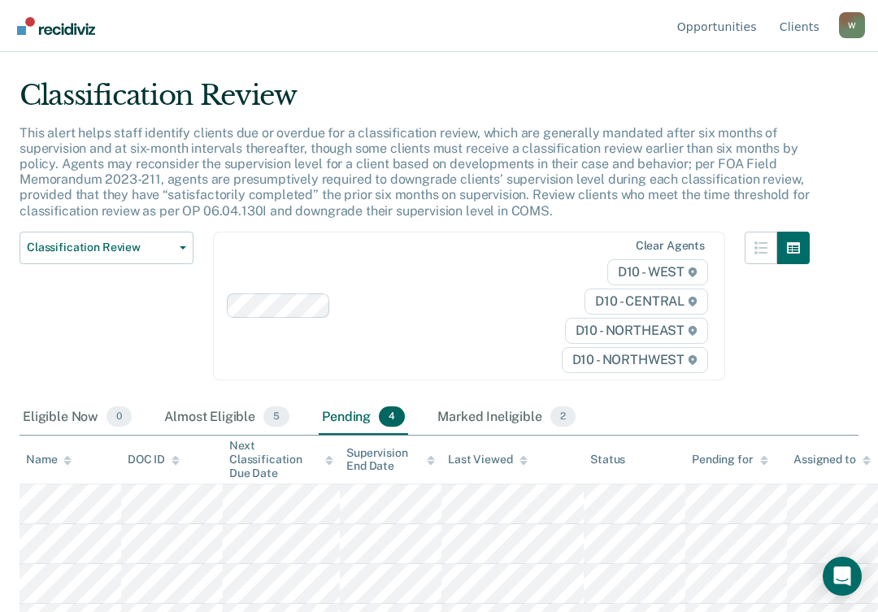
scroll to position [65, 0]
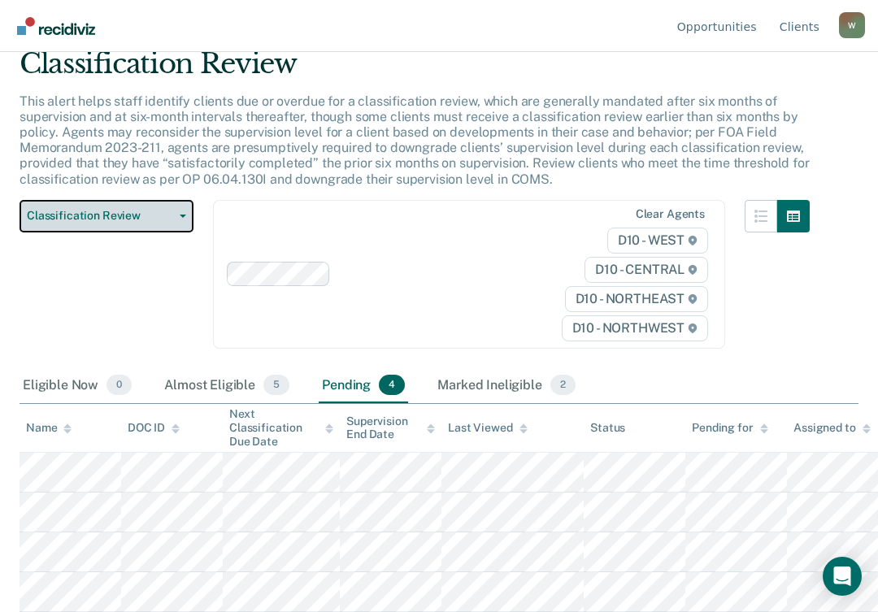
click at [177, 217] on button "Classification Review" at bounding box center [107, 216] width 174 height 33
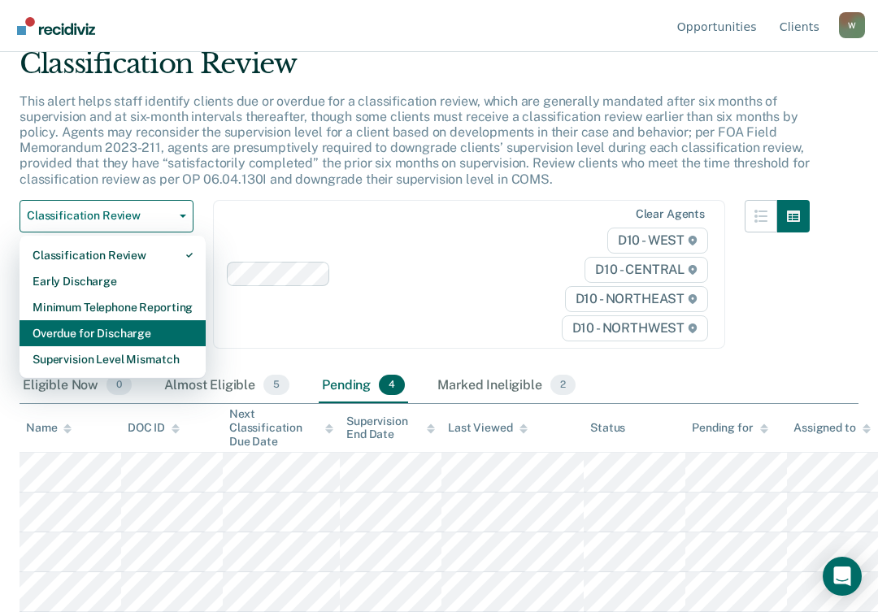
click at [124, 329] on div "Overdue for Discharge" at bounding box center [113, 333] width 160 height 26
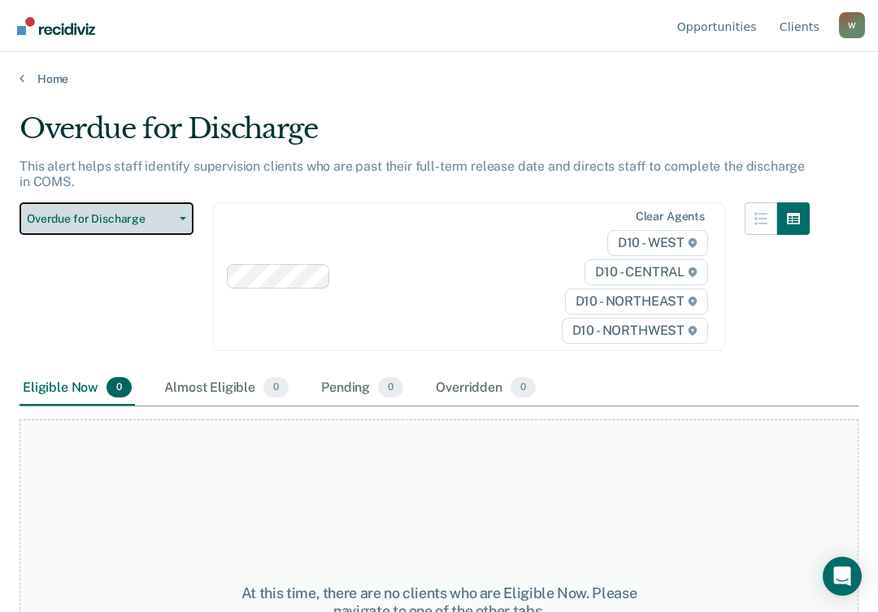
click at [142, 210] on button "Overdue for Discharge" at bounding box center [107, 218] width 174 height 33
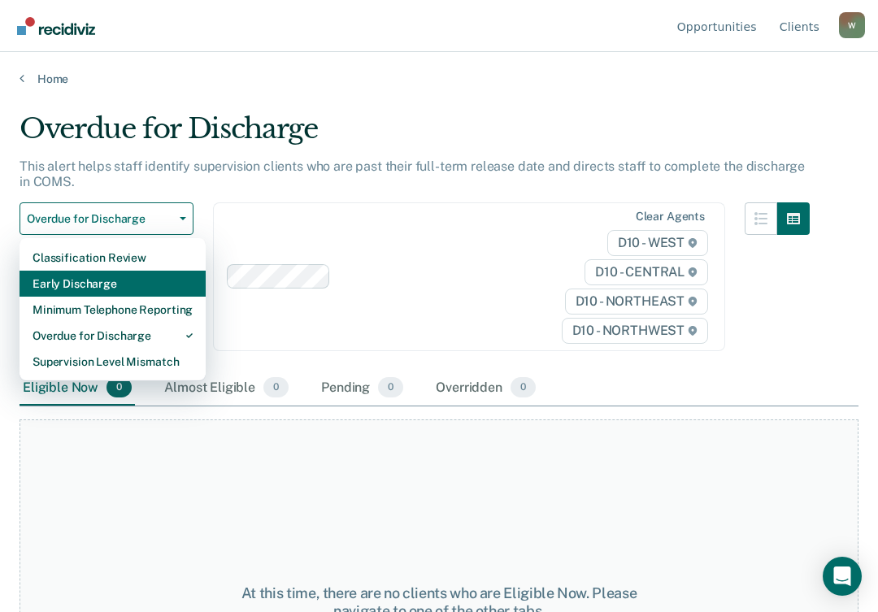
click at [134, 282] on div "Early Discharge" at bounding box center [113, 284] width 160 height 26
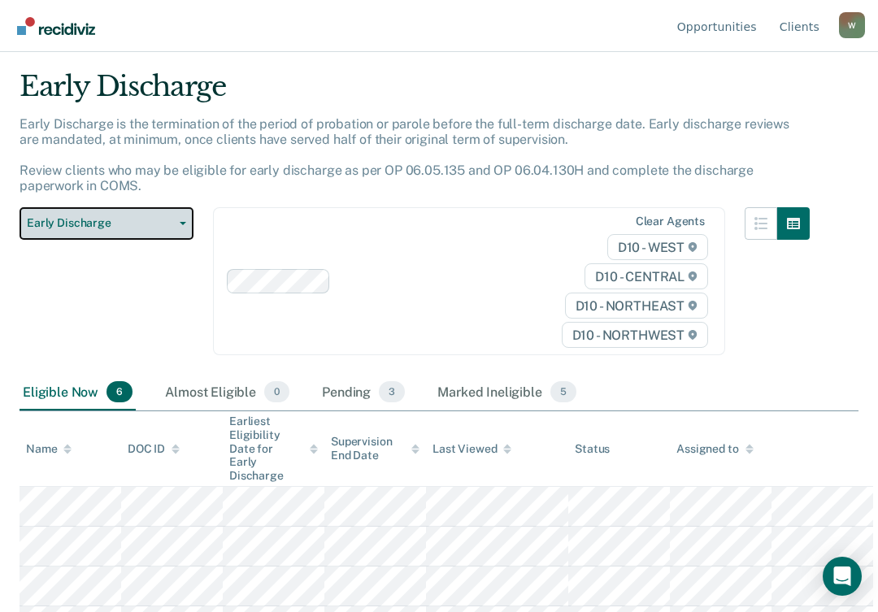
scroll to position [142, 0]
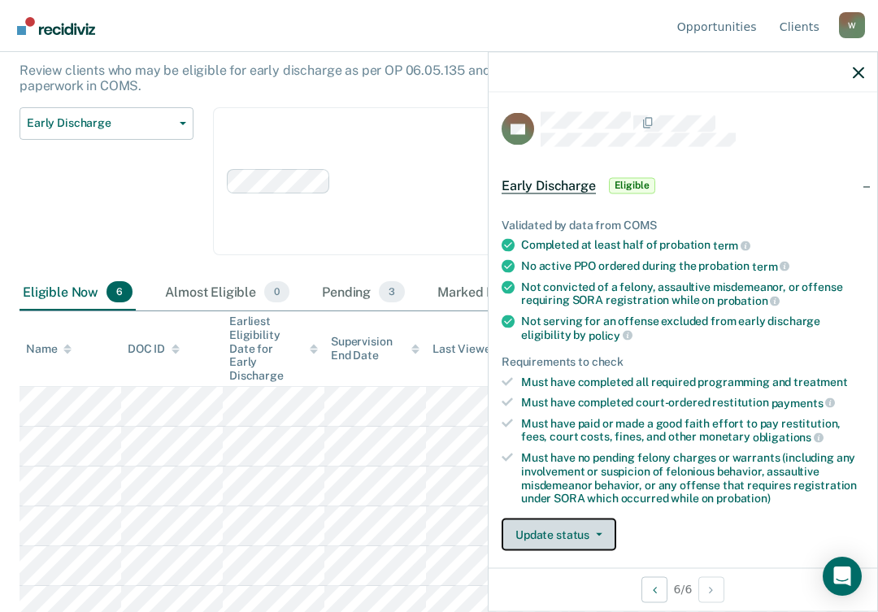
click at [567, 529] on button "Update status" at bounding box center [559, 535] width 115 height 33
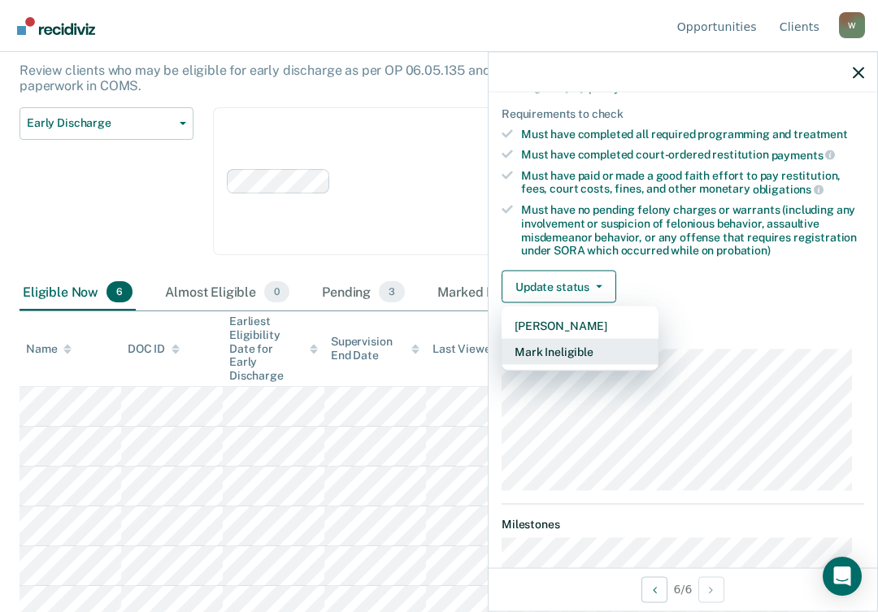
scroll to position [326, 0]
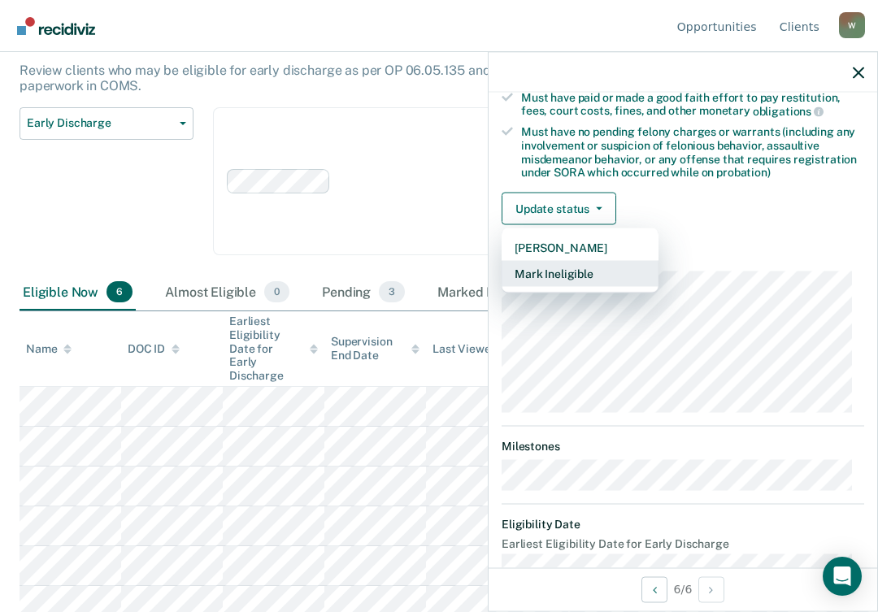
click at [550, 273] on button "Mark Ineligible" at bounding box center [580, 274] width 157 height 26
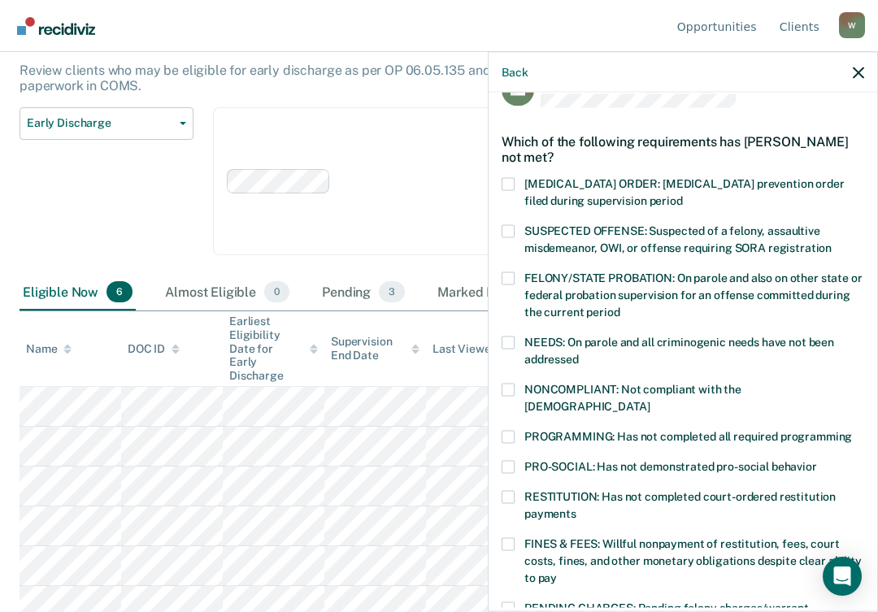
scroll to position [0, 0]
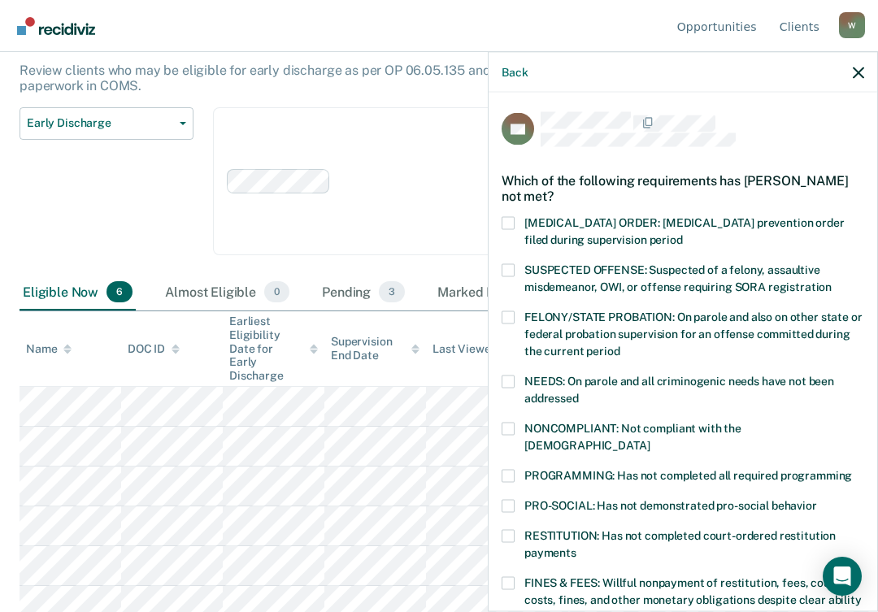
click at [863, 69] on div "Back" at bounding box center [683, 72] width 389 height 41
click at [862, 71] on icon "button" at bounding box center [858, 72] width 11 height 11
